Goal: Task Accomplishment & Management: Manage account settings

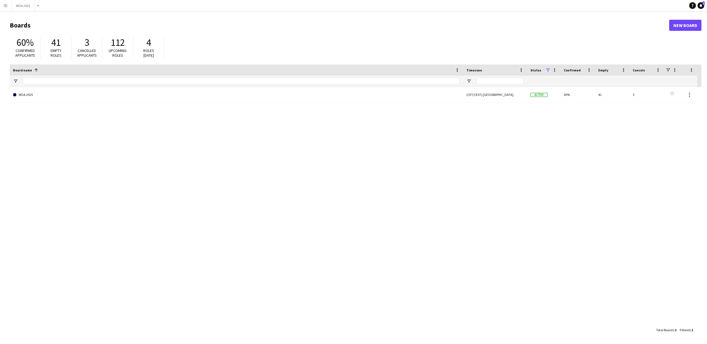
click at [5, 4] on app-icon "Menu" at bounding box center [5, 5] width 4 height 4
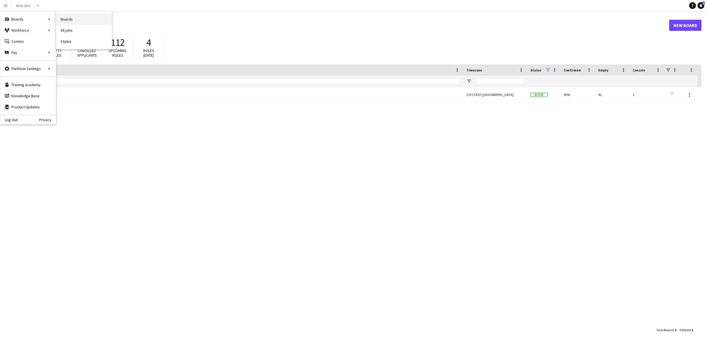
click at [70, 18] on link "Boards" at bounding box center [84, 19] width 56 height 11
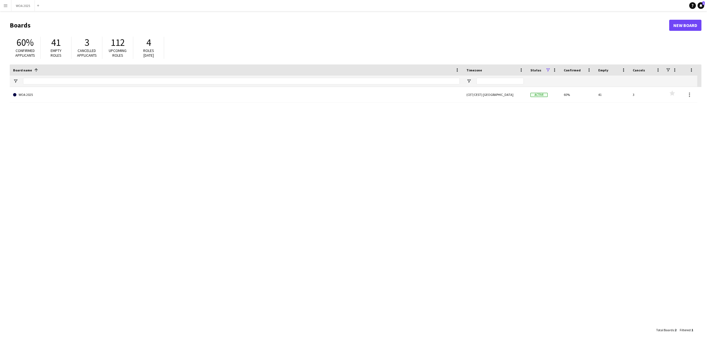
click at [8, 4] on button "Menu" at bounding box center [5, 5] width 11 height 11
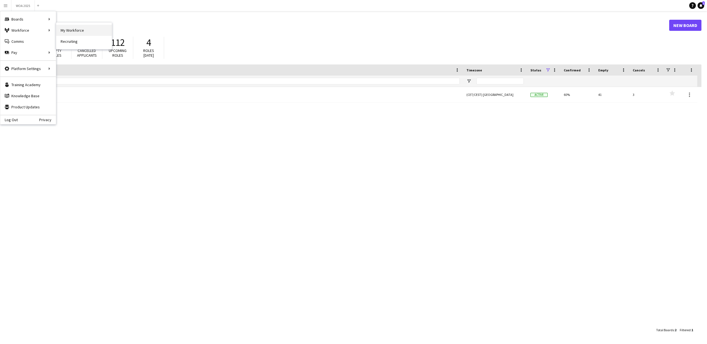
click at [67, 29] on link "My Workforce" at bounding box center [84, 30] width 56 height 11
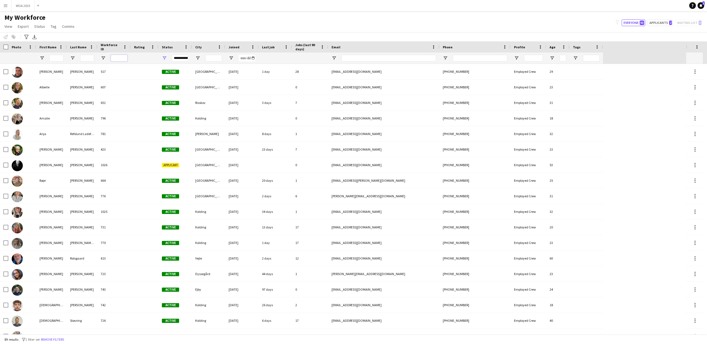
click at [122, 58] on input "Workforce ID Filter Input" at bounding box center [119, 58] width 17 height 7
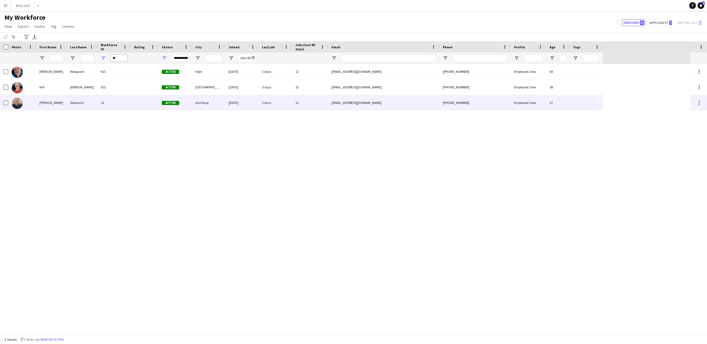
type input "**"
click at [44, 101] on div "Peter" at bounding box center [51, 102] width 31 height 15
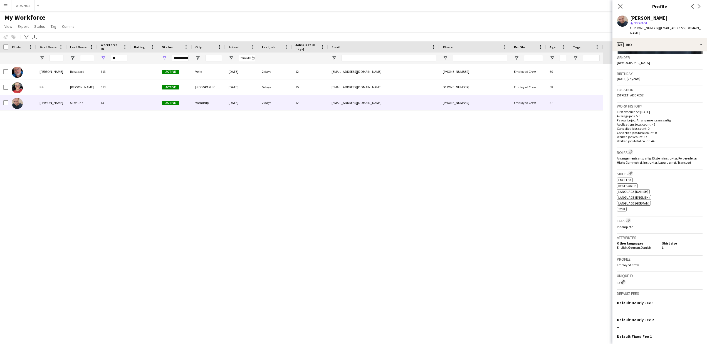
scroll to position [104, 0]
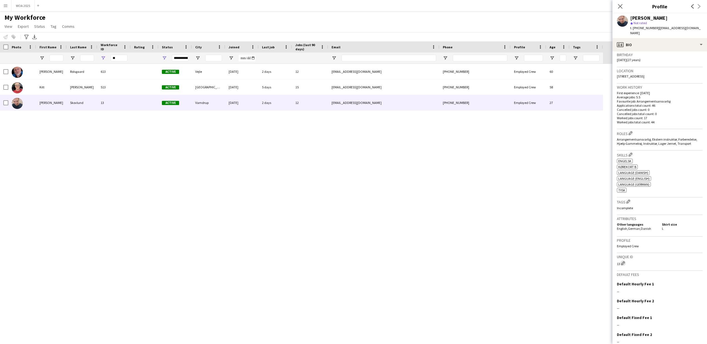
click at [624, 262] on app-icon "Edit crew unique ID" at bounding box center [623, 264] width 4 height 4
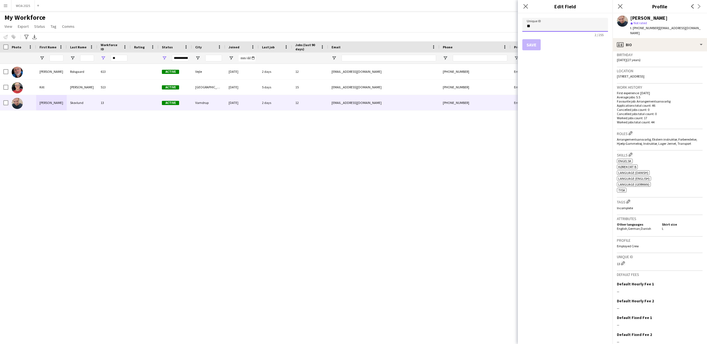
click at [558, 28] on input "**" at bounding box center [566, 25] width 86 height 14
type input "*"
type input "****"
click at [534, 43] on button "Save" at bounding box center [532, 44] width 18 height 11
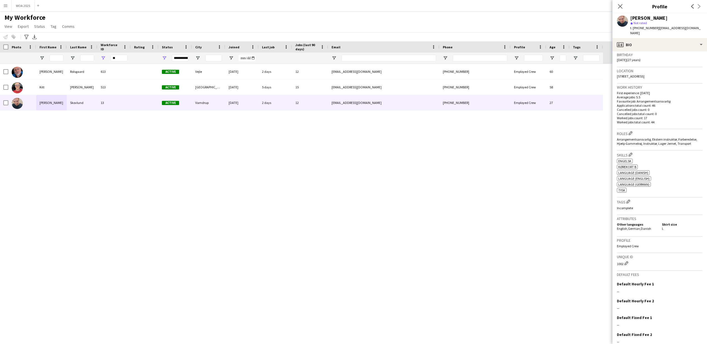
click at [532, 23] on div "My Workforce View Views Default view New view Update view Delete view Edit name…" at bounding box center [353, 22] width 707 height 19
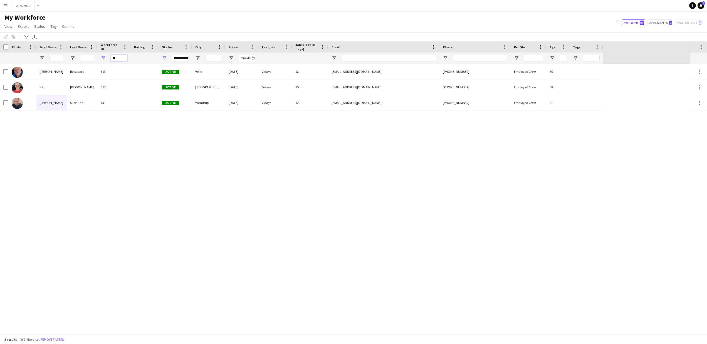
click at [117, 57] on input "**" at bounding box center [119, 58] width 17 height 7
type input "*"
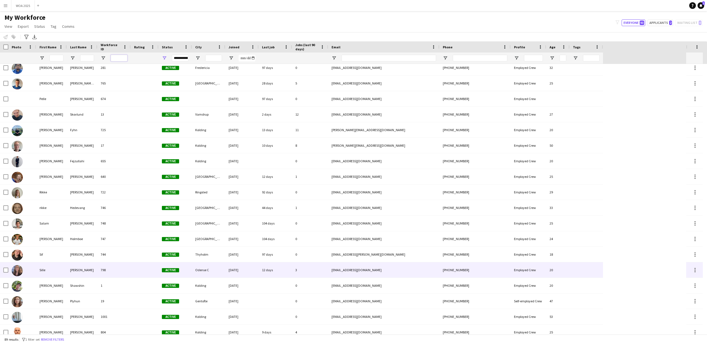
scroll to position [1044, 0]
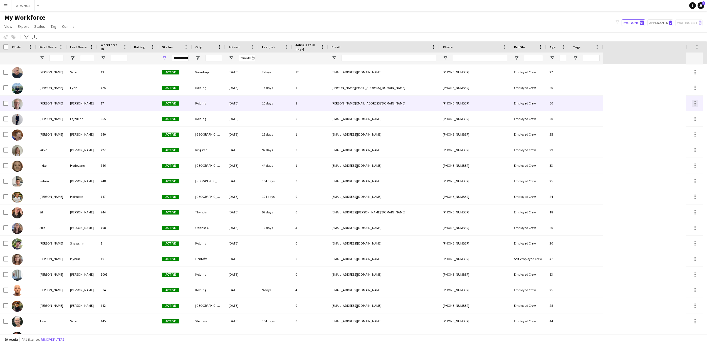
click at [693, 102] on div at bounding box center [695, 103] width 7 height 7
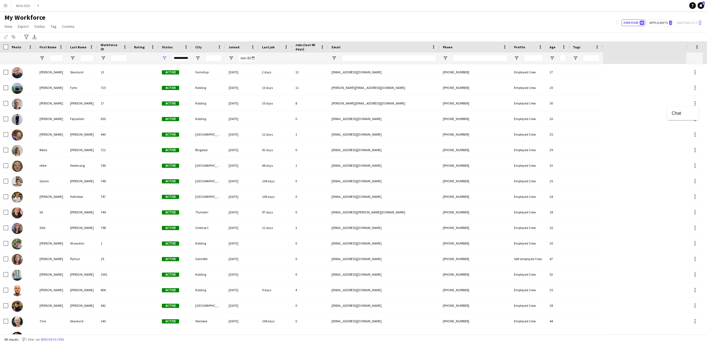
click at [697, 102] on div at bounding box center [353, 172] width 707 height 344
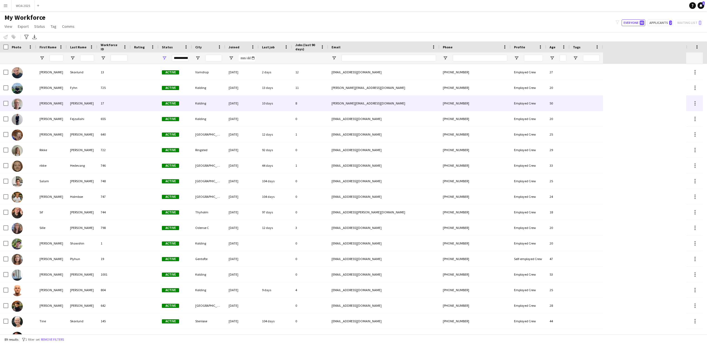
click at [42, 105] on div "Rene" at bounding box center [51, 103] width 31 height 15
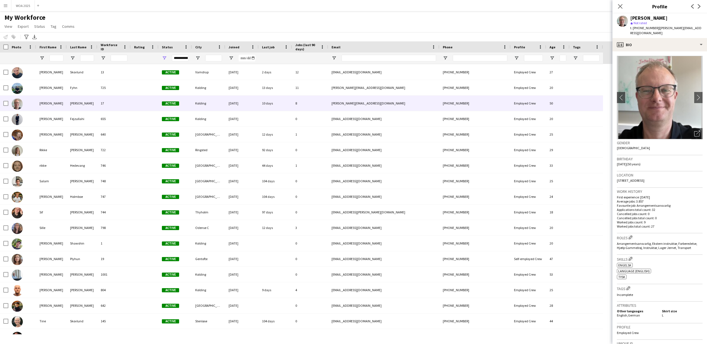
scroll to position [52, 0]
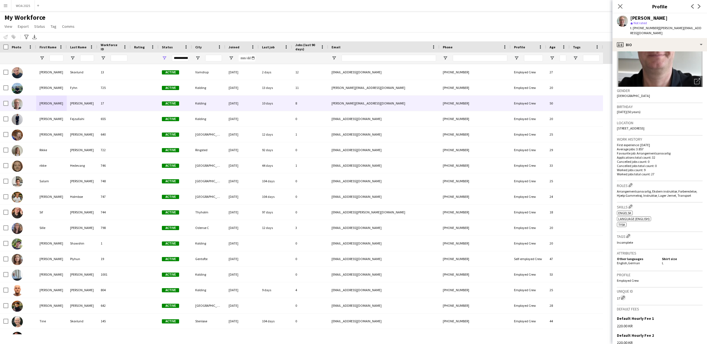
click at [623, 296] on app-icon "Edit crew unique ID" at bounding box center [623, 298] width 4 height 4
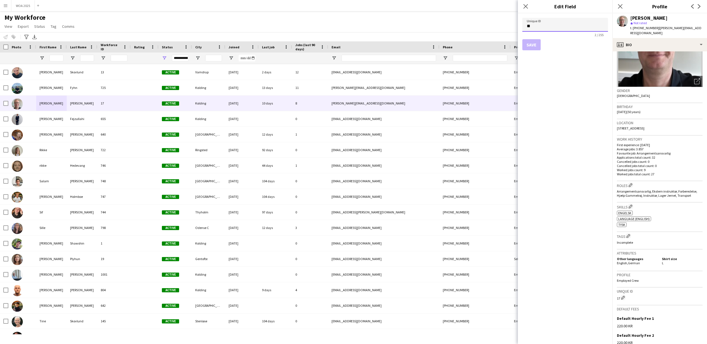
click at [555, 25] on input "**" at bounding box center [566, 25] width 86 height 14
type input "****"
click at [535, 42] on button "Save" at bounding box center [532, 44] width 18 height 11
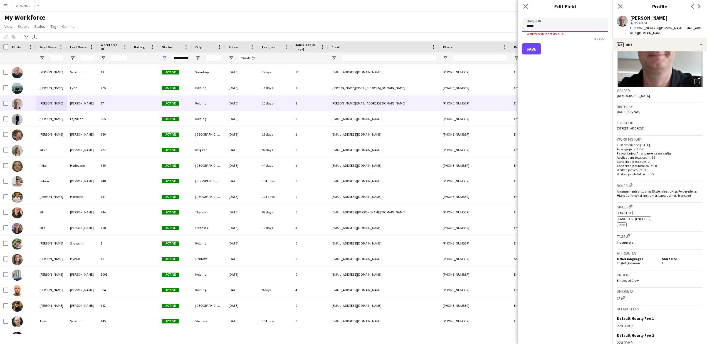
click at [540, 27] on input "****" at bounding box center [566, 25] width 86 height 14
type input "****"
click at [533, 41] on button "Save" at bounding box center [532, 44] width 18 height 11
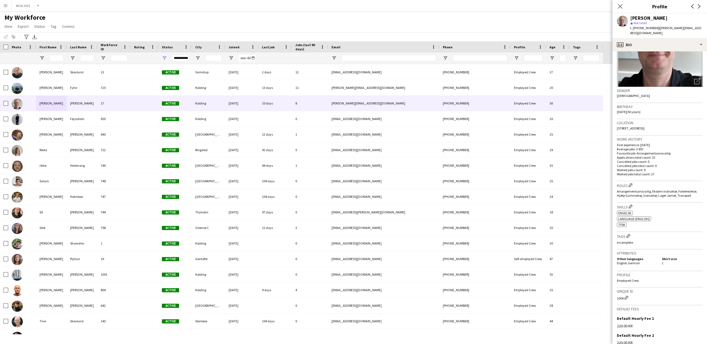
click at [386, 17] on div "My Workforce View Views Default view New view Update view Delete view Edit name…" at bounding box center [353, 22] width 707 height 19
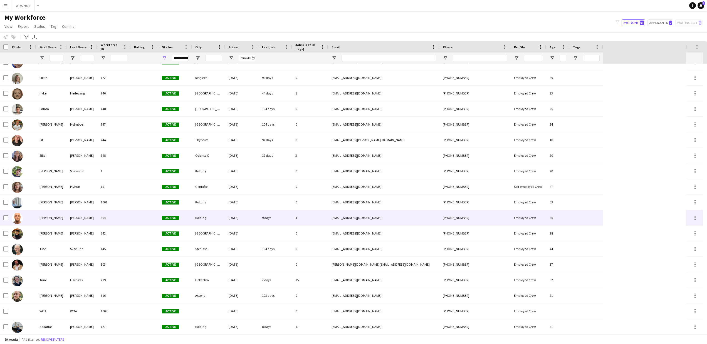
scroll to position [1116, 0]
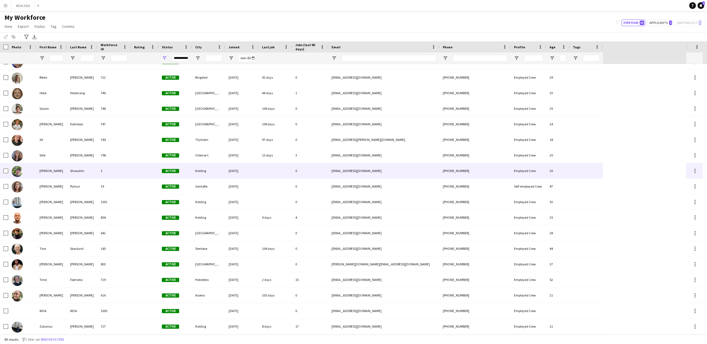
click at [50, 172] on div "Steve Marko" at bounding box center [51, 170] width 31 height 15
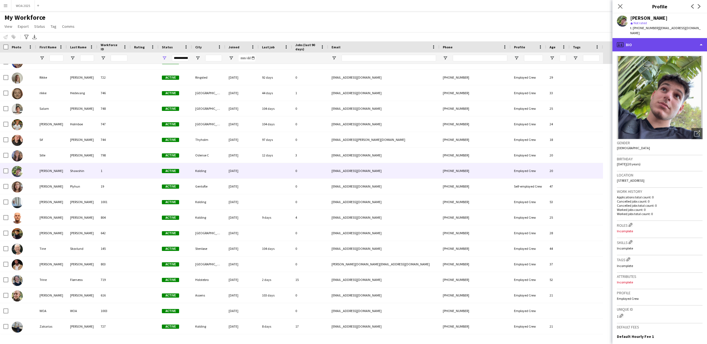
click at [651, 40] on div "profile Bio" at bounding box center [660, 44] width 95 height 13
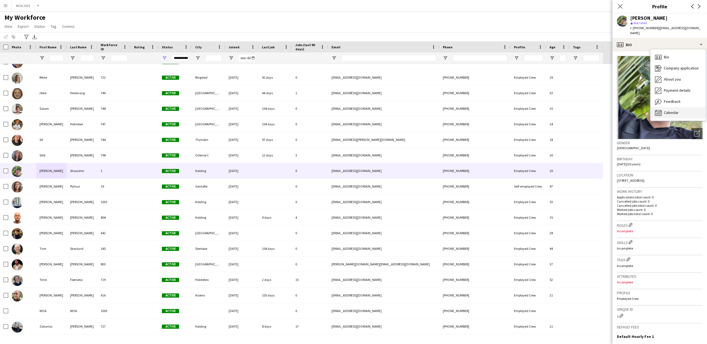
click at [666, 110] on span "Calendar" at bounding box center [671, 112] width 15 height 5
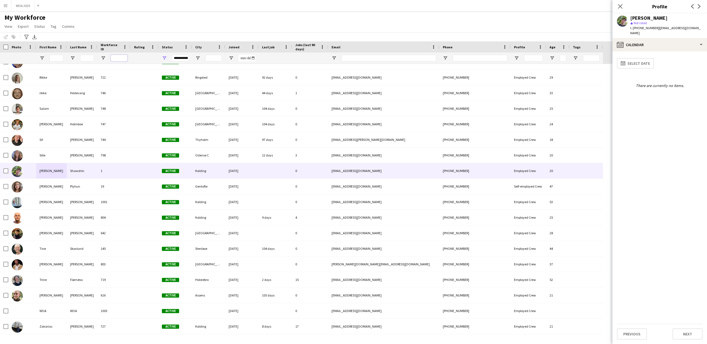
click at [120, 60] on input "Workforce ID Filter Input" at bounding box center [119, 58] width 17 height 7
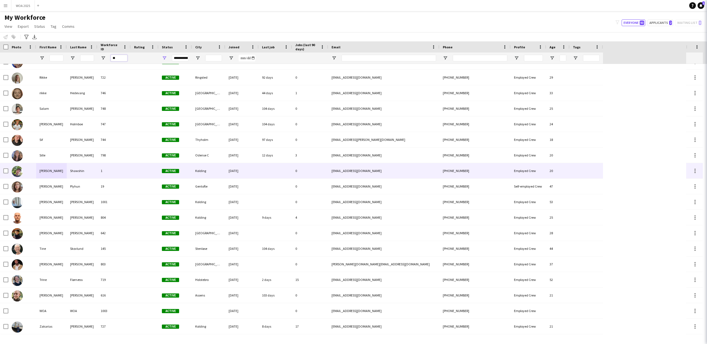
scroll to position [0, 0]
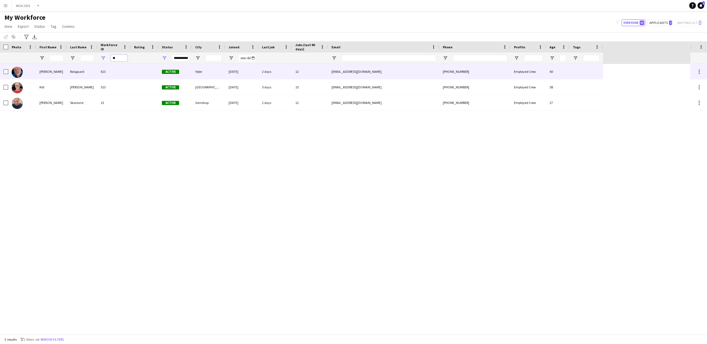
type input "*"
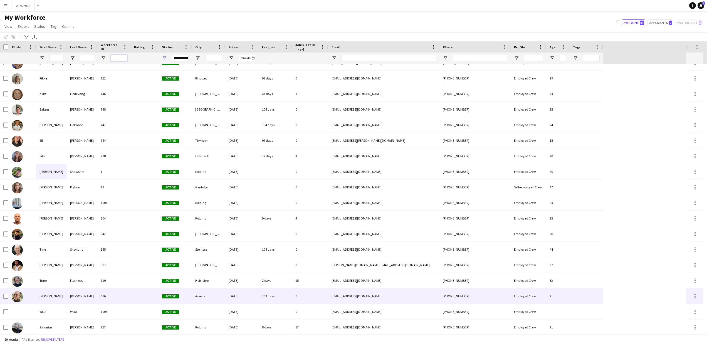
scroll to position [1116, 0]
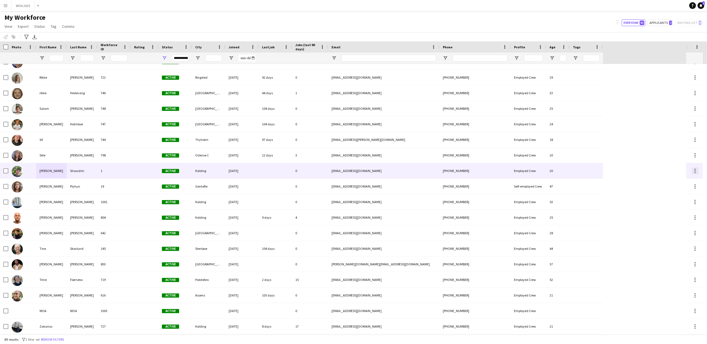
click at [696, 169] on div at bounding box center [695, 171] width 7 height 7
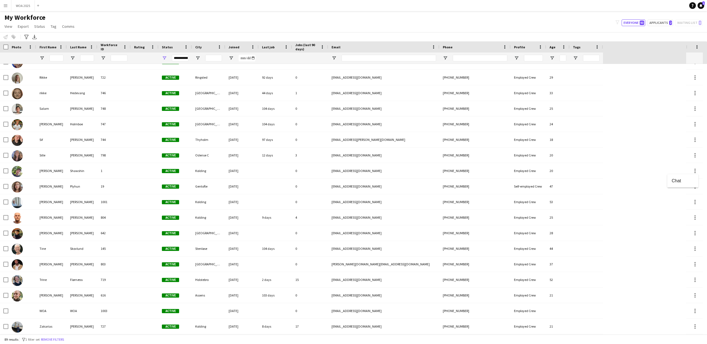
click at [45, 173] on div at bounding box center [353, 172] width 707 height 344
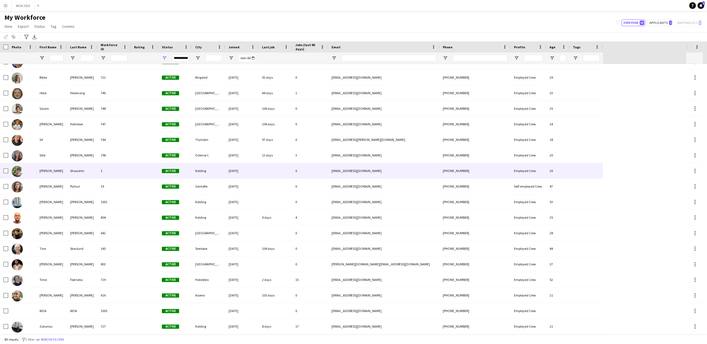
click at [45, 172] on div "Steve Marko" at bounding box center [51, 170] width 31 height 15
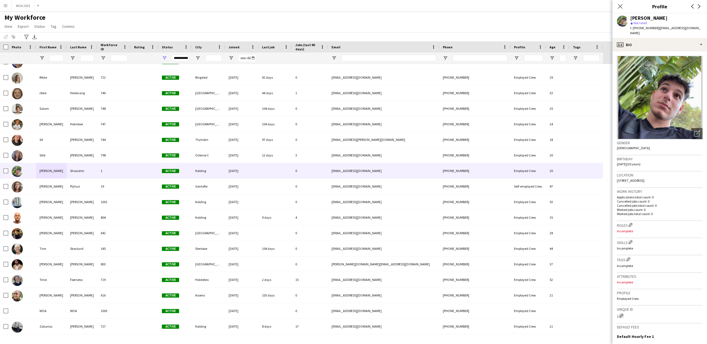
click at [623, 314] on app-icon "Edit crew unique ID" at bounding box center [622, 316] width 4 height 4
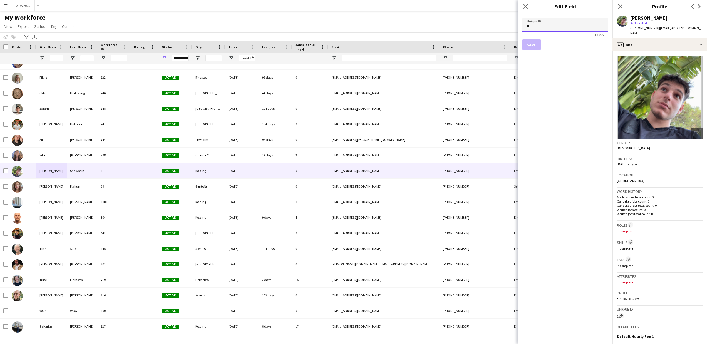
click at [552, 30] on input "*" at bounding box center [566, 25] width 86 height 14
type input "***"
click at [535, 45] on button "Save" at bounding box center [532, 44] width 18 height 11
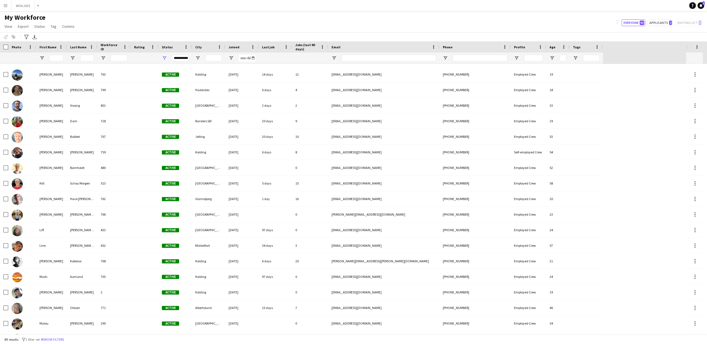
scroll to position [730, 0]
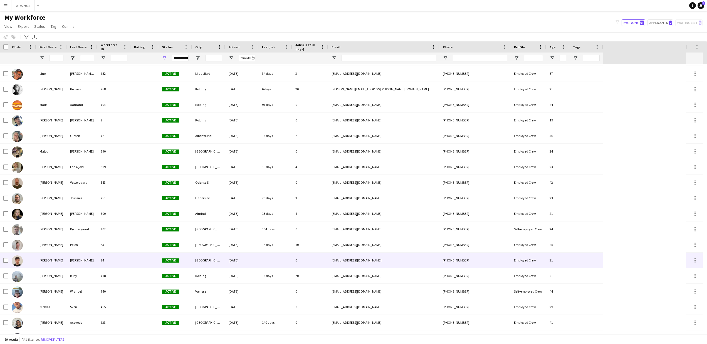
click at [48, 260] on div "Morten" at bounding box center [51, 260] width 31 height 15
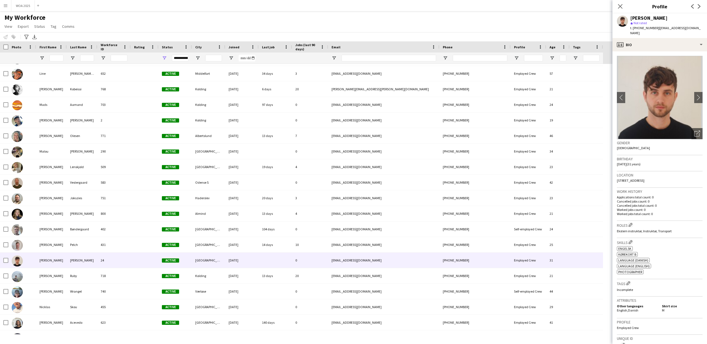
scroll to position [102, 0]
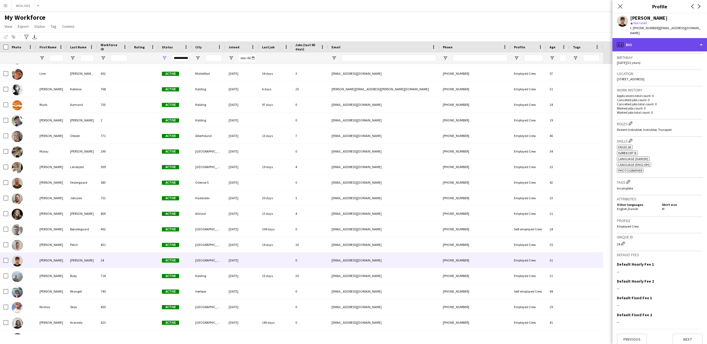
click at [673, 39] on div "profile Bio" at bounding box center [660, 44] width 95 height 13
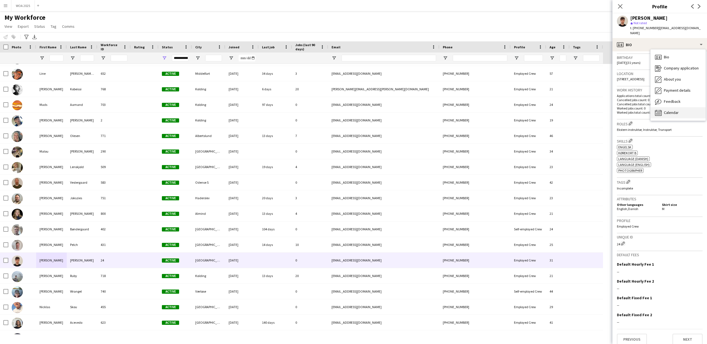
click at [672, 107] on div "Calendar Calendar" at bounding box center [678, 112] width 55 height 11
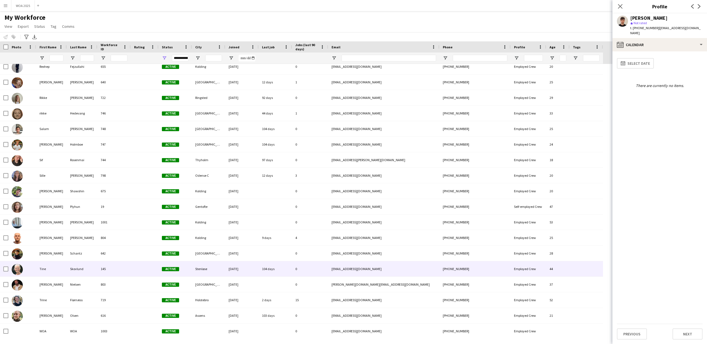
scroll to position [0, 0]
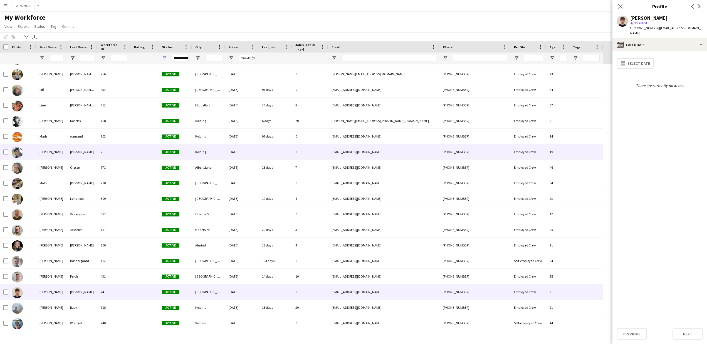
click at [48, 151] on div "Magnus" at bounding box center [51, 151] width 31 height 15
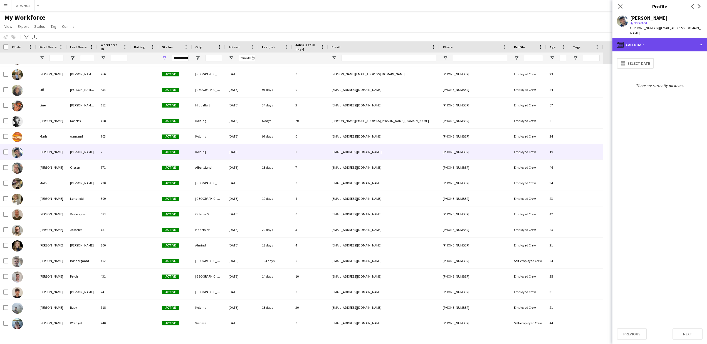
click at [634, 42] on div "calendar-full Calendar" at bounding box center [660, 44] width 95 height 13
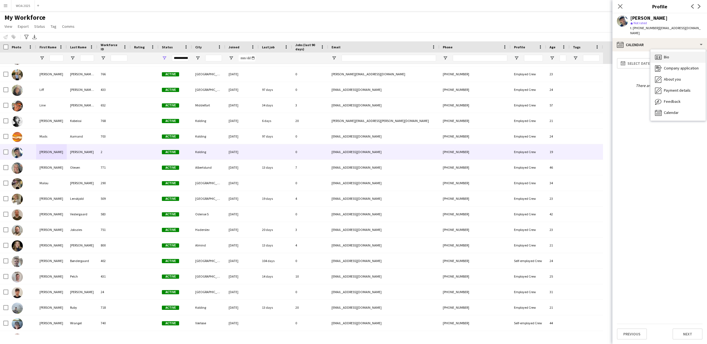
click at [659, 55] on icon at bounding box center [658, 57] width 7 height 5
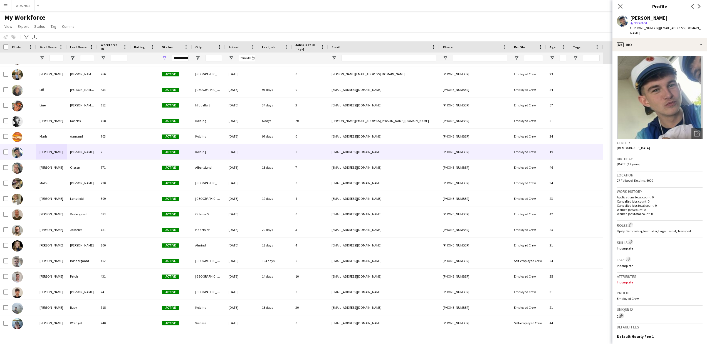
click at [622, 314] on app-icon "Edit crew unique ID" at bounding box center [622, 316] width 4 height 4
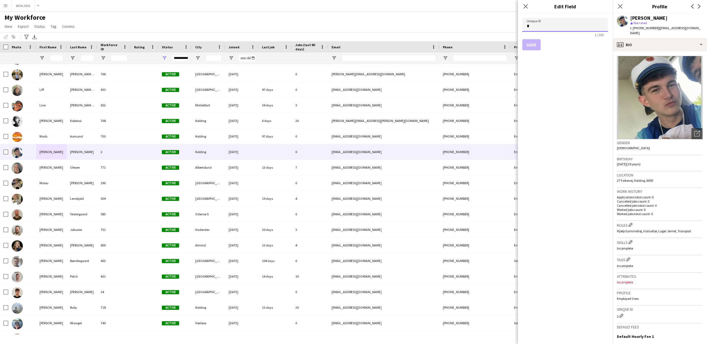
click at [552, 30] on input "*" at bounding box center [566, 25] width 86 height 14
type input "***"
click at [530, 44] on button "Save" at bounding box center [532, 44] width 18 height 11
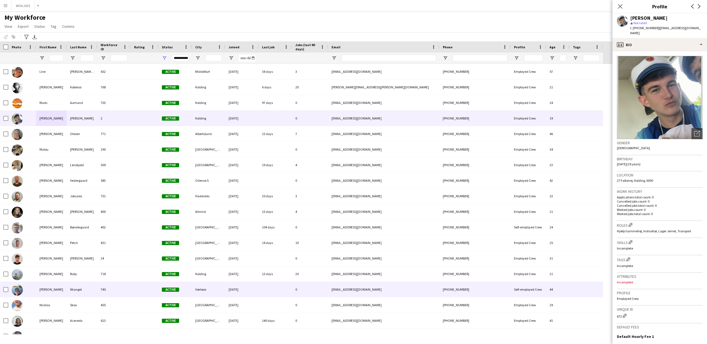
scroll to position [751, 0]
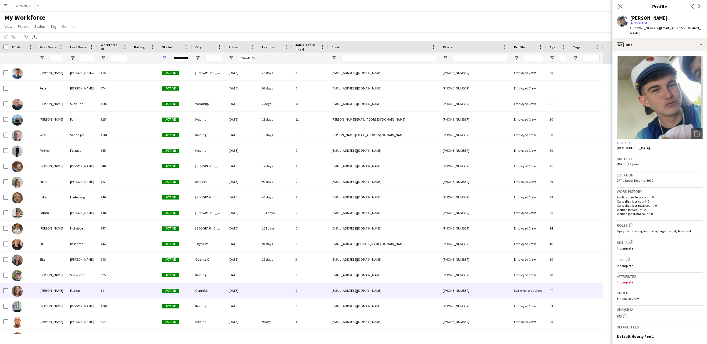
click at [44, 292] on div "Svitlana" at bounding box center [51, 290] width 31 height 15
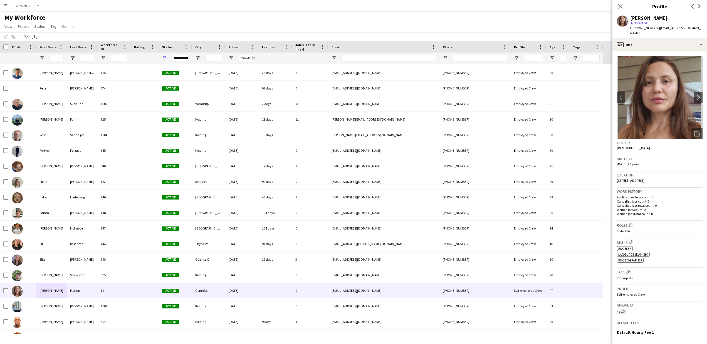
click at [624, 310] on app-icon "Edit crew unique ID" at bounding box center [623, 312] width 4 height 4
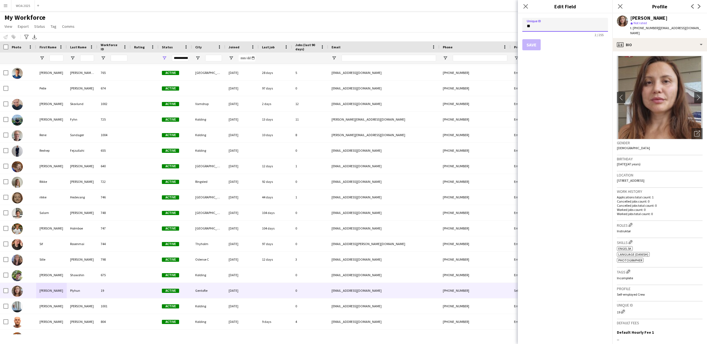
click at [574, 26] on input "**" at bounding box center [566, 25] width 86 height 14
type input "***"
click at [531, 47] on button "Save" at bounding box center [532, 44] width 18 height 11
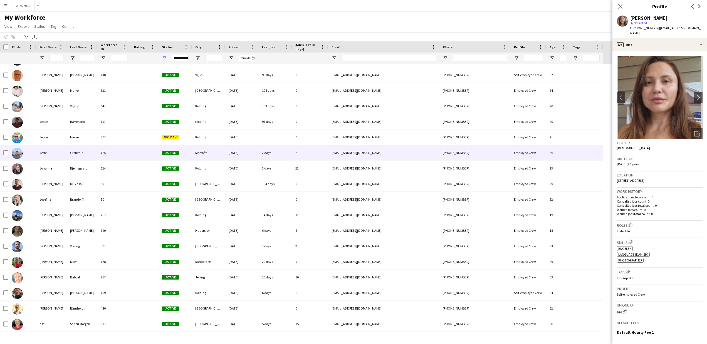
scroll to position [365, 0]
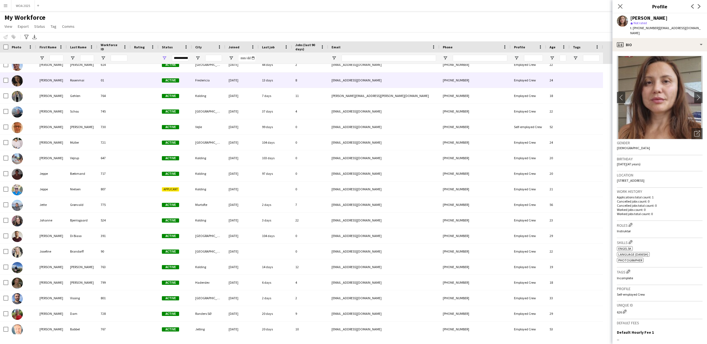
click at [43, 83] on div "Ida" at bounding box center [51, 80] width 31 height 15
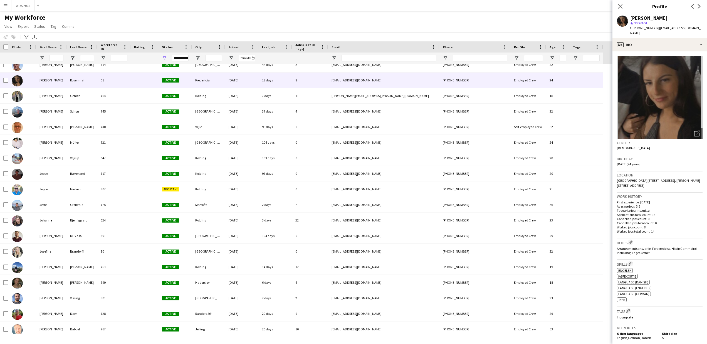
scroll to position [52, 0]
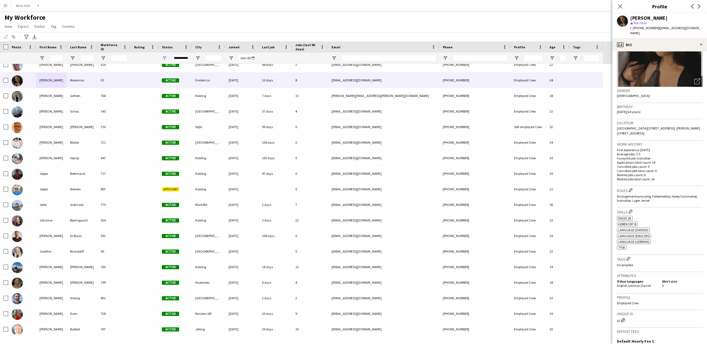
click at [624, 319] on app-icon "Edit crew unique ID" at bounding box center [623, 321] width 4 height 4
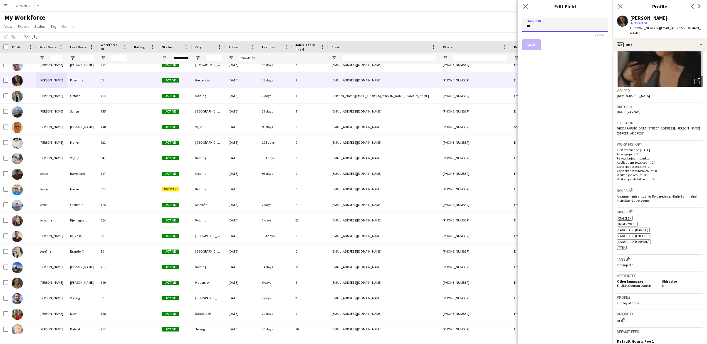
click at [571, 29] on input "**" at bounding box center [566, 25] width 86 height 14
type input "****"
click at [534, 43] on button "Save" at bounding box center [532, 44] width 18 height 11
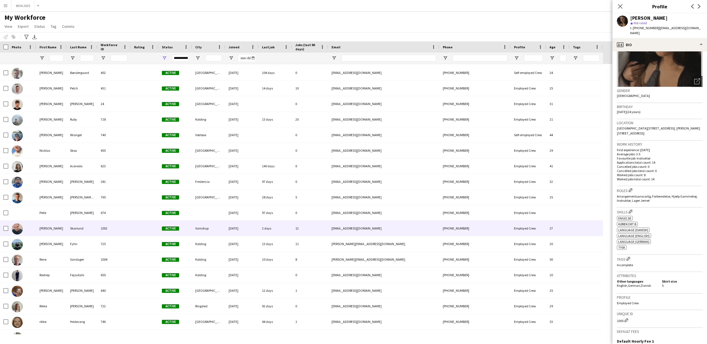
scroll to position [939, 0]
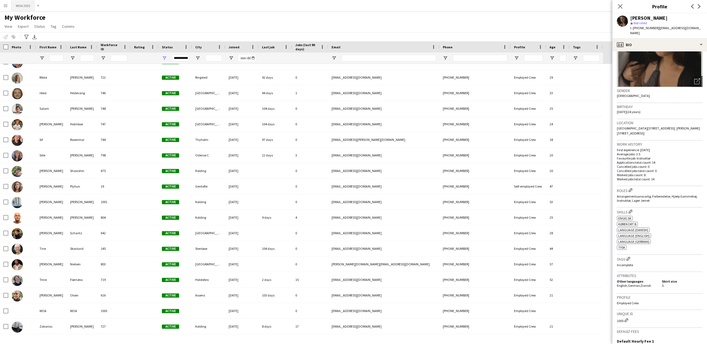
click at [24, 8] on button "WOA 2025 Close" at bounding box center [22, 5] width 23 height 11
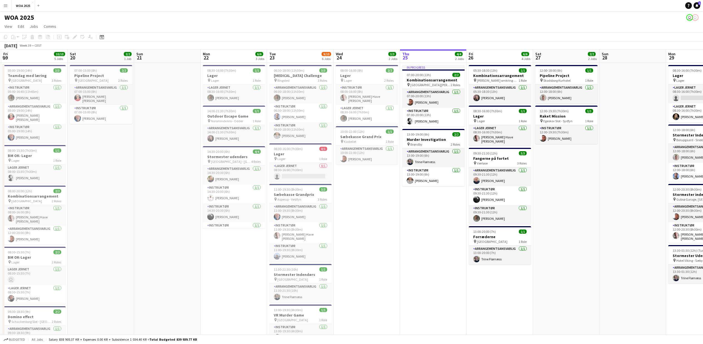
scroll to position [0, 148]
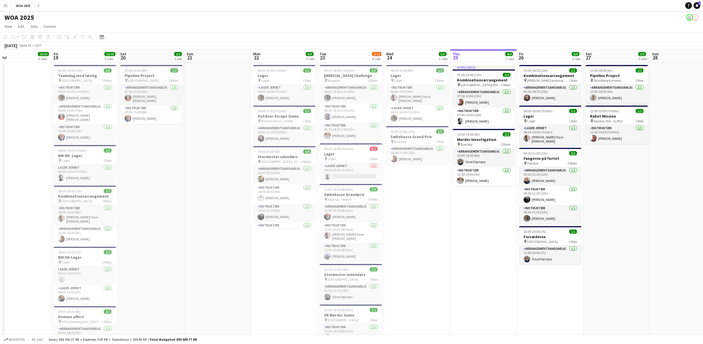
drag, startPoint x: 119, startPoint y: 299, endPoint x: 701, endPoint y: 302, distance: 581.9
click at [703, 302] on app-calendar-viewport "Tue 16 Wed 17 Thu 18 10/10 6 Jobs Fri 19 10/10 5 Jobs Sat 20 2/2 1 Job Sun 21 M…" at bounding box center [351, 225] width 703 height 351
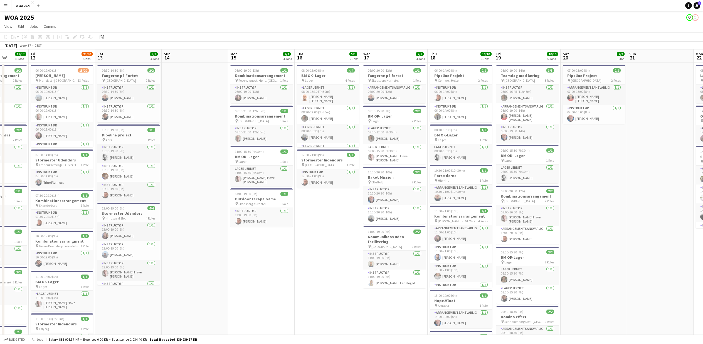
scroll to position [0, 168]
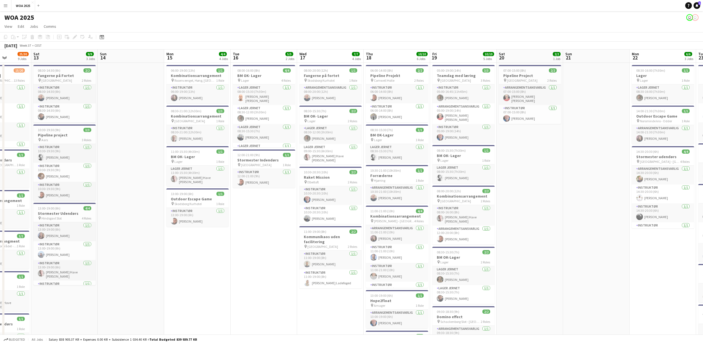
drag, startPoint x: 80, startPoint y: 295, endPoint x: 259, endPoint y: 319, distance: 180.8
click at [259, 319] on app-calendar-viewport "Wed 10 10/10 6 Jobs Thu 11 17/17 8 Jobs Fri 12 25/30 9 Jobs Sat 13 9/9 3 Jobs S…" at bounding box center [351, 292] width 703 height 485
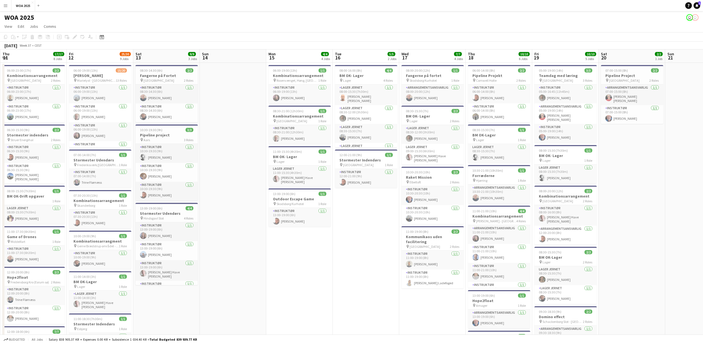
scroll to position [0, 120]
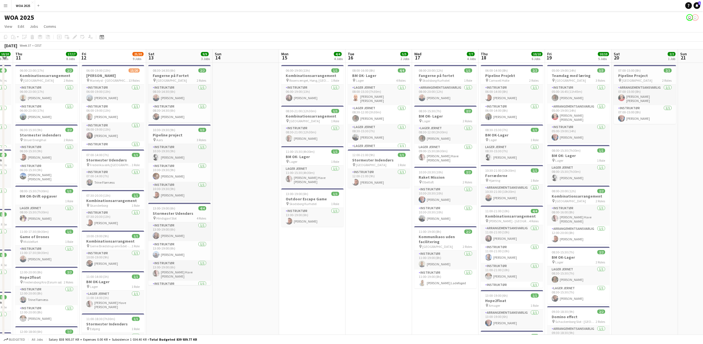
drag, startPoint x: 133, startPoint y: 318, endPoint x: 267, endPoint y: 336, distance: 135.9
click at [267, 336] on app-board "WOA 2025 user user View Day view expanded Day view collapsed Month view Date pi…" at bounding box center [351, 277] width 703 height 533
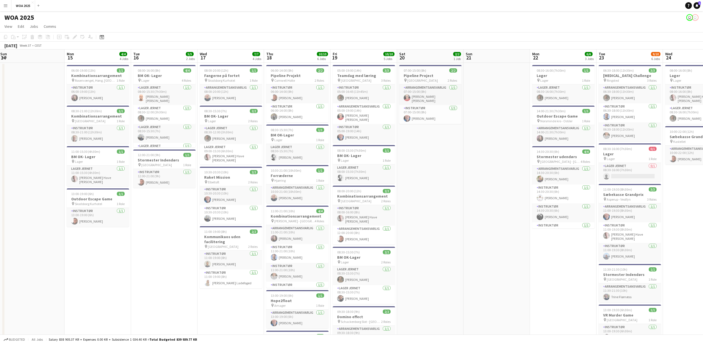
drag, startPoint x: 340, startPoint y: 312, endPoint x: 123, endPoint y: 309, distance: 216.8
click at [123, 309] on app-calendar-viewport "Thu 11 17/17 8 Jobs Fri 12 25/30 9 Jobs Sat 13 9/9 3 Jobs Sun 14 Mon 15 4/4 4 J…" at bounding box center [351, 292] width 703 height 485
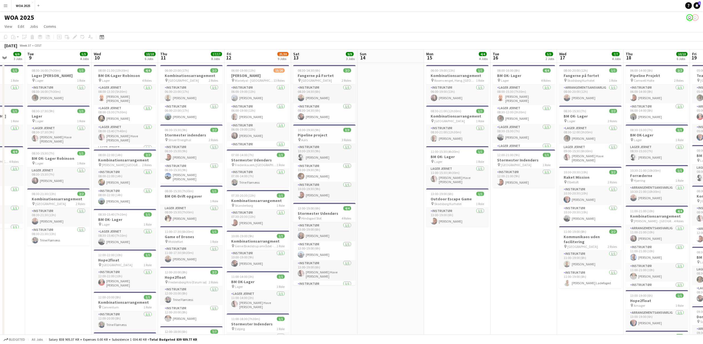
scroll to position [0, 147]
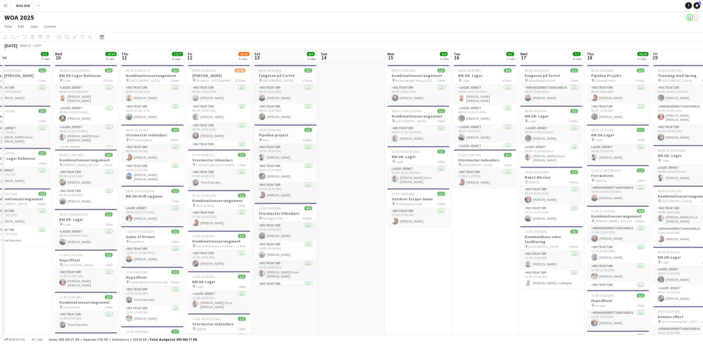
drag, startPoint x: 86, startPoint y: 266, endPoint x: 409, endPoint y: 267, distance: 322.8
click at [409, 267] on app-calendar-viewport "Sun 7 Mon 8 6/6 3 Jobs Tue 9 5/5 4 Jobs Wed 10 10/10 6 Jobs Thu 11 17/17 8 Jobs…" at bounding box center [351, 292] width 703 height 485
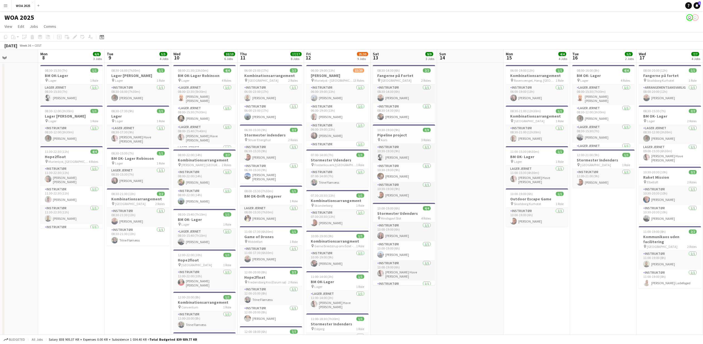
scroll to position [0, 156]
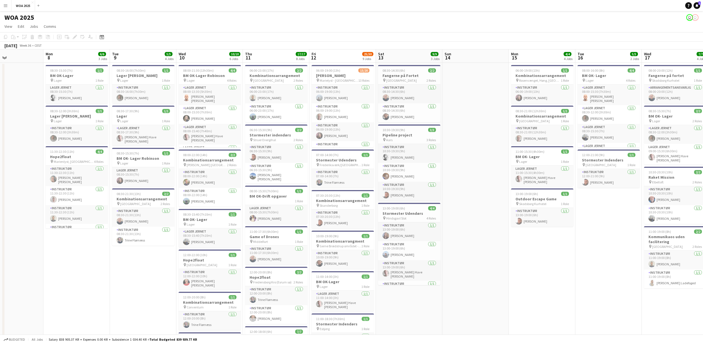
drag, startPoint x: 33, startPoint y: 272, endPoint x: 156, endPoint y: 272, distance: 123.8
click at [156, 272] on app-calendar-viewport "Fri 5 31/33 10 Jobs Sat 6 6/6 3 Jobs Sun 7 Mon 8 6/6 3 Jobs Tue 9 5/5 4 Jobs We…" at bounding box center [351, 341] width 703 height 582
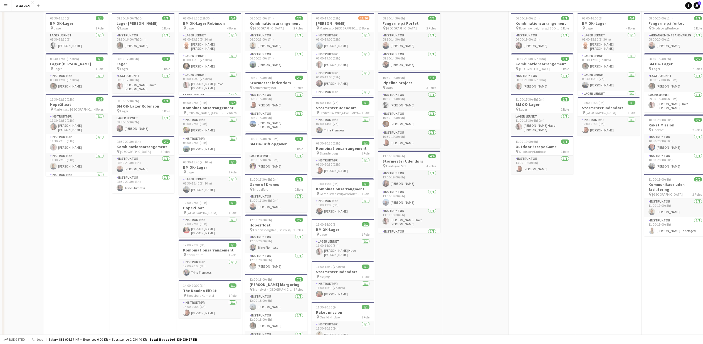
scroll to position [0, 0]
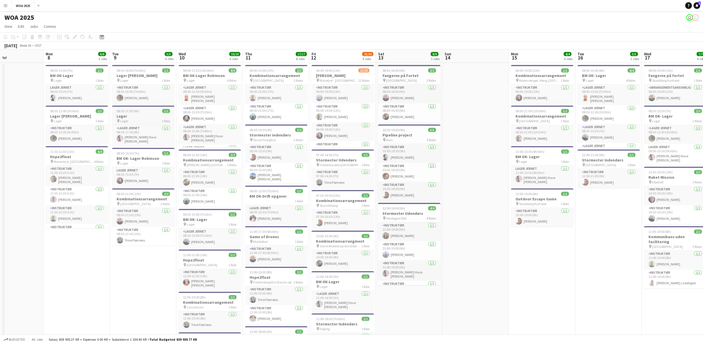
click at [129, 113] on app-job-card "08:30-17:30 (9h) 1/1 Lager pin Lager 1 Role Lager Jernet 1/1 08:30-17:30 (9h) L…" at bounding box center [143, 126] width 62 height 40
click at [74, 36] on icon "Edit" at bounding box center [75, 37] width 4 height 4
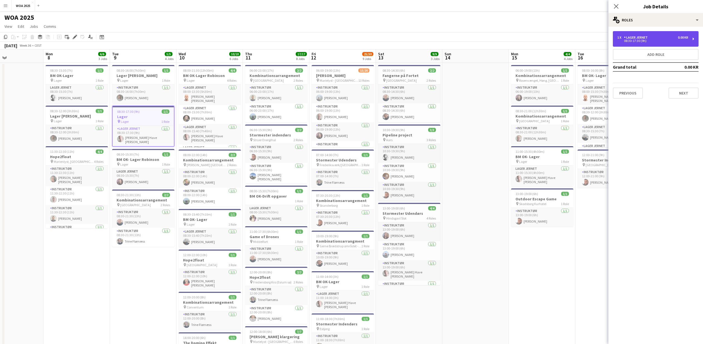
click at [665, 39] on div "1 x Lager Jernet 0.00 KR" at bounding box center [652, 38] width 71 height 4
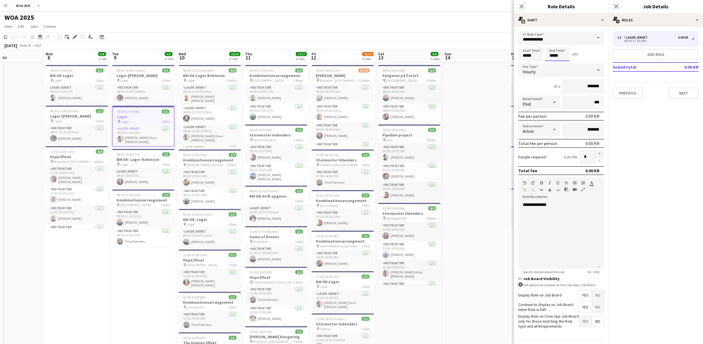
click at [553, 55] on body "Menu Boards Boards Boards All jobs Status Workforce Workforce My Workforce Recr…" at bounding box center [351, 320] width 703 height 641
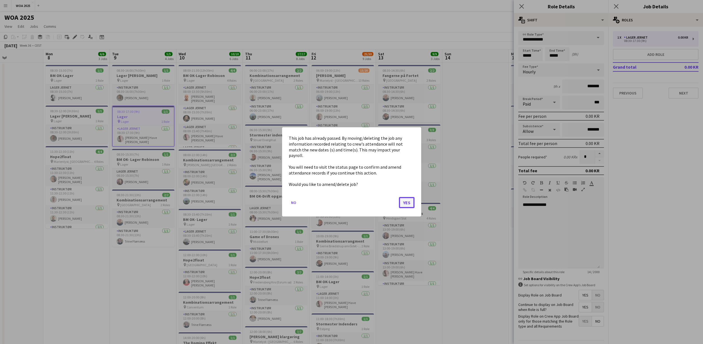
click at [408, 203] on button "Yes" at bounding box center [407, 203] width 16 height 11
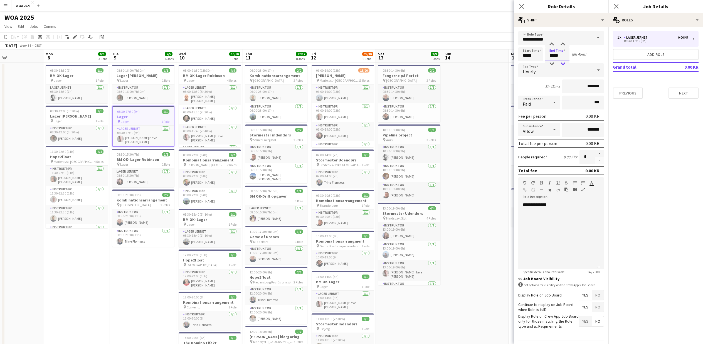
click at [563, 65] on div at bounding box center [562, 64] width 11 height 6
type input "*****"
click at [563, 65] on div at bounding box center [562, 64] width 11 height 6
click at [631, 19] on div "multiple-users-add Roles" at bounding box center [656, 19] width 95 height 13
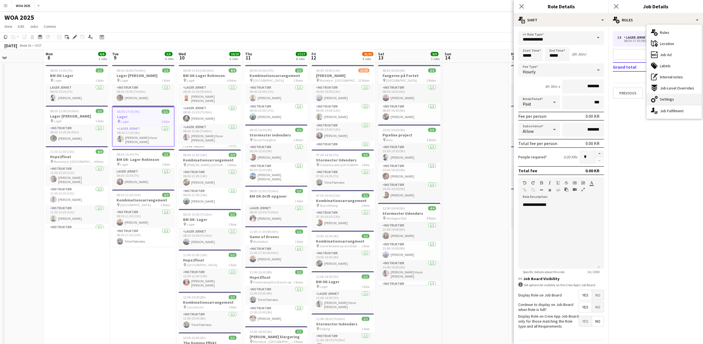
click at [668, 99] on span "Settings" at bounding box center [667, 99] width 14 height 5
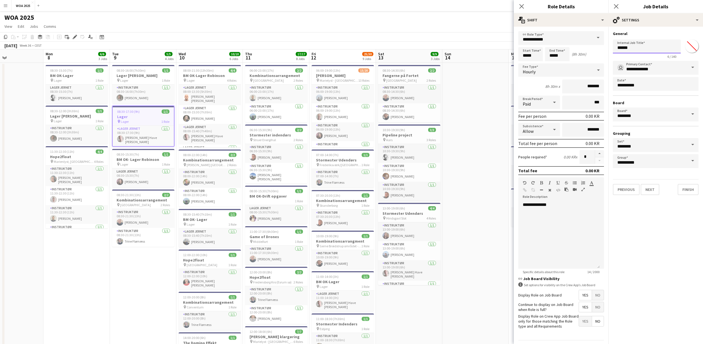
click at [618, 46] on input "*****" at bounding box center [647, 47] width 68 height 14
type input "**********"
click at [690, 193] on button "Finish" at bounding box center [688, 189] width 21 height 11
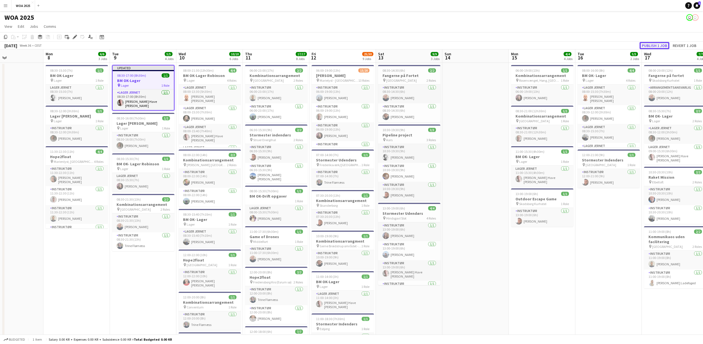
click at [649, 45] on button "Publish 1 job" at bounding box center [655, 45] width 30 height 7
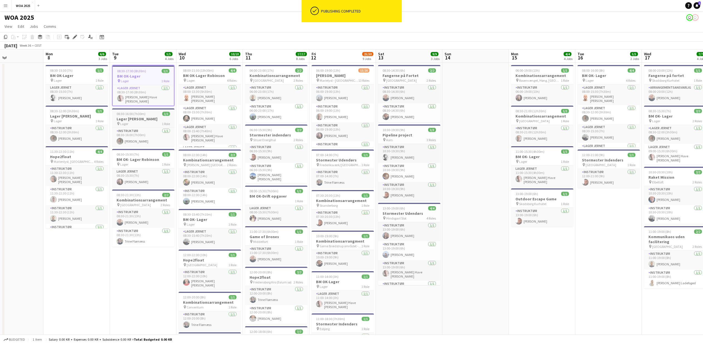
click at [137, 123] on div "pin Lager 1 Role" at bounding box center [143, 124] width 62 height 4
click at [73, 38] on icon "Edit" at bounding box center [75, 37] width 4 height 4
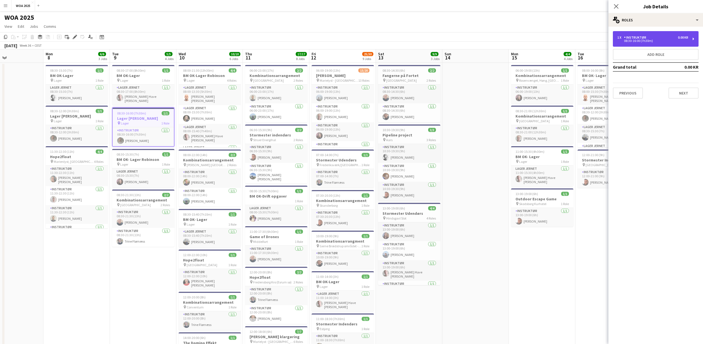
click at [648, 40] on div "08:30-16:00 (7h30m)" at bounding box center [652, 41] width 71 height 3
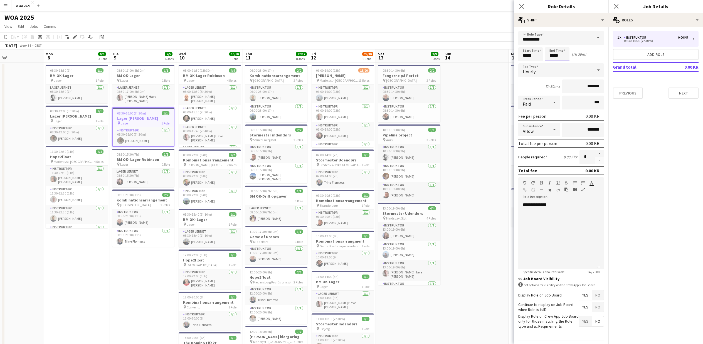
click at [552, 54] on body "Menu Boards Boards Boards All jobs Status Workforce Workforce My Workforce Recr…" at bounding box center [351, 320] width 703 height 641
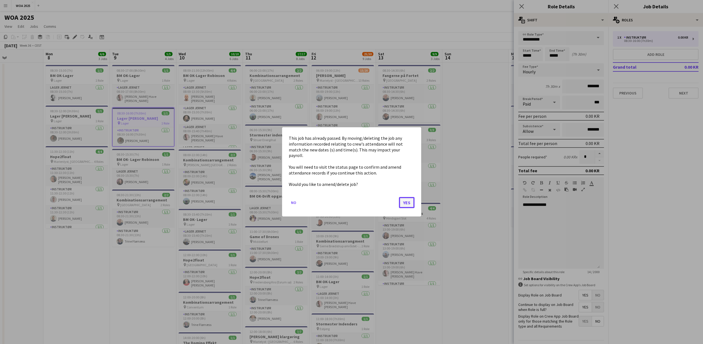
click at [410, 199] on button "Yes" at bounding box center [407, 203] width 16 height 11
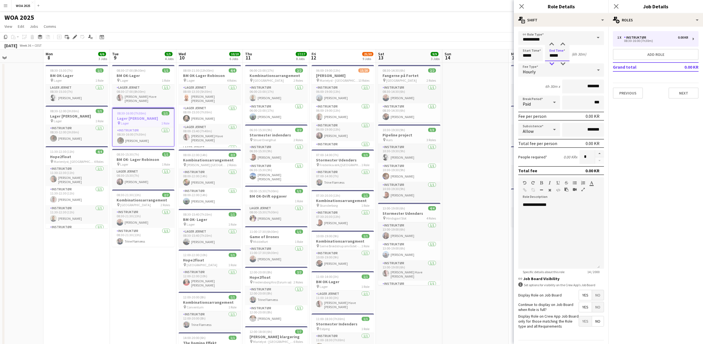
click at [552, 64] on div at bounding box center [551, 64] width 11 height 6
click at [563, 64] on div at bounding box center [562, 64] width 11 height 6
type input "*****"
click at [564, 63] on div at bounding box center [562, 64] width 11 height 6
click at [665, 23] on div "multiple-users-add Roles" at bounding box center [656, 19] width 95 height 13
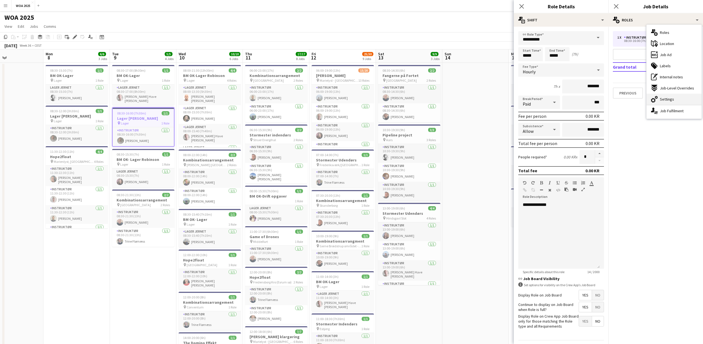
click at [665, 102] on span "Settings" at bounding box center [667, 99] width 14 height 5
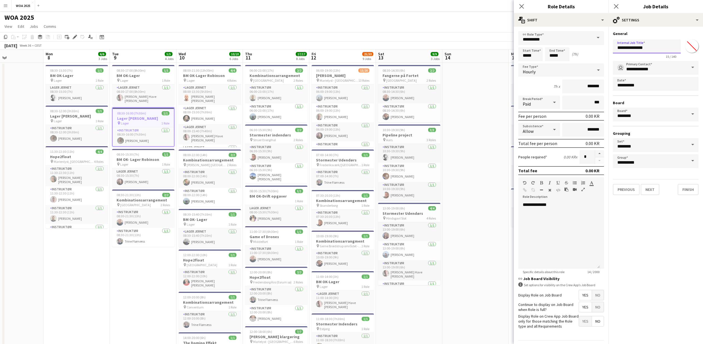
click at [618, 47] on input "**********" at bounding box center [647, 47] width 68 height 14
type input "**********"
click at [685, 192] on button "Finish" at bounding box center [688, 189] width 21 height 11
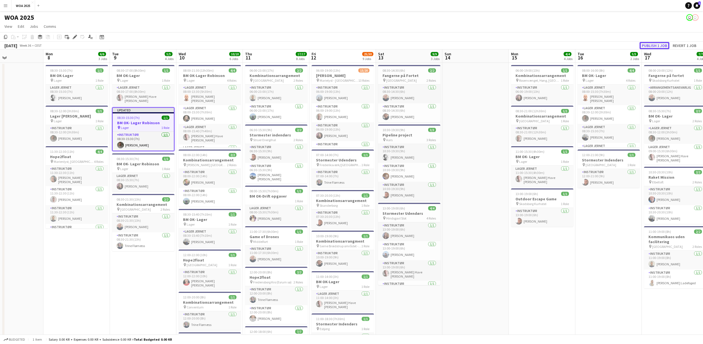
click at [656, 48] on button "Publish 1 job" at bounding box center [655, 45] width 30 height 7
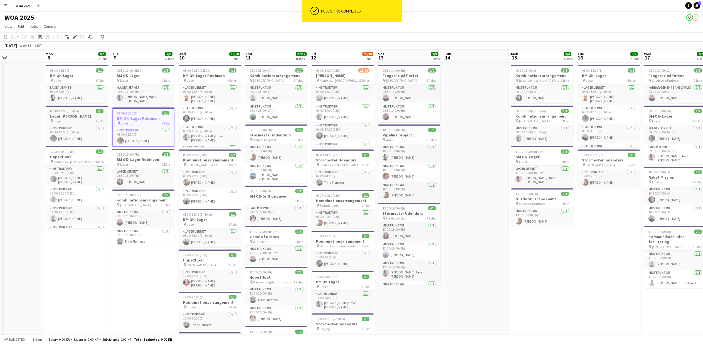
click at [77, 117] on h3 "Lager Robinson" at bounding box center [77, 116] width 62 height 5
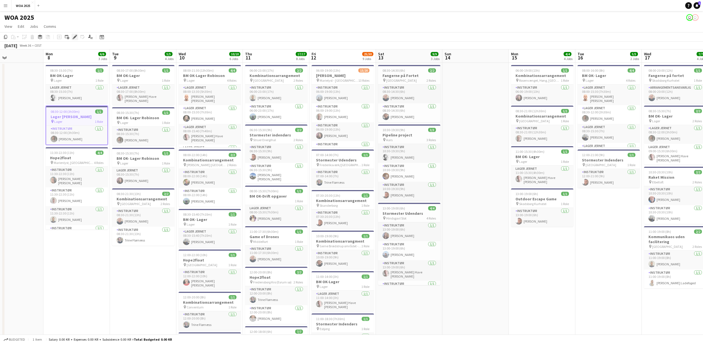
click at [75, 36] on icon at bounding box center [74, 37] width 3 height 3
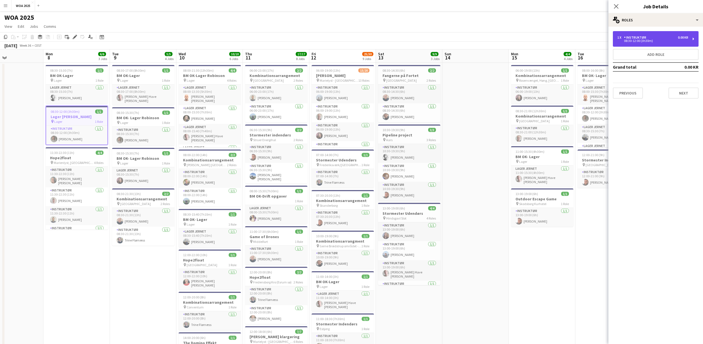
click at [634, 34] on div "1 x Instruktør 0.00 KR 08:30-12:00 (3h30m)" at bounding box center [656, 39] width 86 height 16
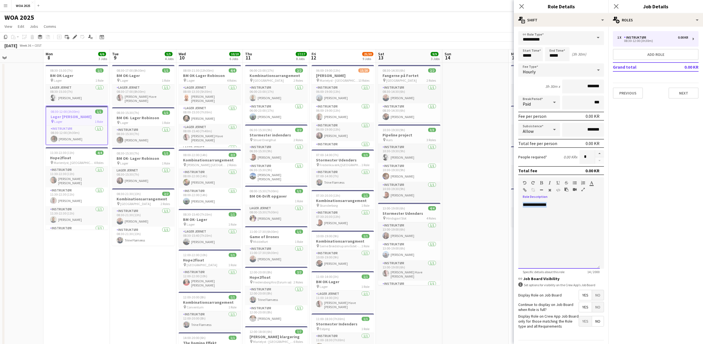
drag, startPoint x: 552, startPoint y: 205, endPoint x: 516, endPoint y: 205, distance: 35.9
click at [516, 205] on form "**********" at bounding box center [561, 196] width 95 height 330
click at [641, 17] on div "multiple-users-add Roles" at bounding box center [656, 19] width 95 height 13
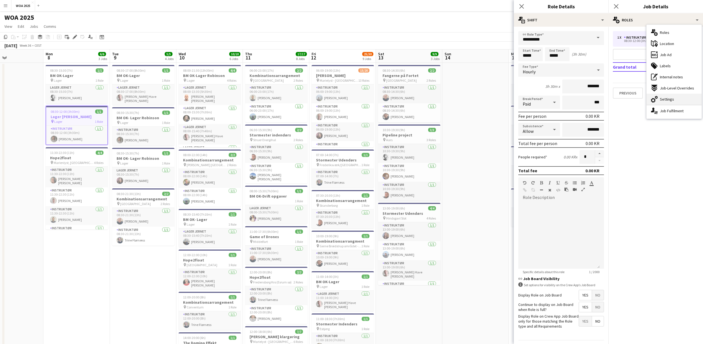
click at [661, 97] on span "Settings" at bounding box center [667, 99] width 14 height 5
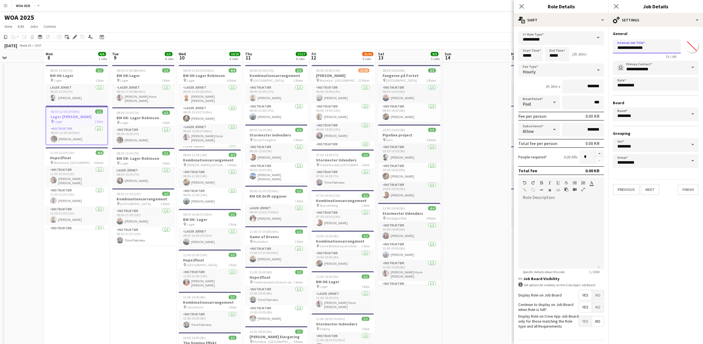
click at [619, 50] on input "**********" at bounding box center [647, 47] width 68 height 14
type input "**********"
click at [687, 190] on button "Finish" at bounding box center [688, 189] width 21 height 11
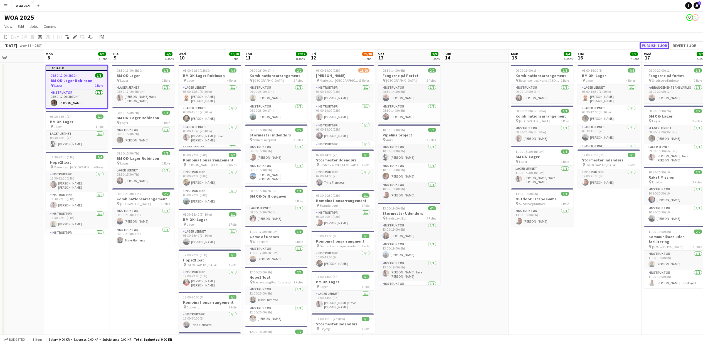
click at [649, 44] on button "Publish 1 job" at bounding box center [655, 45] width 30 height 7
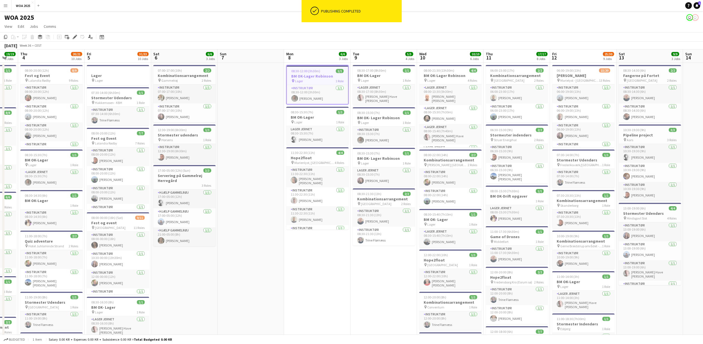
scroll to position [0, 173]
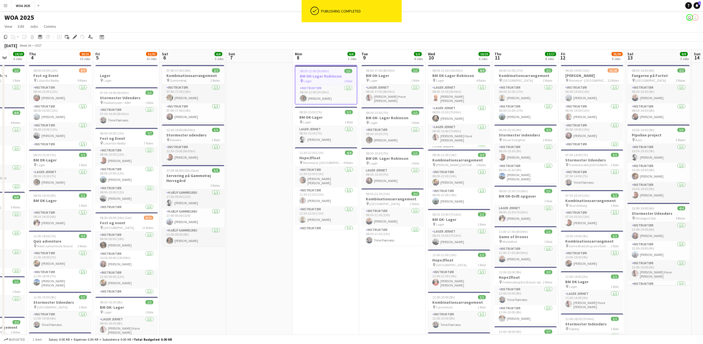
drag, startPoint x: 93, startPoint y: 300, endPoint x: 342, endPoint y: 301, distance: 249.3
click at [342, 301] on app-calendar-viewport "Mon 1 2/2 2 Jobs Tue 2 13/13 4 Jobs Wed 3 19/19 6 Jobs Thu 4 20/21 10 Jobs Fri …" at bounding box center [351, 341] width 703 height 582
click at [188, 172] on span "17:00-05:00 (12h) (Sun)" at bounding box center [182, 171] width 33 height 4
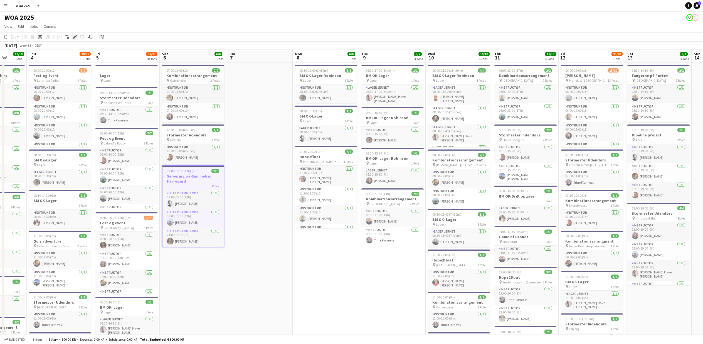
click at [72, 39] on div "Edit" at bounding box center [75, 37] width 7 height 7
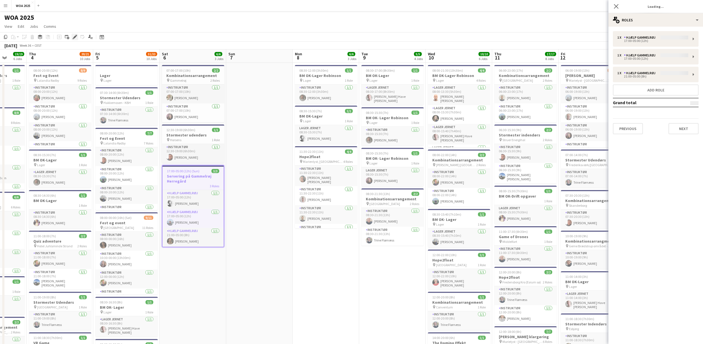
type input "*******"
click at [630, 18] on div "multiple-users-add Roles" at bounding box center [656, 19] width 95 height 13
click at [665, 97] on span "Settings" at bounding box center [667, 99] width 14 height 5
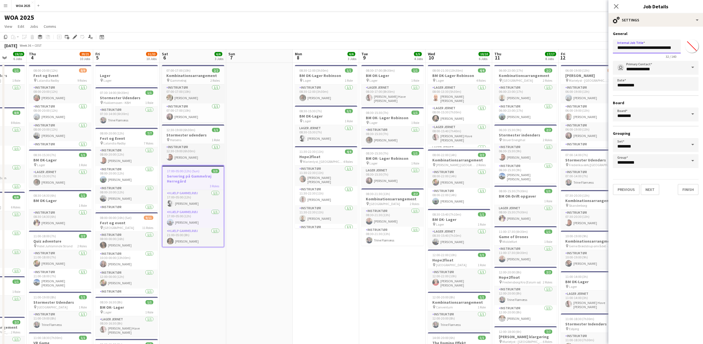
click at [618, 46] on input "**********" at bounding box center [647, 47] width 68 height 14
type input "**********"
click at [687, 188] on button "Finish" at bounding box center [688, 189] width 21 height 11
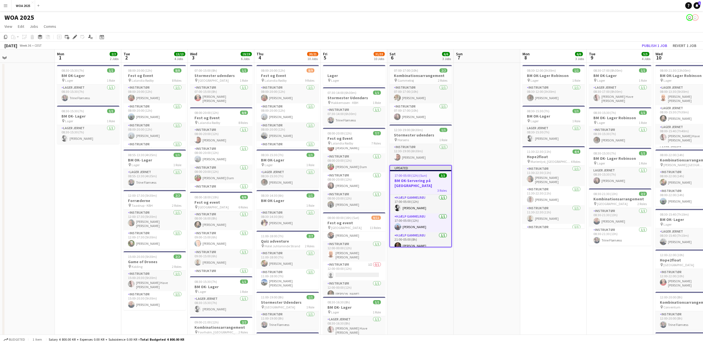
scroll to position [0, 144]
drag, startPoint x: 221, startPoint y: 275, endPoint x: 450, endPoint y: 274, distance: 228.5
click at [450, 274] on app-calendar-viewport "Fri 29 19/23 7 Jobs Sat 30 16/16 3 Jobs Sun 31 Mon 1 2/2 2 Jobs Tue 2 13/13 4 J…" at bounding box center [351, 341] width 703 height 582
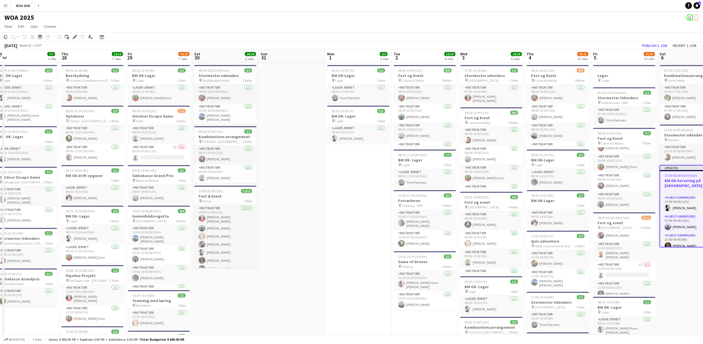
scroll to position [0, 139]
drag, startPoint x: 76, startPoint y: 221, endPoint x: 346, endPoint y: 217, distance: 270.5
click at [346, 217] on app-calendar-viewport "Mon 25 6/6 5 Jobs Tue 26 9/9 4 Jobs Wed 27 7/7 5 Jobs Thu 28 12/12 7 Jobs Fri 2…" at bounding box center [351, 341] width 703 height 582
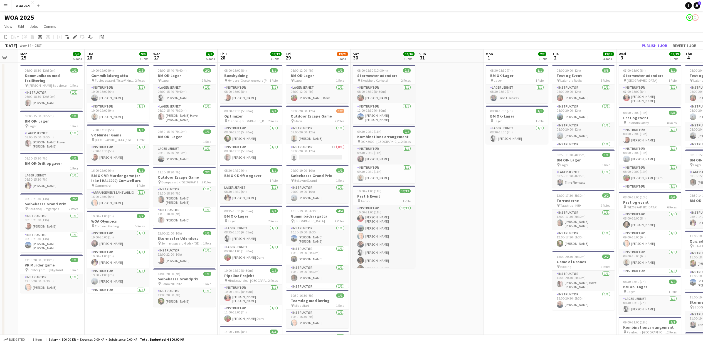
scroll to position [0, 114]
drag, startPoint x: 25, startPoint y: 320, endPoint x: 183, endPoint y: 319, distance: 158.3
click at [183, 319] on app-calendar-viewport "Sat 23 3/3 3 Jobs Sun 24 Mon 25 6/6 5 Jobs Tue 26 9/9 4 Jobs Wed 27 7/7 5 Jobs …" at bounding box center [351, 341] width 703 height 582
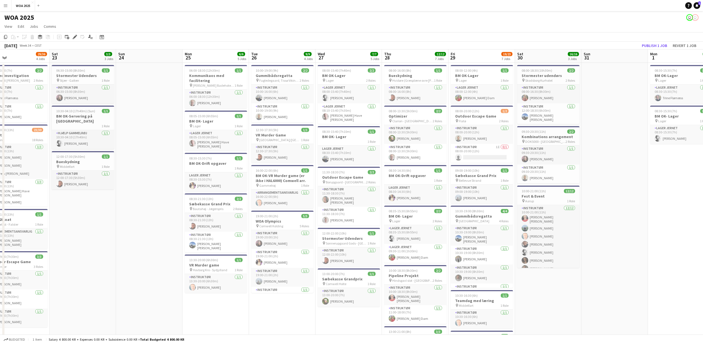
drag, startPoint x: 38, startPoint y: 309, endPoint x: 203, endPoint y: 309, distance: 165.0
click at [203, 309] on app-calendar-viewport "Wed 20 9/10 6 Jobs Thu 21 16/16 8 Jobs Fri 22 29/36 4 Jobs Sat 23 3/3 3 Jobs Su…" at bounding box center [351, 341] width 703 height 582
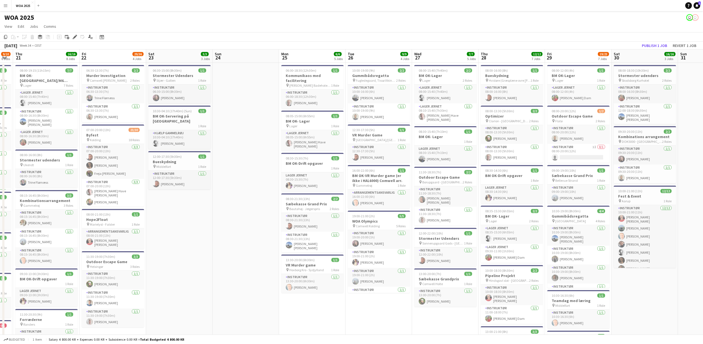
scroll to position [0, 119]
drag, startPoint x: 92, startPoint y: 308, endPoint x: 188, endPoint y: 308, distance: 96.0
click at [188, 308] on app-calendar-viewport "Tue 19 7/7 2 Jobs Wed 20 9/10 6 Jobs Thu 21 16/16 8 Jobs Fri 22 29/36 4 Jobs Sa…" at bounding box center [351, 341] width 703 height 582
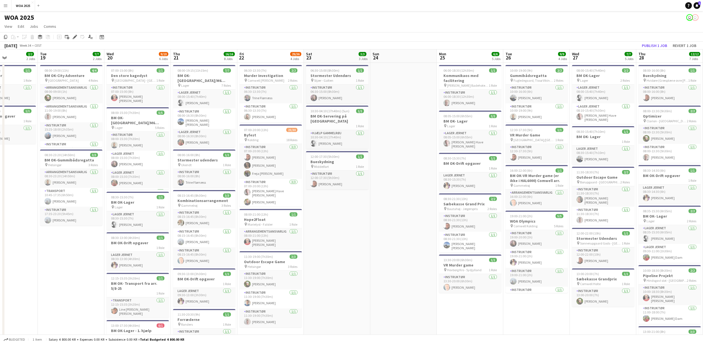
scroll to position [0, 161]
drag, startPoint x: 203, startPoint y: 229, endPoint x: 360, endPoint y: 227, distance: 157.2
click at [360, 227] on app-calendar-viewport "Sat 16 Sun 17 Mon 18 2/2 2 Jobs Tue 19 7/7 2 Jobs Wed 20 9/10 6 Jobs Thu 21 16/…" at bounding box center [351, 341] width 703 height 582
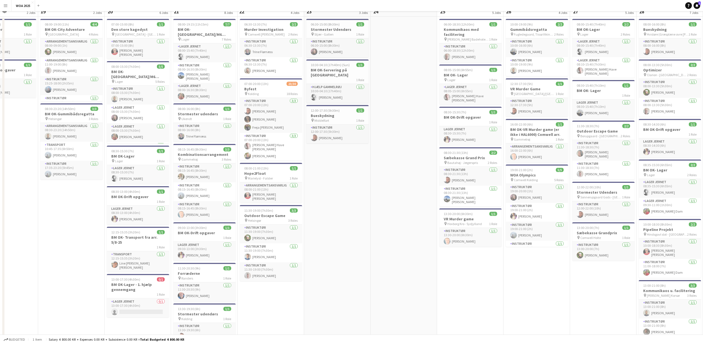
scroll to position [0, 0]
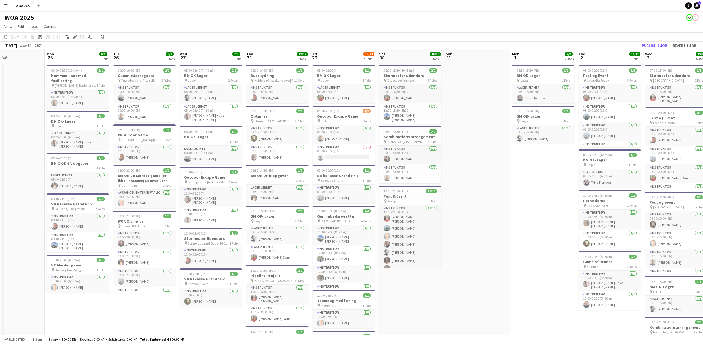
drag, startPoint x: 535, startPoint y: 315, endPoint x: 213, endPoint y: 317, distance: 321.7
click at [132, 317] on app-calendar-viewport "Thu 21 16/16 8 Jobs Fri 22 29/36 4 Jobs Sat 23 3/3 3 Jobs Sun 24 Mon 25 6/6 5 J…" at bounding box center [351, 341] width 703 height 582
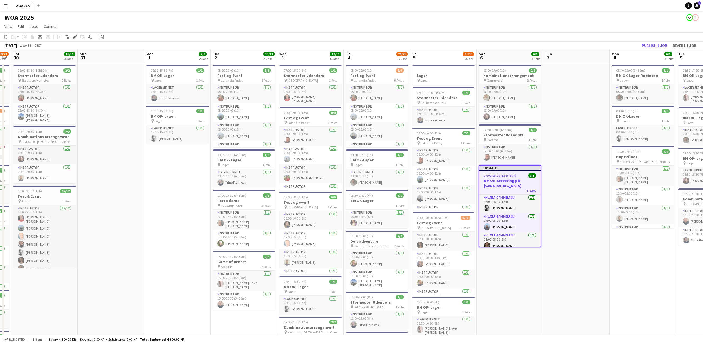
drag, startPoint x: 499, startPoint y: 316, endPoint x: 179, endPoint y: 314, distance: 320.8
click at [137, 314] on app-calendar-viewport "Tue 26 9/9 4 Jobs Wed 27 7/7 5 Jobs Thu 28 12/12 7 Jobs Fri 29 19/23 7 Jobs Sat…" at bounding box center [351, 341] width 703 height 582
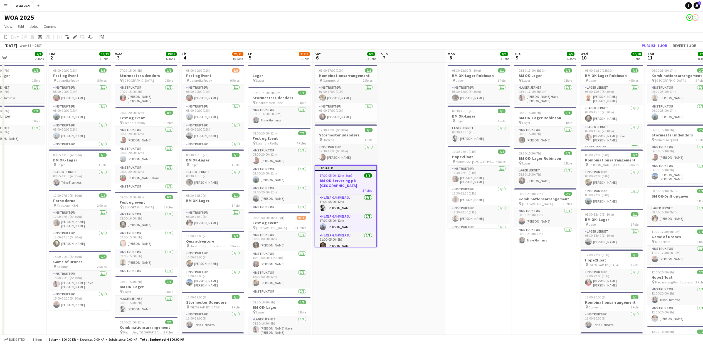
scroll to position [0, 195]
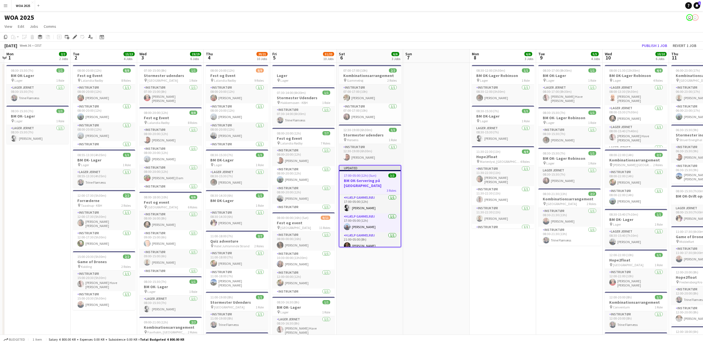
drag, startPoint x: 590, startPoint y: 306, endPoint x: 390, endPoint y: 305, distance: 200.4
click at [390, 305] on app-calendar-viewport "Fri 29 19/23 7 Jobs Sat 30 16/16 3 Jobs Sun 31 Mon 1 2/2 2 Jobs Tue 2 13/13 4 J…" at bounding box center [351, 341] width 703 height 582
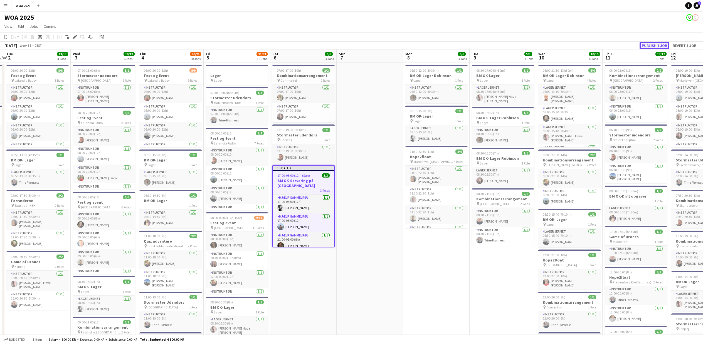
click at [663, 46] on button "Publish 1 job" at bounding box center [655, 45] width 30 height 7
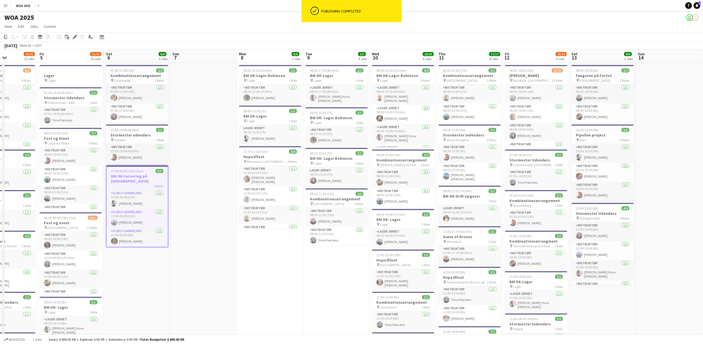
drag, startPoint x: 439, startPoint y: 275, endPoint x: 151, endPoint y: 275, distance: 288.0
click at [163, 275] on app-calendar-viewport "Mon 1 2/2 2 Jobs Tue 2 13/13 4 Jobs Wed 3 19/19 6 Jobs Thu 4 20/21 10 Jobs Fri …" at bounding box center [351, 341] width 703 height 582
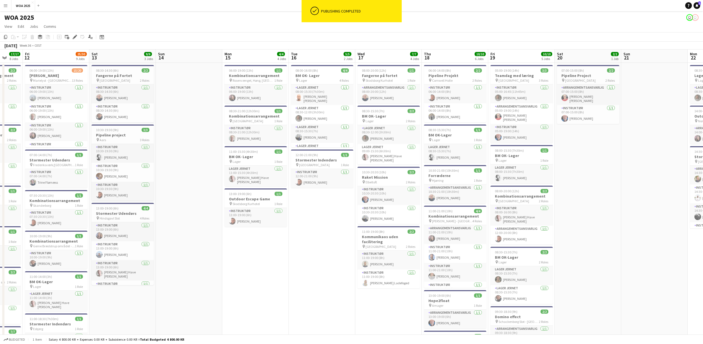
drag, startPoint x: 572, startPoint y: 252, endPoint x: 293, endPoint y: 252, distance: 279.4
click at [293, 252] on app-calendar-viewport "Mon 8 6/6 3 Jobs Tue 9 5/5 4 Jobs Wed 10 10/10 6 Jobs Thu 11 17/17 8 Jobs Fri 1…" at bounding box center [351, 341] width 703 height 582
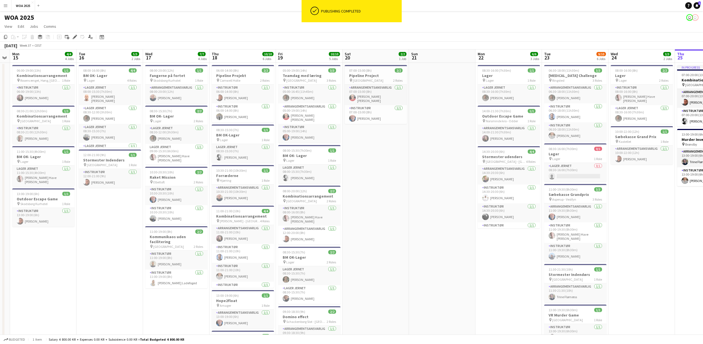
scroll to position [0, 190]
drag, startPoint x: 602, startPoint y: 252, endPoint x: 407, endPoint y: 245, distance: 195.2
click at [407, 245] on app-calendar-viewport "Fri 12 25/30 9 Jobs Sat 13 9/9 3 Jobs Sun 14 Mon 15 4/4 4 Jobs Tue 16 5/5 2 Job…" at bounding box center [351, 341] width 703 height 582
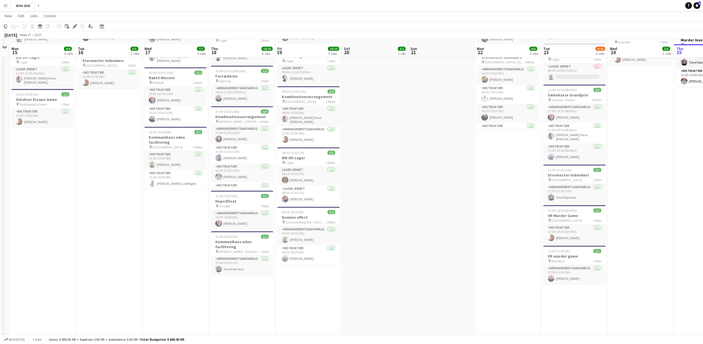
scroll to position [104, 0]
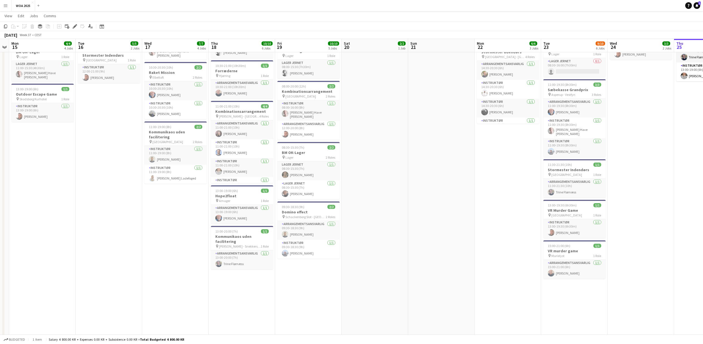
click at [5, 6] on app-icon "Menu" at bounding box center [5, 5] width 4 height 4
click at [68, 41] on link "Status" at bounding box center [84, 41] width 56 height 11
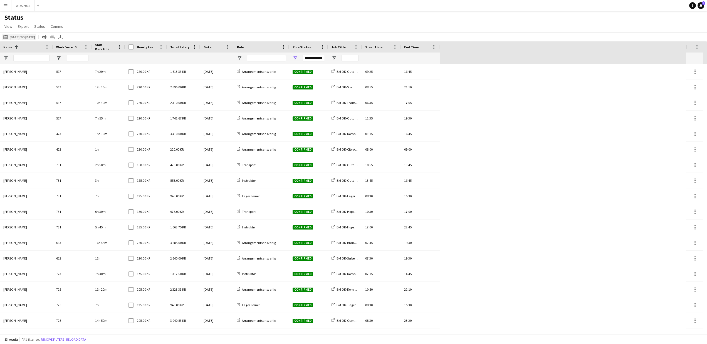
click at [26, 38] on button "25-09-2025 to 01-10-2025 20-07-2025 to 19-08-2025" at bounding box center [19, 37] width 34 height 7
click at [69, 57] on span "Previous month" at bounding box center [69, 58] width 11 height 11
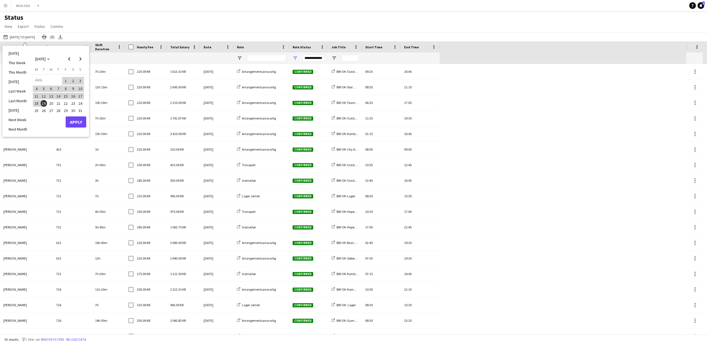
click at [53, 103] on span "20" at bounding box center [51, 103] width 7 height 7
click at [81, 60] on span "Next month" at bounding box center [80, 58] width 11 height 11
click at [67, 102] on span "19" at bounding box center [65, 102] width 7 height 7
click at [75, 127] on button "Apply" at bounding box center [76, 128] width 21 height 11
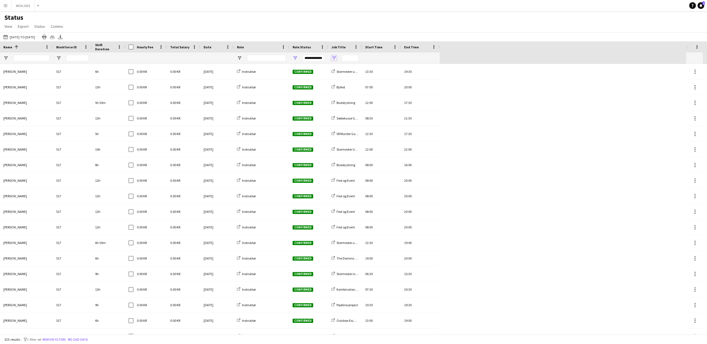
click at [335, 60] on span "Open Filter Menu" at bounding box center [334, 58] width 5 height 5
type input "***"
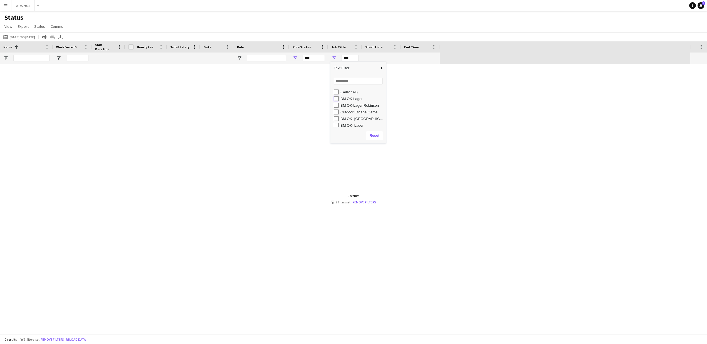
type input "**********"
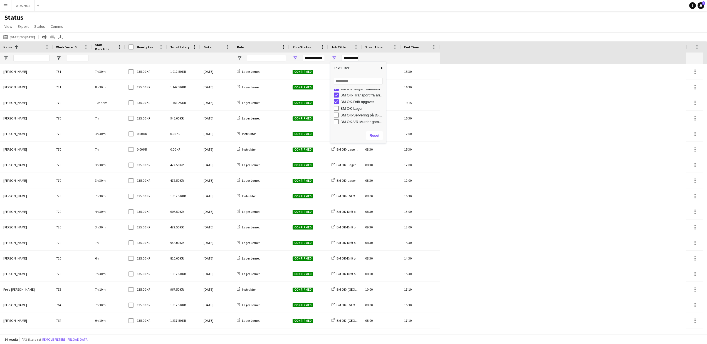
scroll to position [44, 0]
type input "**********"
click at [456, 58] on div "Pay Crew Shift Details Date" at bounding box center [405, 52] width 561 height 23
click at [241, 57] on span "Open Filter Menu" at bounding box center [239, 58] width 5 height 5
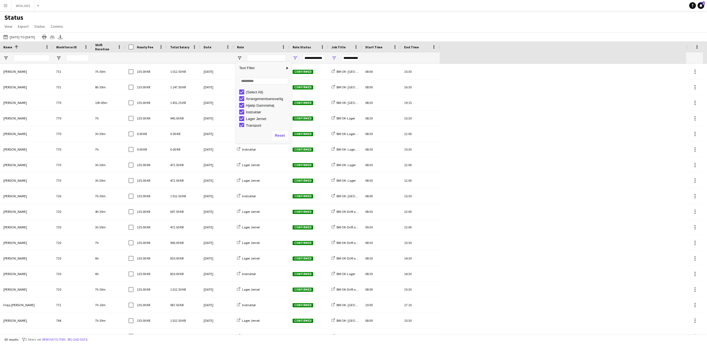
scroll to position [2, 0]
click at [271, 46] on div "Role" at bounding box center [258, 47] width 42 height 8
click at [258, 46] on div "Role 1" at bounding box center [258, 47] width 42 height 8
click at [240, 57] on span "Open Filter Menu" at bounding box center [239, 58] width 5 height 5
click at [297, 58] on span "Open Filter Menu" at bounding box center [295, 58] width 5 height 5
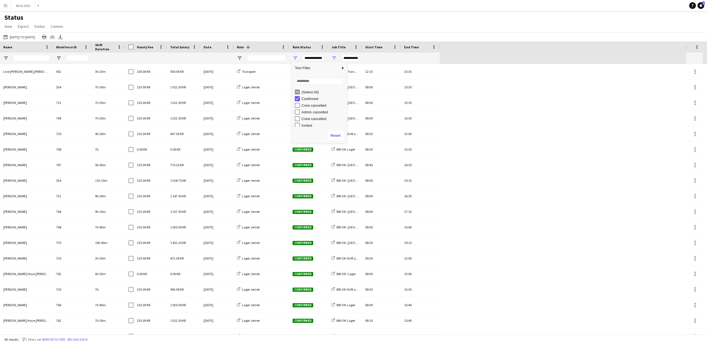
scroll to position [8, 0]
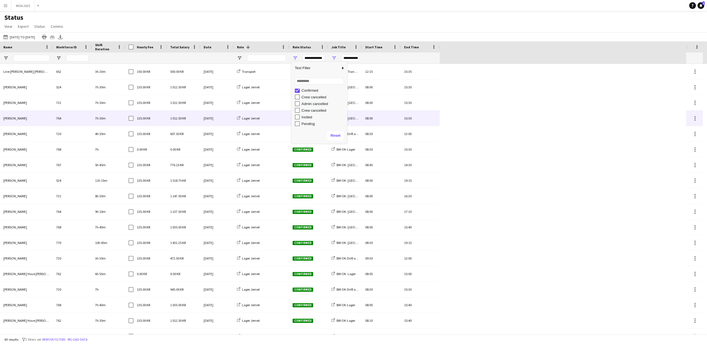
click at [275, 115] on div "Lager Jernet" at bounding box center [262, 118] width 56 height 15
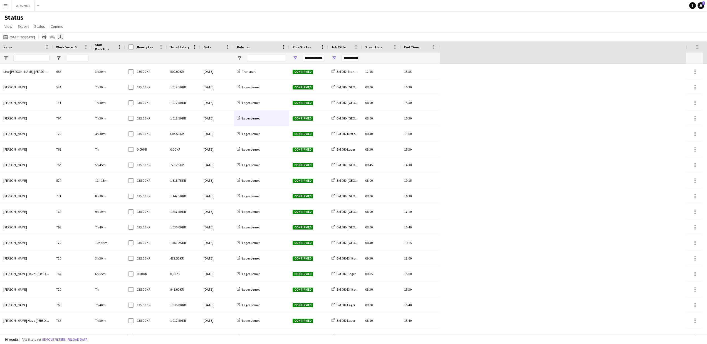
click at [63, 39] on icon "Export XLSX" at bounding box center [60, 37] width 4 height 4
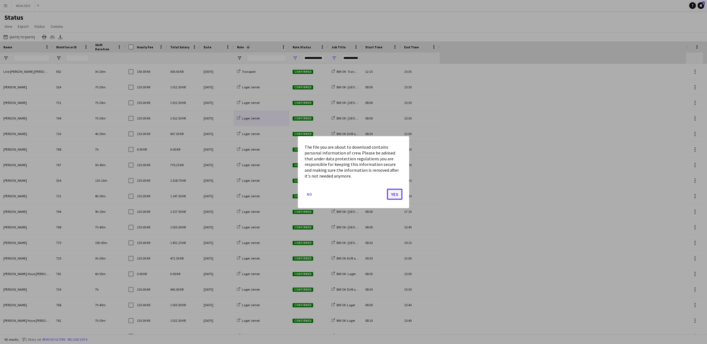
click at [396, 198] on button "Yes" at bounding box center [395, 194] width 16 height 11
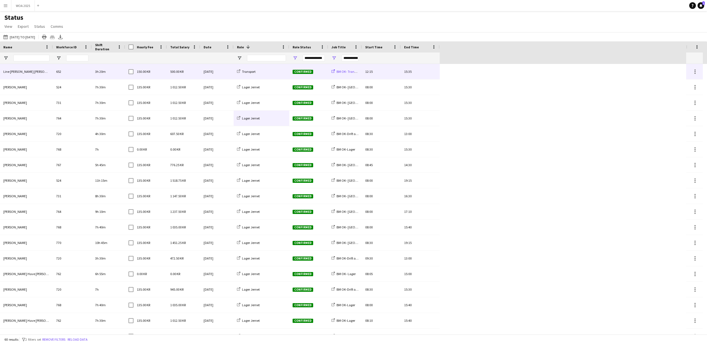
click at [347, 71] on span "BM OK- Transport fra arr. [DATE]" at bounding box center [359, 72] width 44 height 4
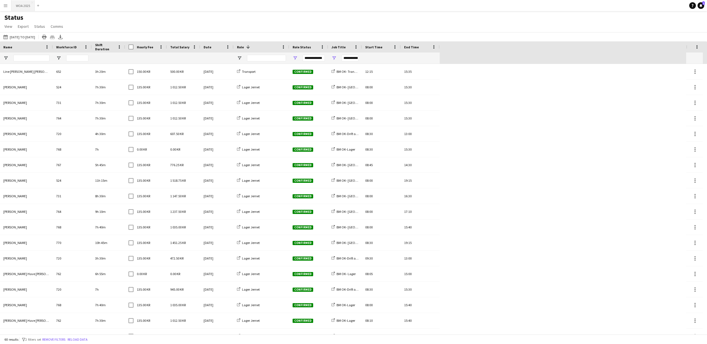
click at [24, 3] on button "WOA 2025 Close" at bounding box center [22, 5] width 23 height 11
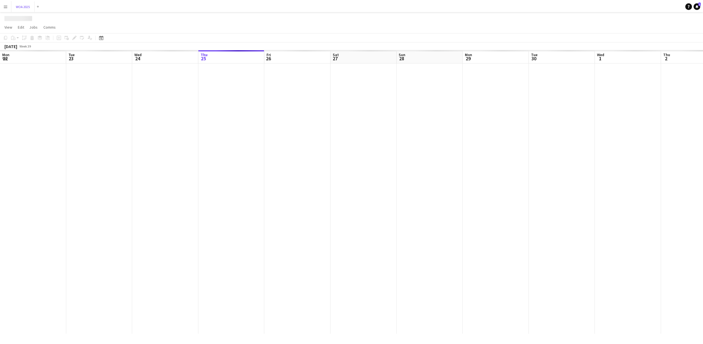
scroll to position [0, 133]
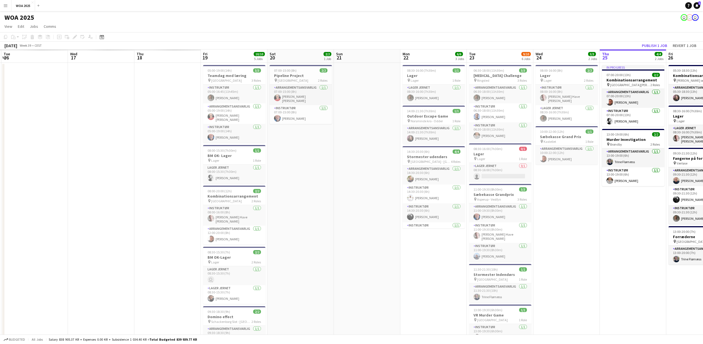
drag, startPoint x: 103, startPoint y: 272, endPoint x: 614, endPoint y: 277, distance: 510.9
click at [620, 277] on app-calendar-viewport "Mon 15 Tue 16 Wed 17 Thu 18 Fri 19 10/10 5 Jobs Sat 20 2/2 1 Job Sun 21 Mon 22 …" at bounding box center [351, 225] width 703 height 351
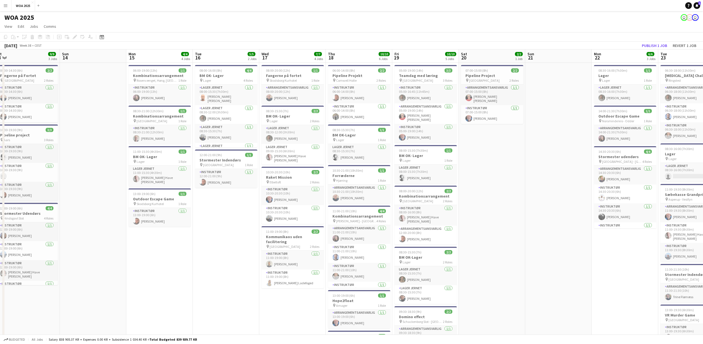
scroll to position [0, 181]
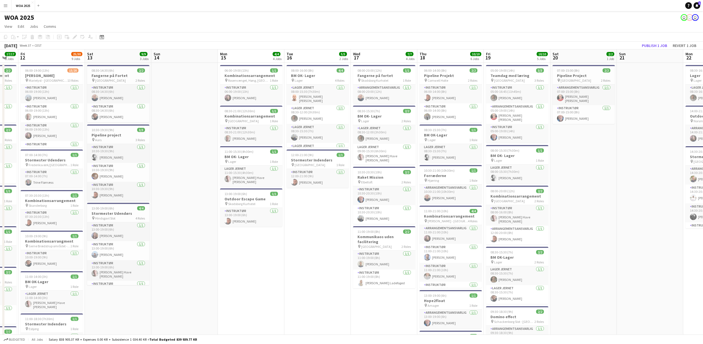
drag, startPoint x: 97, startPoint y: 304, endPoint x: 397, endPoint y: 299, distance: 299.5
click at [397, 299] on app-calendar-viewport "Tue 9 5/5 4 Jobs Wed 10 10/10 6 Jobs Thu 11 17/17 8 Jobs Fri 12 25/30 9 Jobs Sa…" at bounding box center [351, 292] width 703 height 485
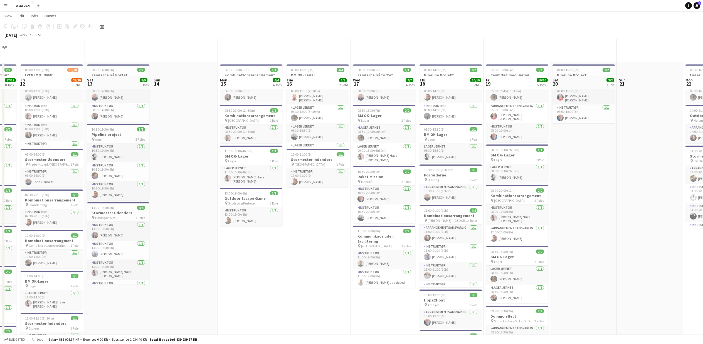
scroll to position [52, 0]
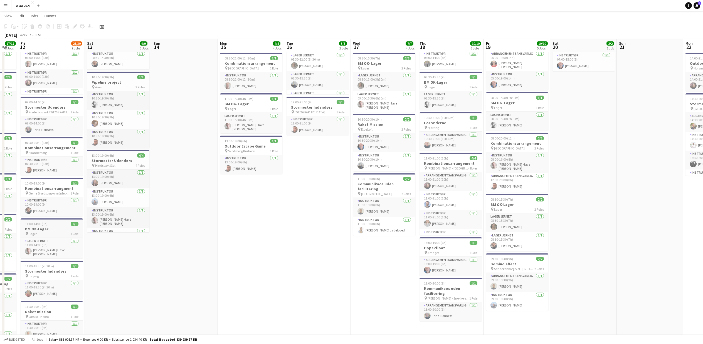
click at [50, 228] on h3 "BM OK-Lager" at bounding box center [52, 229] width 62 height 5
click at [74, 24] on icon "Edit" at bounding box center [75, 26] width 4 height 4
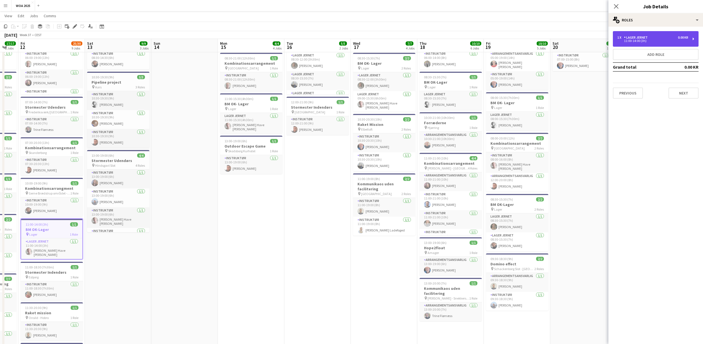
click at [636, 38] on div "Lager Jernet" at bounding box center [637, 38] width 26 height 4
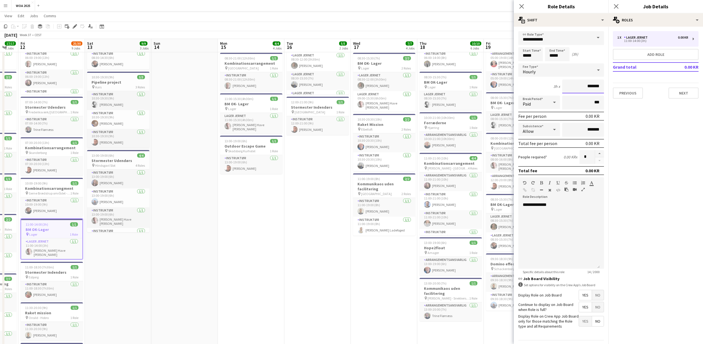
click at [570, 86] on input "*******" at bounding box center [583, 87] width 42 height 14
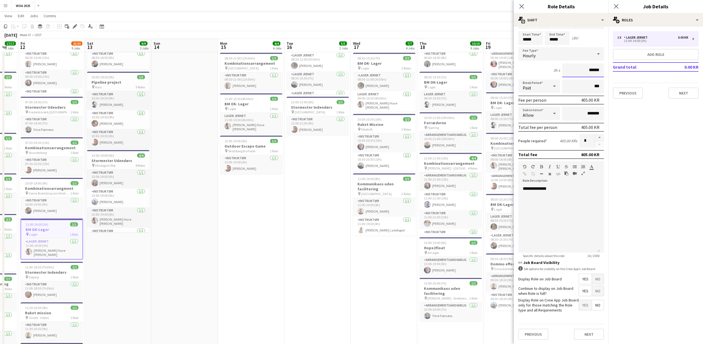
scroll to position [16, 0]
type input "******"
click at [586, 336] on button "Next" at bounding box center [589, 334] width 30 height 11
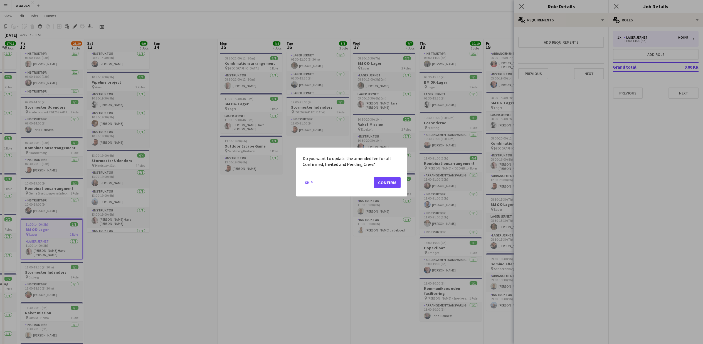
scroll to position [0, 0]
click at [397, 183] on button "Confirm" at bounding box center [387, 182] width 27 height 11
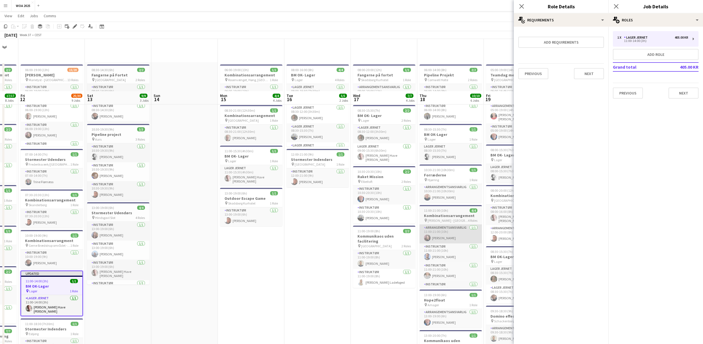
scroll to position [52, 0]
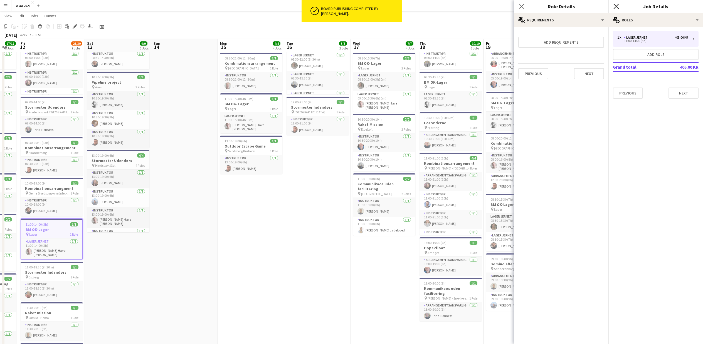
click at [617, 6] on icon "Close pop-in" at bounding box center [616, 6] width 5 height 5
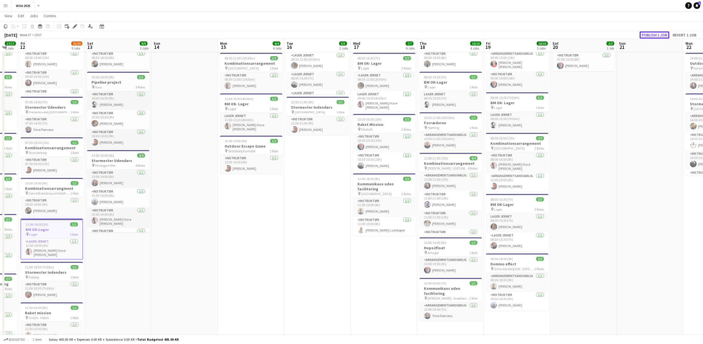
click at [657, 36] on button "Publish 1 job" at bounding box center [655, 34] width 30 height 7
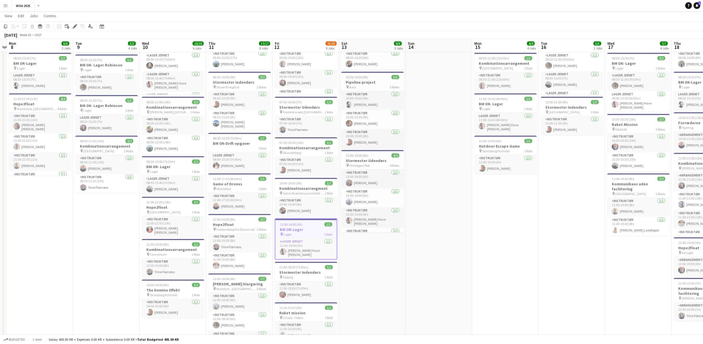
scroll to position [0, 126]
drag, startPoint x: 142, startPoint y: 272, endPoint x: 396, endPoint y: 272, distance: 254.6
click at [396, 272] on app-calendar-viewport "Sat 6 6/6 3 Jobs Sun 7 Mon 8 6/6 3 Jobs Tue 9 5/5 4 Jobs Wed 10 10/10 6 Jobs Th…" at bounding box center [351, 225] width 703 height 513
click at [106, 218] on app-date-cell "08:30-17:00 (8h30m) 1/1 BM OK-Lager pin Lager 1 Role Lager Jernet 1/1 08:30-17:…" at bounding box center [106, 246] width 67 height 472
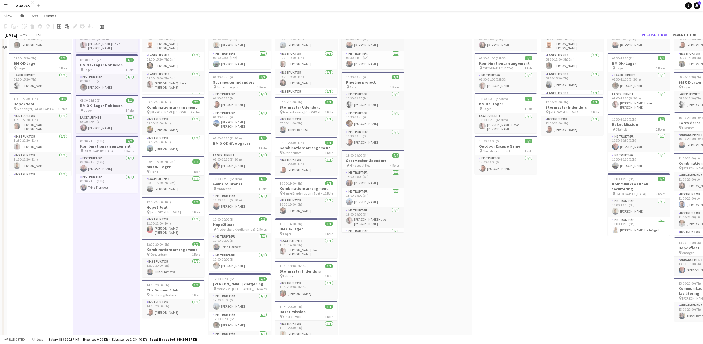
scroll to position [0, 0]
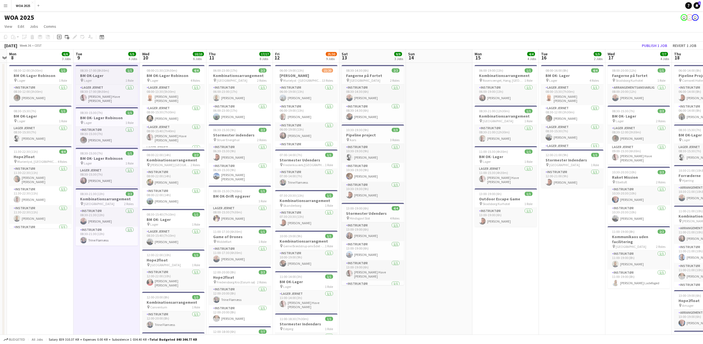
click at [94, 78] on div "pin Lager 1 Role" at bounding box center [107, 80] width 62 height 4
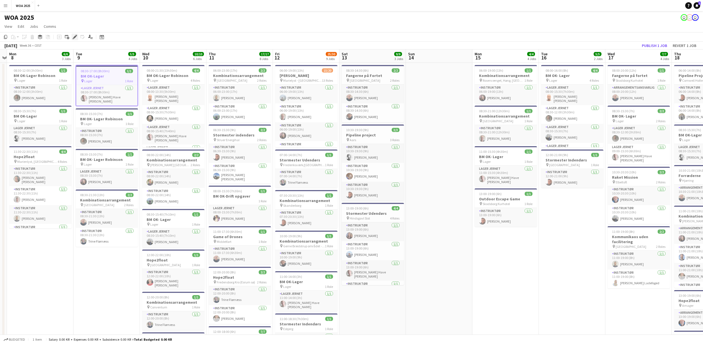
click at [74, 36] on icon "Edit" at bounding box center [75, 37] width 4 height 4
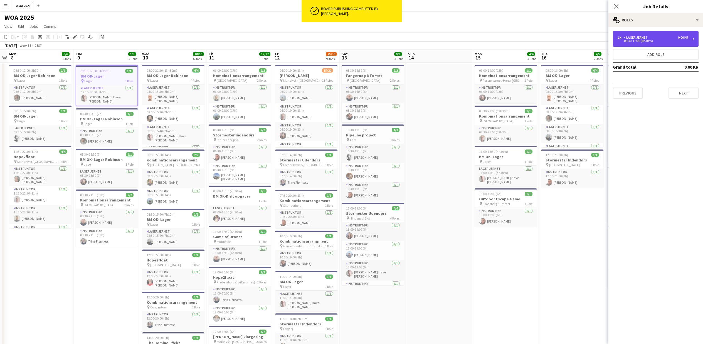
click at [631, 33] on div "1 x Lager Jernet 0.00 KR 08:30-17:00 (8h30m)" at bounding box center [656, 39] width 86 height 16
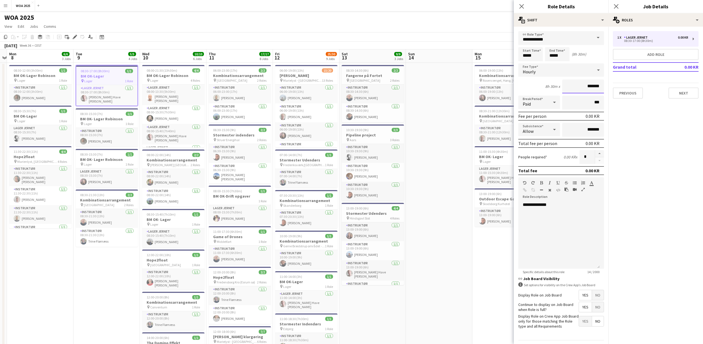
click at [570, 86] on input "*******" at bounding box center [583, 87] width 42 height 14
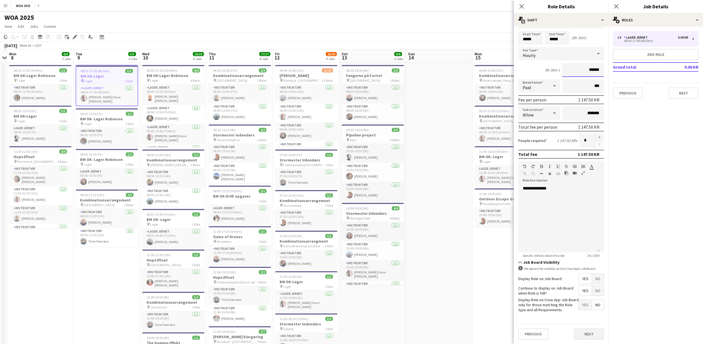
type input "******"
click at [592, 335] on button "Next" at bounding box center [589, 334] width 30 height 11
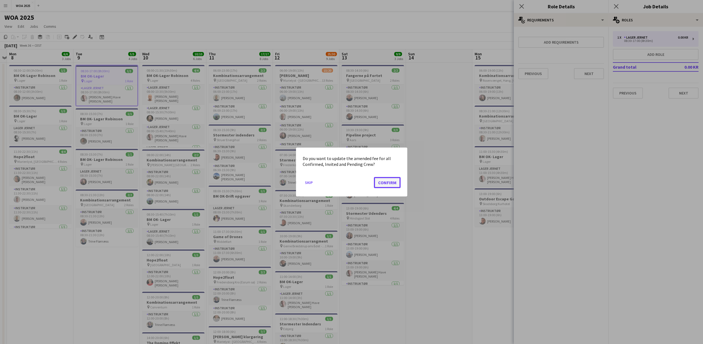
click at [383, 184] on button "Confirm" at bounding box center [387, 182] width 27 height 11
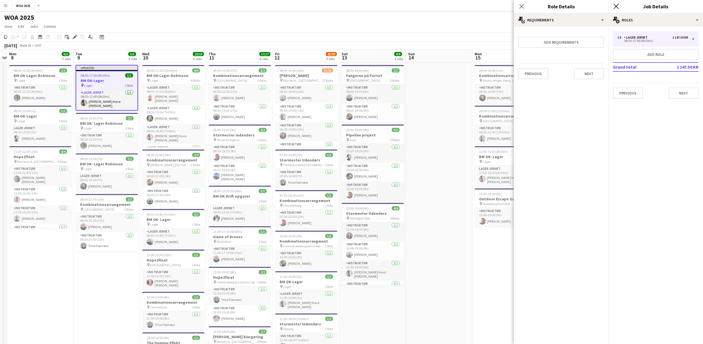
click at [614, 5] on icon "Close pop-in" at bounding box center [616, 6] width 5 height 5
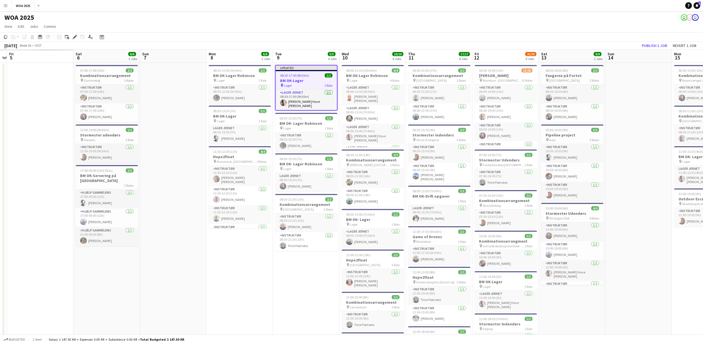
scroll to position [0, 146]
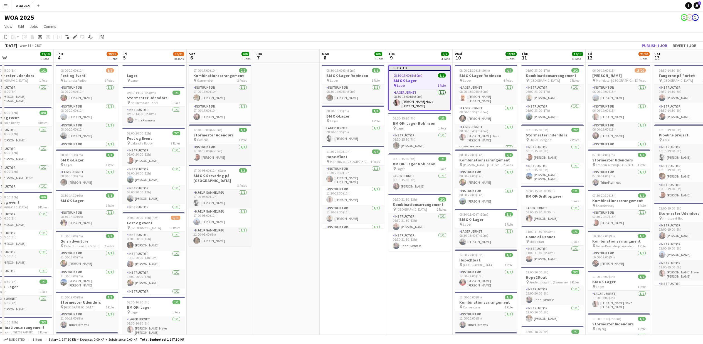
drag, startPoint x: 55, startPoint y: 279, endPoint x: 367, endPoint y: 276, distance: 312.8
click at [367, 276] on app-calendar-viewport "Mon 1 2/2 2 Jobs Tue 2 13/13 4 Jobs Wed 3 19/19 6 Jobs Thu 4 20/21 10 Jobs Fri …" at bounding box center [351, 341] width 703 height 582
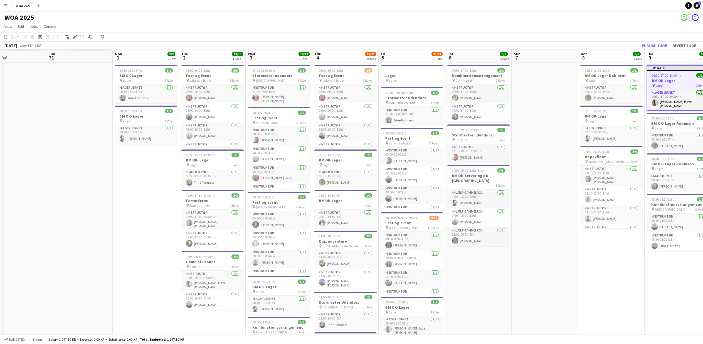
drag, startPoint x: 268, startPoint y: 275, endPoint x: 525, endPoint y: 270, distance: 256.6
click at [525, 270] on app-calendar-viewport "Thu 28 Fri 29 Sat 30 Sun 31 Mon 1 2/2 2 Jobs Tue 2 13/13 4 Jobs Wed 3 19/19 6 J…" at bounding box center [351, 341] width 703 height 582
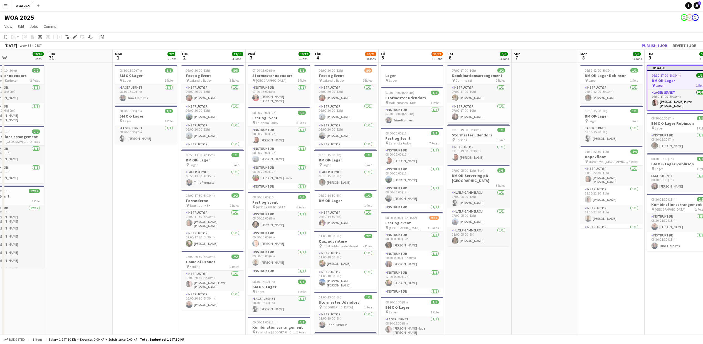
scroll to position [0, 155]
click at [196, 158] on app-job-card "08:55-13:30 (4h35m) 1/1 BM OK- Lager pin Lager 1 Role Lager Jernet 1/1 08:55-13…" at bounding box center [211, 169] width 62 height 38
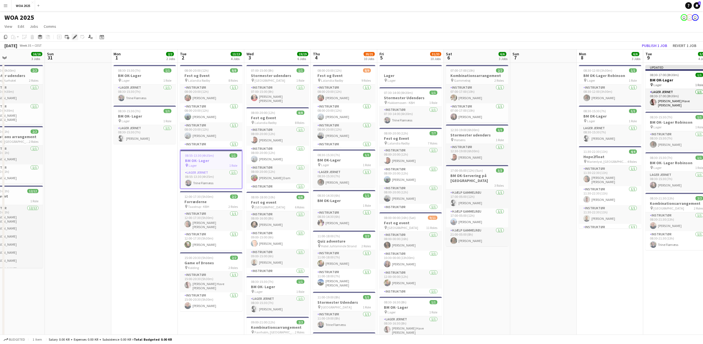
click at [75, 36] on icon at bounding box center [74, 37] width 3 height 3
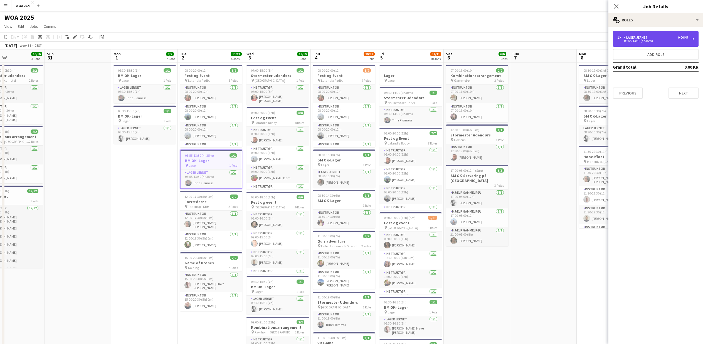
click at [651, 41] on div "08:55-13:30 (4h35m)" at bounding box center [652, 41] width 71 height 3
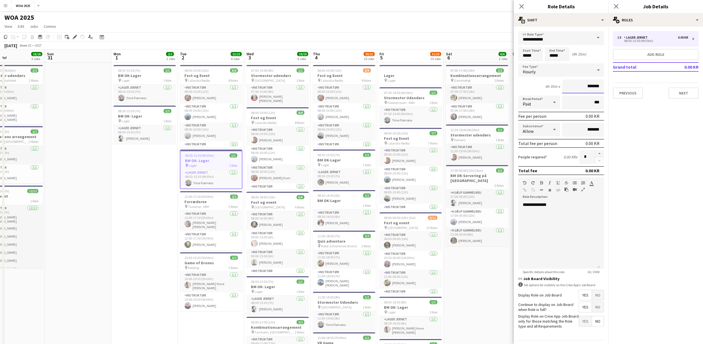
click at [573, 91] on input "*******" at bounding box center [583, 87] width 42 height 14
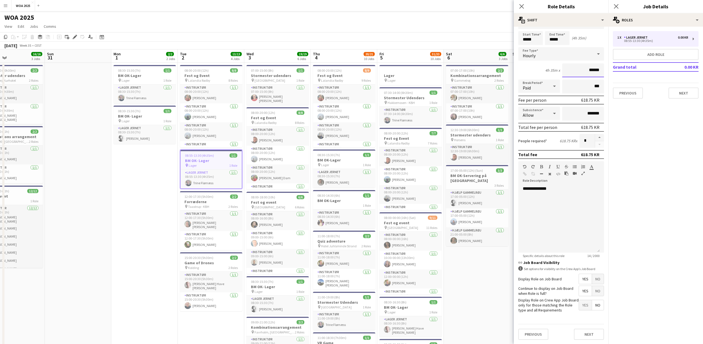
scroll to position [16, 0]
type input "******"
click at [586, 334] on button "Next" at bounding box center [589, 334] width 30 height 11
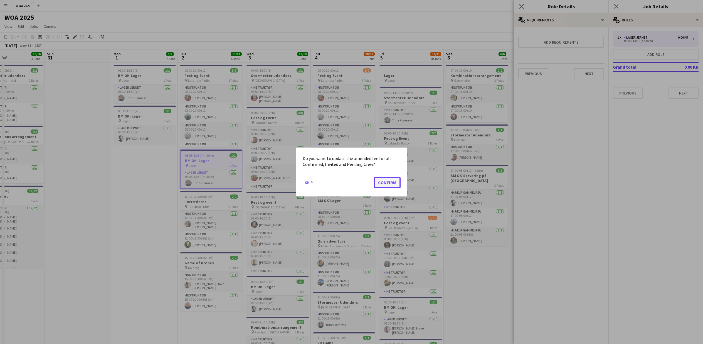
click at [383, 182] on button "Confirm" at bounding box center [387, 182] width 27 height 11
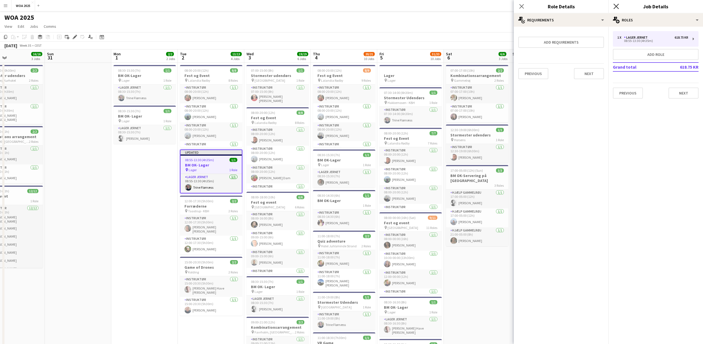
click at [615, 5] on icon "Close pop-in" at bounding box center [616, 6] width 5 height 5
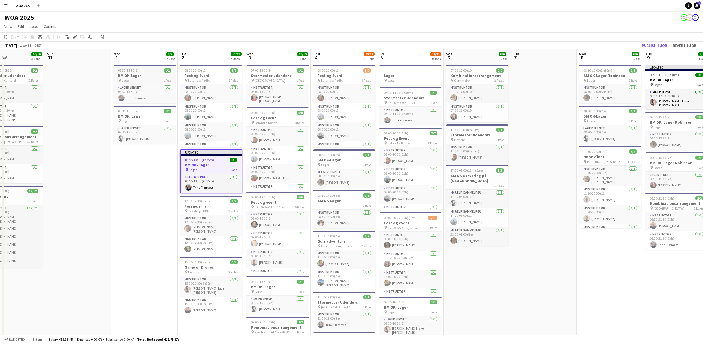
click at [137, 78] on h3 "BM OK-Lager" at bounding box center [145, 75] width 62 height 5
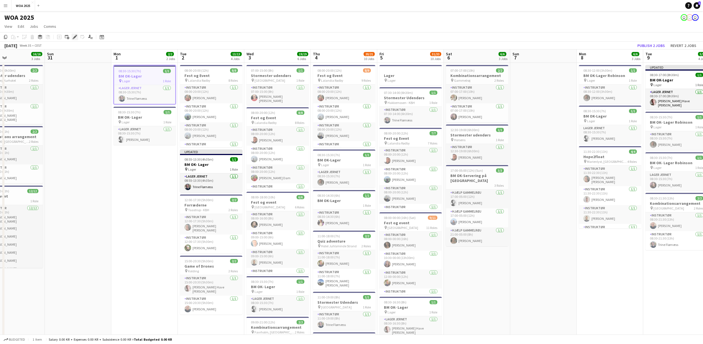
click at [75, 37] on icon at bounding box center [74, 37] width 3 height 3
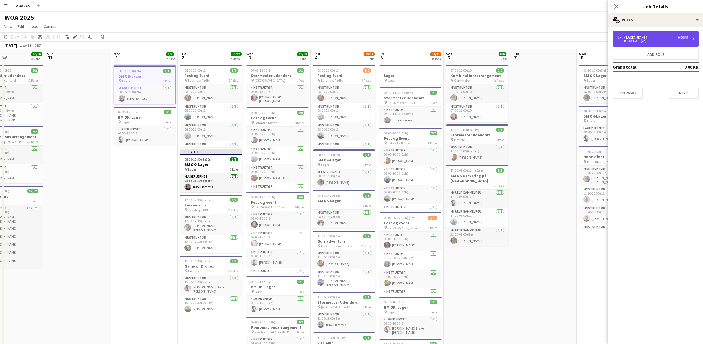
click at [649, 36] on div "Lager Jernet" at bounding box center [637, 38] width 26 height 4
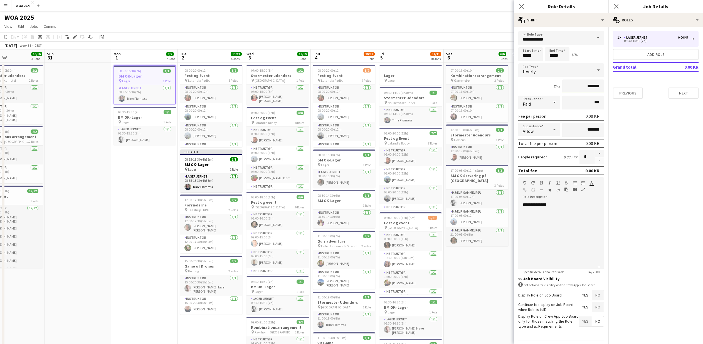
click at [566, 88] on input "*******" at bounding box center [583, 87] width 42 height 14
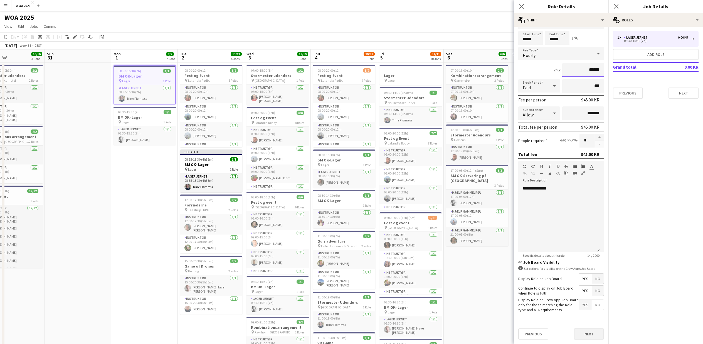
type input "******"
click at [579, 334] on button "Next" at bounding box center [589, 334] width 30 height 11
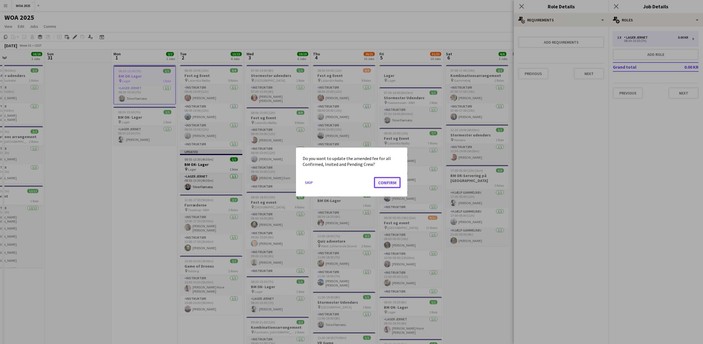
click at [390, 179] on button "Confirm" at bounding box center [387, 182] width 27 height 11
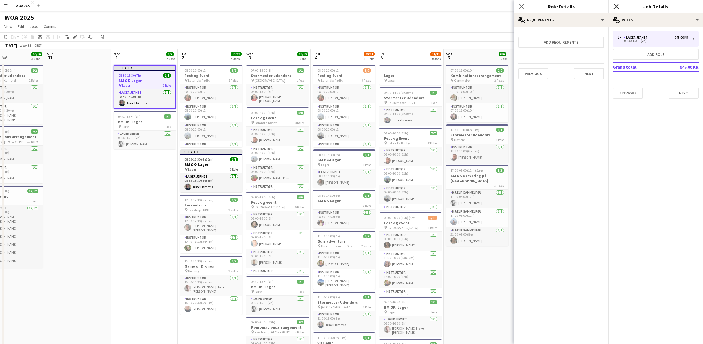
click at [616, 4] on icon "Close pop-in" at bounding box center [616, 6] width 5 height 5
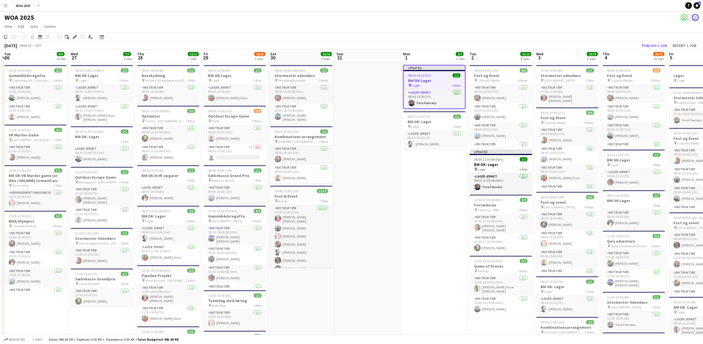
drag, startPoint x: 104, startPoint y: 264, endPoint x: 353, endPoint y: 264, distance: 249.3
click at [353, 264] on app-calendar-viewport "Sun 24 Mon 25 6/6 5 Jobs Tue 26 9/9 4 Jobs Wed 27 7/7 5 Jobs Thu 28 12/12 7 Job…" at bounding box center [351, 341] width 703 height 582
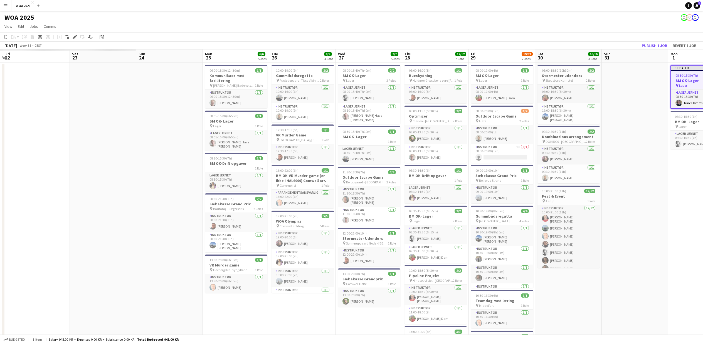
scroll to position [0, 165]
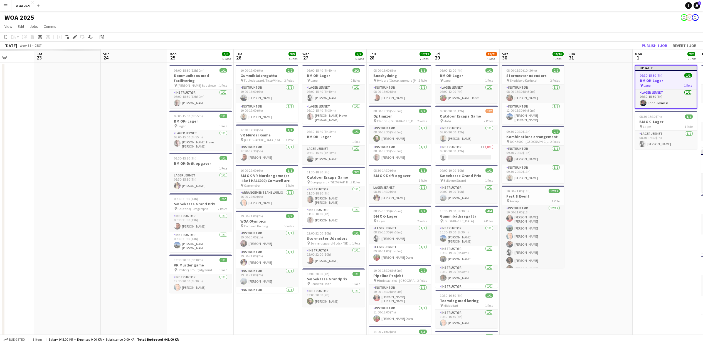
drag, startPoint x: 41, startPoint y: 303, endPoint x: 272, endPoint y: 303, distance: 230.4
click at [272, 303] on app-calendar-viewport "Wed 20 Thu 21 Fri 22 Sat 23 Sun 24 Mon 25 6/6 5 Jobs Tue 26 9/9 4 Jobs Wed 27 7…" at bounding box center [351, 341] width 703 height 582
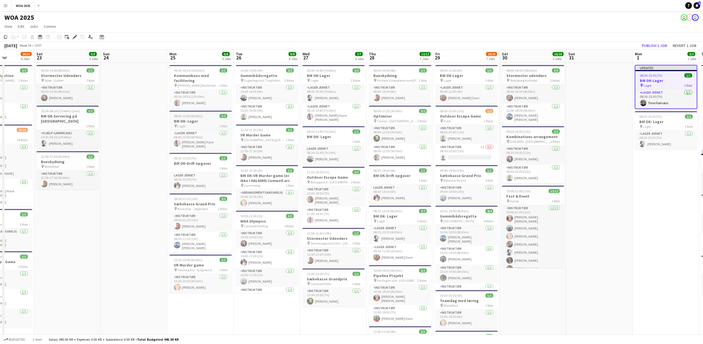
click at [185, 119] on h3 "BM OK- Lager" at bounding box center [200, 121] width 62 height 5
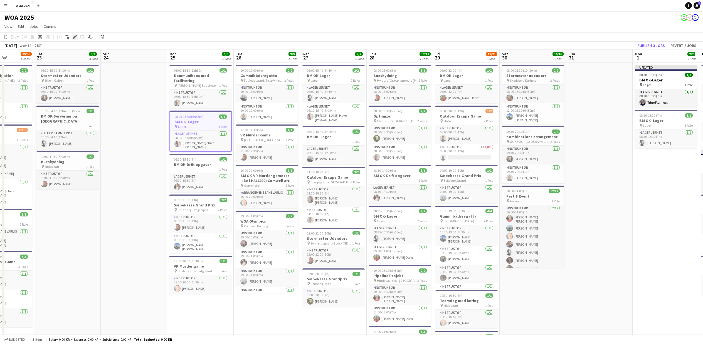
click at [74, 38] on icon at bounding box center [74, 37] width 3 height 3
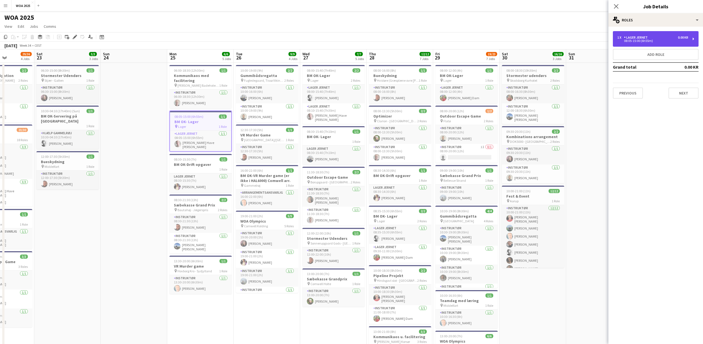
click at [646, 38] on div "Lager Jernet" at bounding box center [637, 38] width 26 height 4
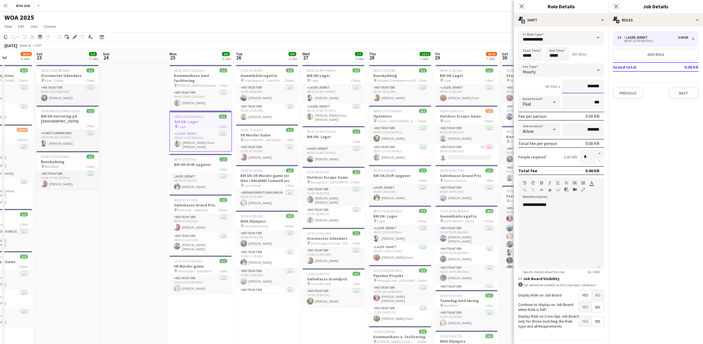
click at [578, 86] on input "*******" at bounding box center [583, 87] width 42 height 14
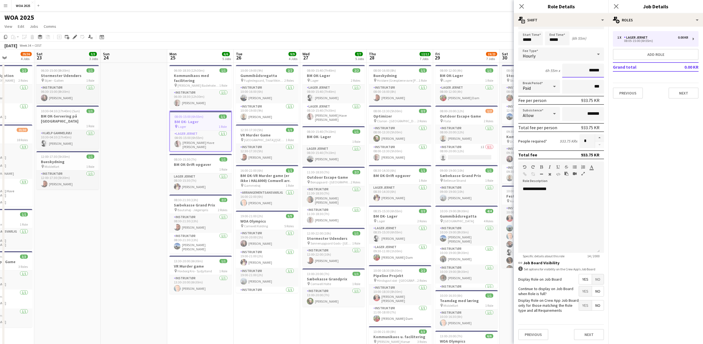
scroll to position [16, 0]
type input "******"
click at [578, 335] on button "Next" at bounding box center [589, 334] width 30 height 11
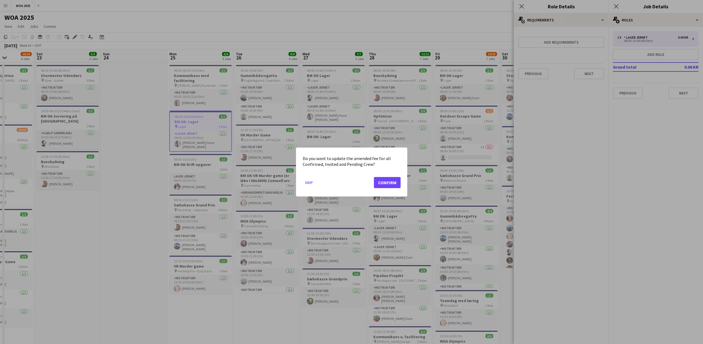
scroll to position [0, 0]
click at [391, 183] on button "Confirm" at bounding box center [387, 182] width 27 height 11
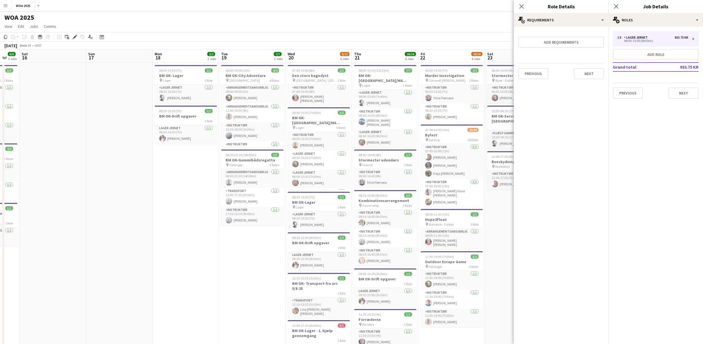
scroll to position [0, 158]
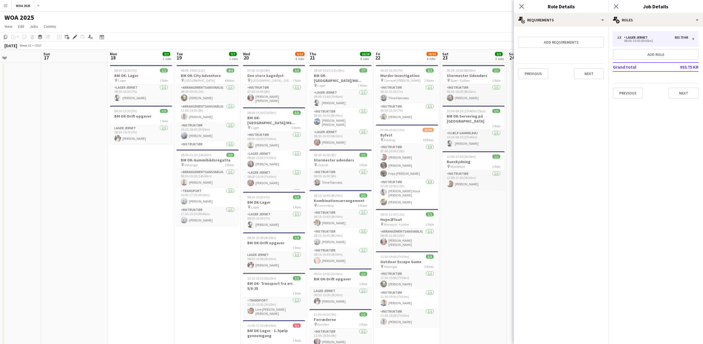
drag, startPoint x: 95, startPoint y: 256, endPoint x: 501, endPoint y: 256, distance: 406.0
click at [501, 256] on app-calendar-viewport "Thu 14 Fri 15 6/6 3 Jobs Sat 16 Sun 17 Mon 18 2/2 2 Jobs Tue 19 7/7 2 Jobs Wed …" at bounding box center [351, 341] width 703 height 582
click at [272, 195] on div "08:30-15:30 (7h) 1/1" at bounding box center [274, 197] width 62 height 4
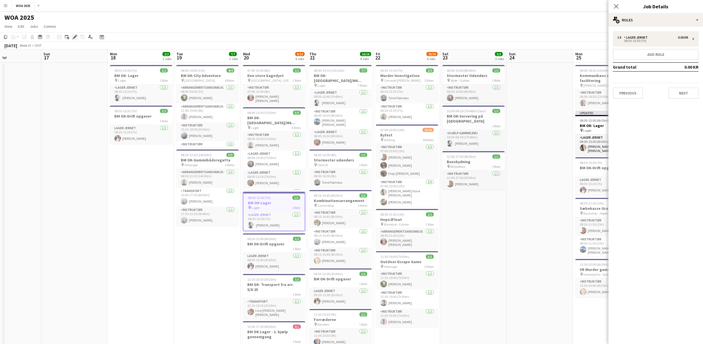
click at [74, 36] on icon "Edit" at bounding box center [75, 37] width 4 height 4
click at [647, 36] on div "Lager Jernet" at bounding box center [637, 38] width 26 height 4
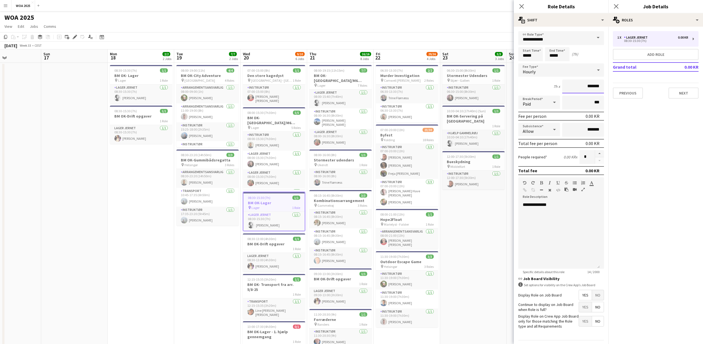
click at [575, 84] on input "*******" at bounding box center [583, 87] width 42 height 14
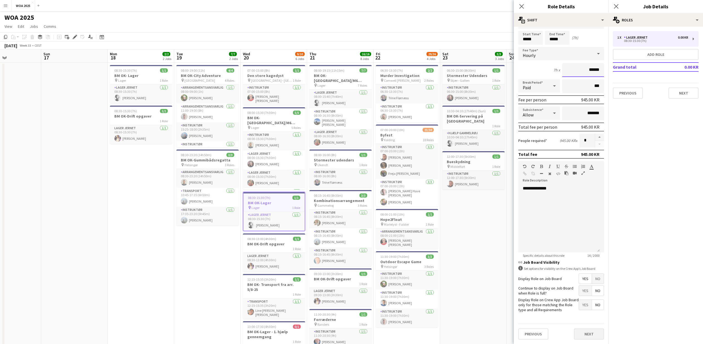
type input "******"
click at [589, 330] on button "Next" at bounding box center [589, 334] width 30 height 11
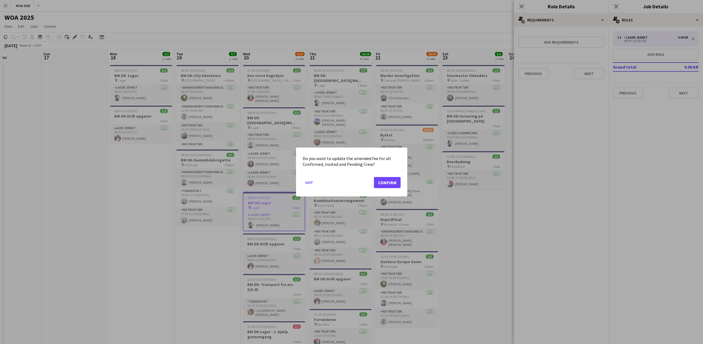
scroll to position [0, 0]
click at [395, 176] on mat-dialog-actions "Skip Confirm" at bounding box center [352, 185] width 98 height 24
click at [394, 182] on button "Confirm" at bounding box center [387, 182] width 27 height 11
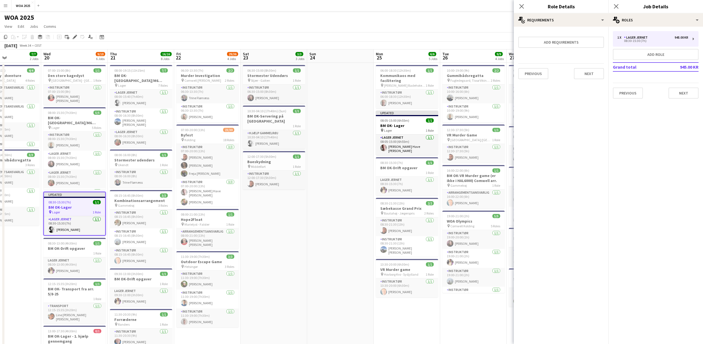
scroll to position [0, 137]
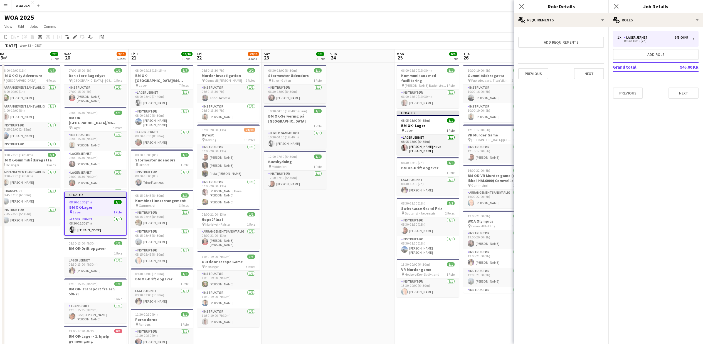
drag, startPoint x: 184, startPoint y: 251, endPoint x: -59, endPoint y: 251, distance: 242.4
click at [0, 251] on html "Menu Boards Boards Boards All jobs Status Workforce Workforce My Workforce Recr…" at bounding box center [351, 320] width 703 height 641
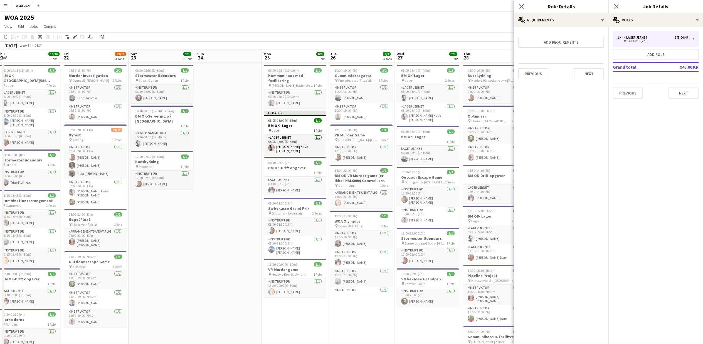
scroll to position [0, 159]
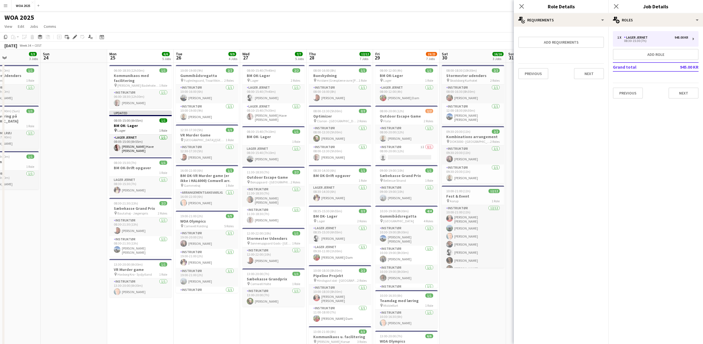
drag, startPoint x: 304, startPoint y: 250, endPoint x: -111, endPoint y: 241, distance: 415.3
click at [0, 241] on html "Menu Boards Boards Boards All jobs Status Workforce Workforce My Workforce Recr…" at bounding box center [351, 320] width 703 height 641
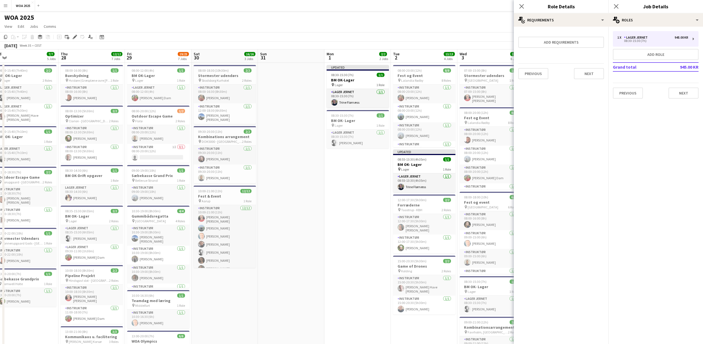
scroll to position [0, 141]
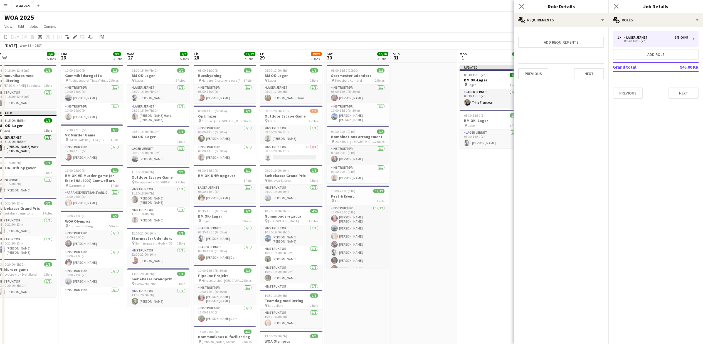
drag, startPoint x: 264, startPoint y: 316, endPoint x: -25, endPoint y: 315, distance: 289.4
click at [0, 315] on html "Menu Boards Boards Boards All jobs Status Workforce Workforce My Workforce Recr…" at bounding box center [351, 320] width 703 height 641
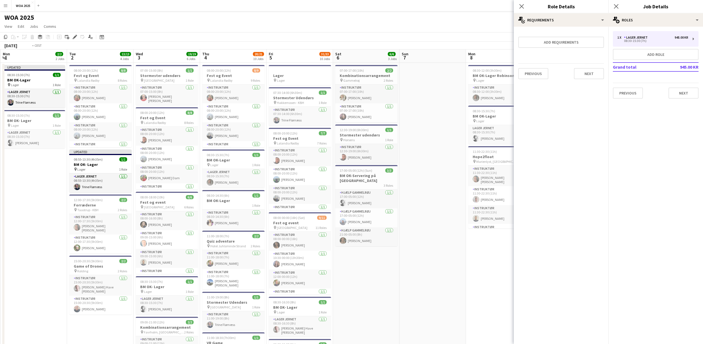
drag, startPoint x: 301, startPoint y: 290, endPoint x: 0, endPoint y: 263, distance: 301.5
click at [0, 263] on app-calendar-viewport "Fri 29 19/23 7 Jobs Sat 30 16/16 3 Jobs Sun 31 Mon 1 2/2 2 Jobs Tue 2 13/13 4 J…" at bounding box center [351, 341] width 703 height 582
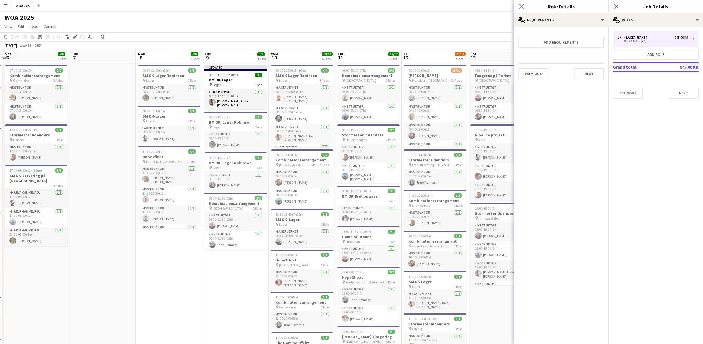
scroll to position [0, 200]
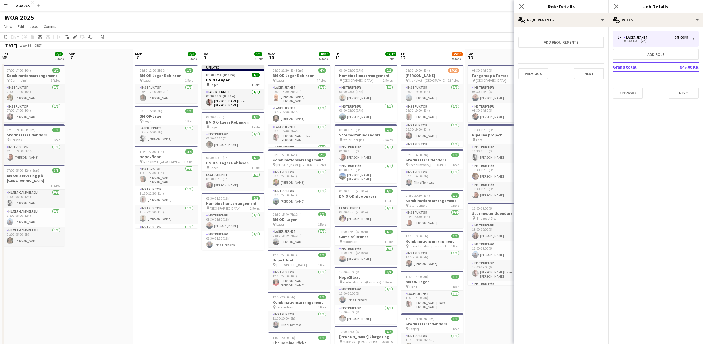
drag, startPoint x: 456, startPoint y: 270, endPoint x: 132, endPoint y: 216, distance: 328.1
click at [132, 216] on app-calendar-viewport "Wed 3 19/19 6 Jobs Thu 4 20/21 10 Jobs Fri 5 31/33 10 Jobs Sat 6 6/6 3 Jobs Sun…" at bounding box center [351, 341] width 703 height 582
click at [158, 77] on h3 "BM OK-Lager Robinson" at bounding box center [166, 75] width 62 height 5
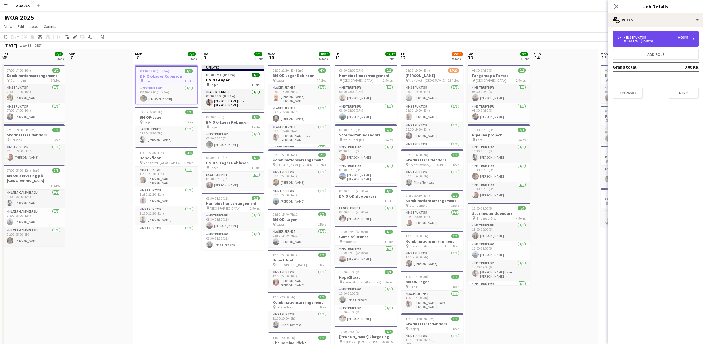
click at [631, 37] on div "Instruktør" at bounding box center [636, 38] width 24 height 4
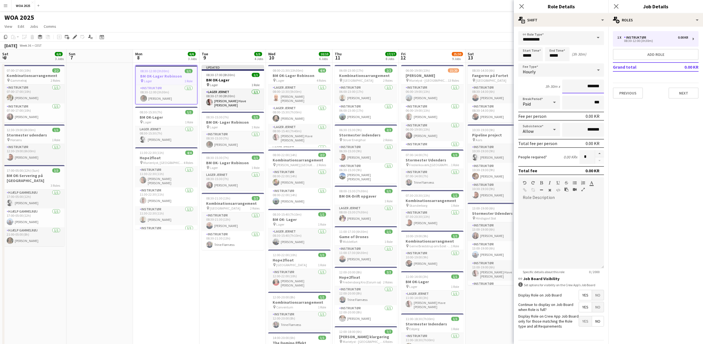
click at [574, 85] on input "*******" at bounding box center [583, 87] width 42 height 14
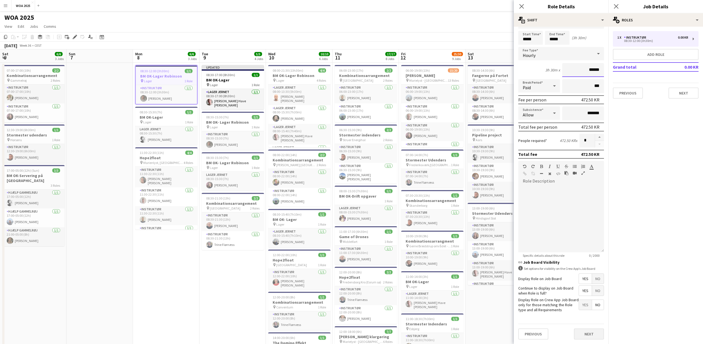
type input "******"
click at [577, 333] on button "Next" at bounding box center [589, 334] width 30 height 11
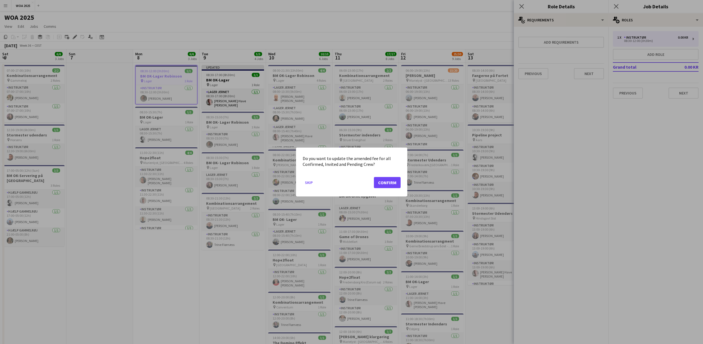
scroll to position [0, 0]
click at [396, 179] on button "Confirm" at bounding box center [387, 182] width 27 height 11
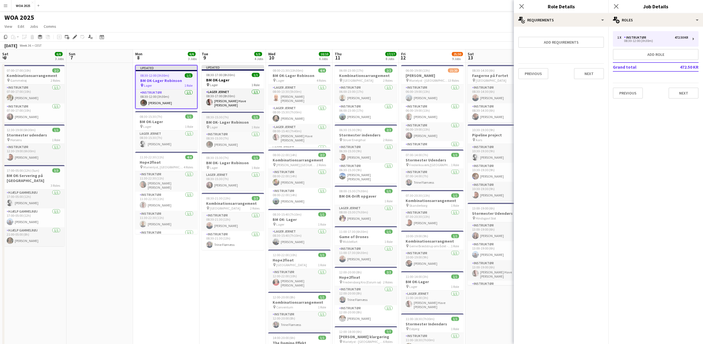
click at [218, 120] on h3 "BM OK- Lager Robinson" at bounding box center [233, 122] width 62 height 5
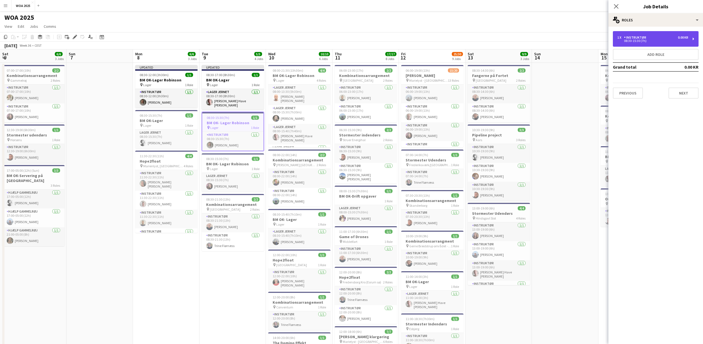
click at [632, 42] on div "08:30-15:30 (7h)" at bounding box center [652, 41] width 71 height 3
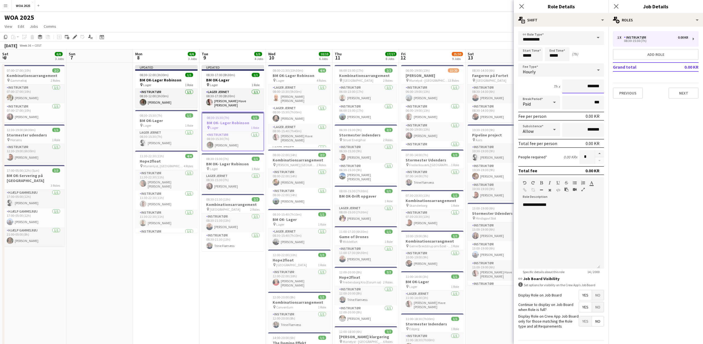
click at [574, 90] on input "*******" at bounding box center [583, 87] width 42 height 14
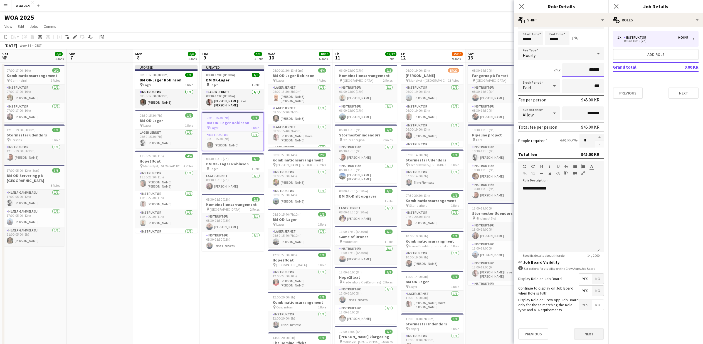
type input "******"
click at [586, 335] on button "Next" at bounding box center [589, 334] width 30 height 11
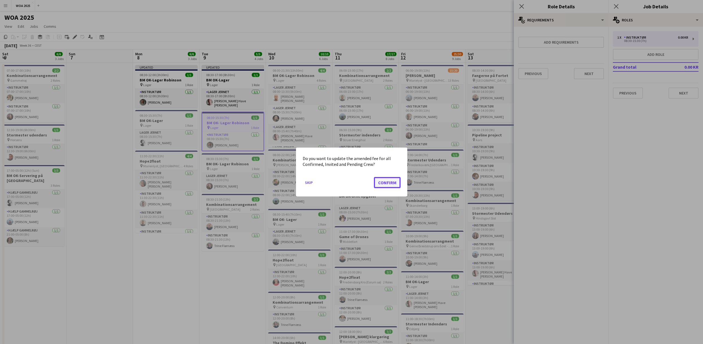
click at [387, 181] on button "Confirm" at bounding box center [387, 182] width 27 height 11
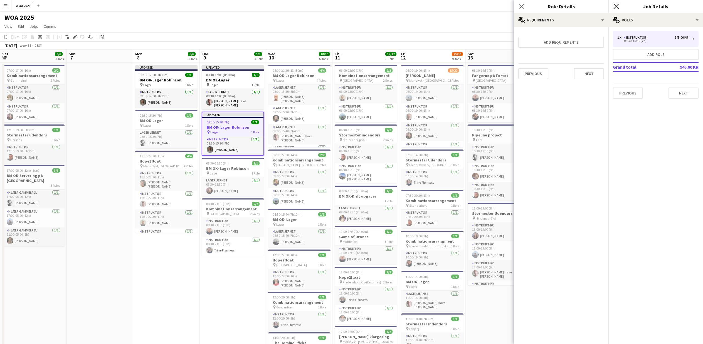
click at [616, 5] on icon "Close pop-in" at bounding box center [616, 6] width 5 height 5
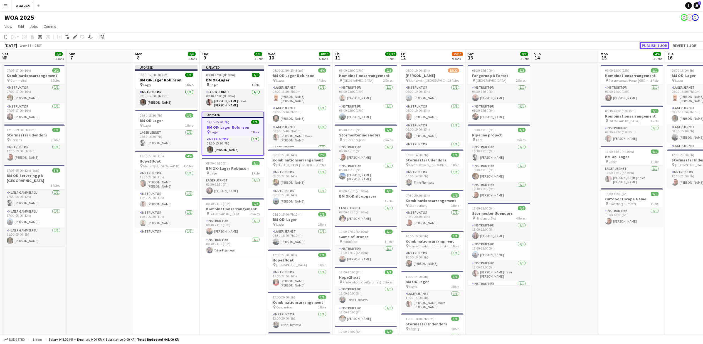
click at [662, 45] on button "Publish 1 job" at bounding box center [655, 45] width 30 height 7
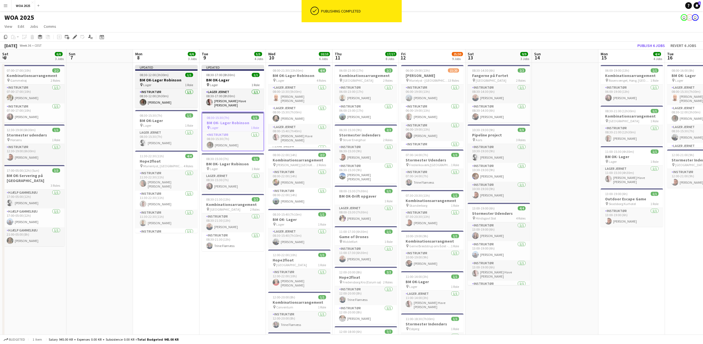
click at [161, 80] on h3 "BM OK-Lager Robinson" at bounding box center [166, 80] width 62 height 5
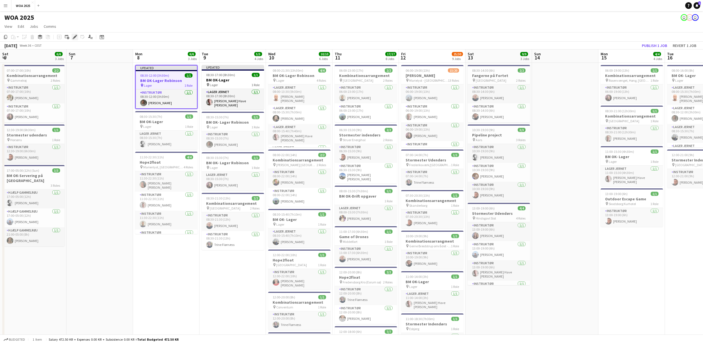
click at [72, 39] on div "Edit" at bounding box center [75, 37] width 7 height 7
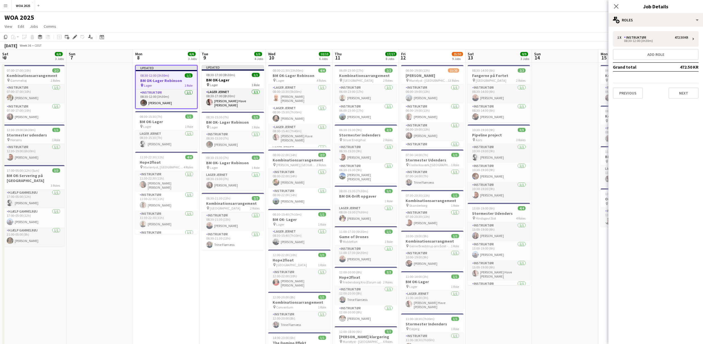
click at [388, 26] on app-page-menu "View Day view expanded Day view collapsed Month view Date picker Jump to today …" at bounding box center [351, 27] width 703 height 11
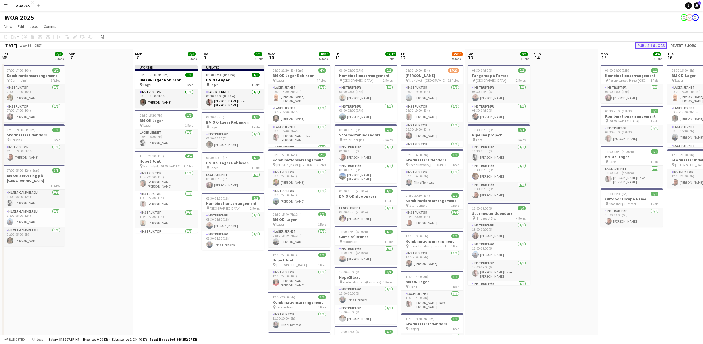
click at [650, 46] on button "Publish 6 jobs" at bounding box center [651, 45] width 32 height 7
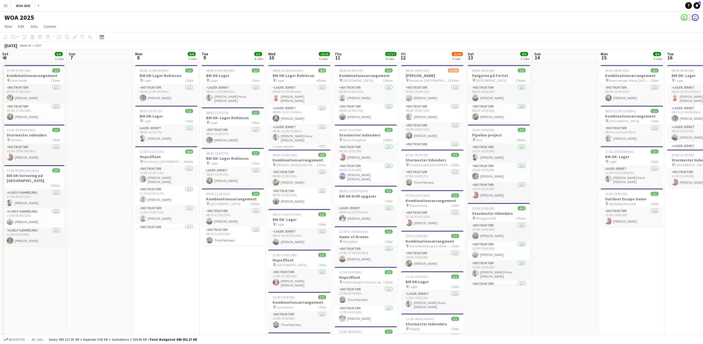
click at [8, 5] on button "Menu" at bounding box center [5, 5] width 11 height 11
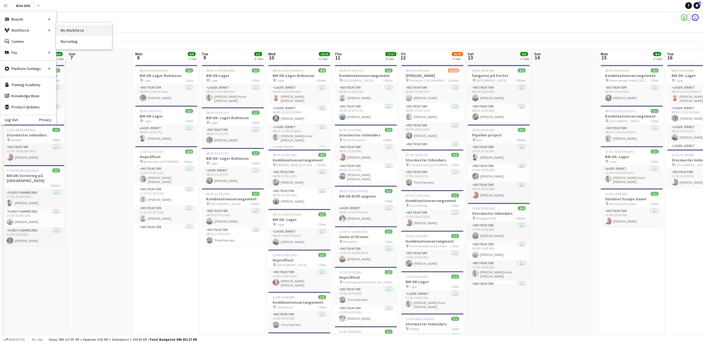
click at [71, 31] on link "My Workforce" at bounding box center [84, 30] width 56 height 11
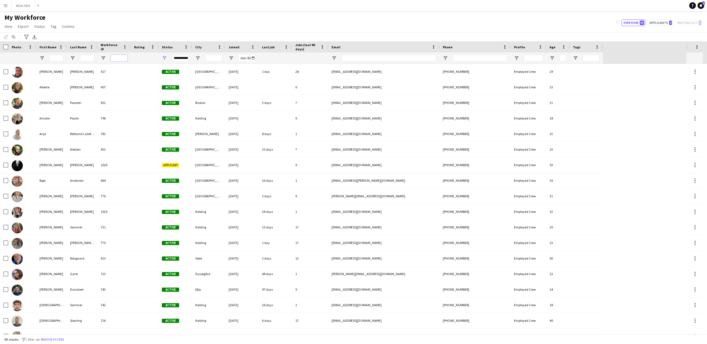
click at [114, 58] on input "Workforce ID Filter Input" at bounding box center [119, 58] width 17 height 7
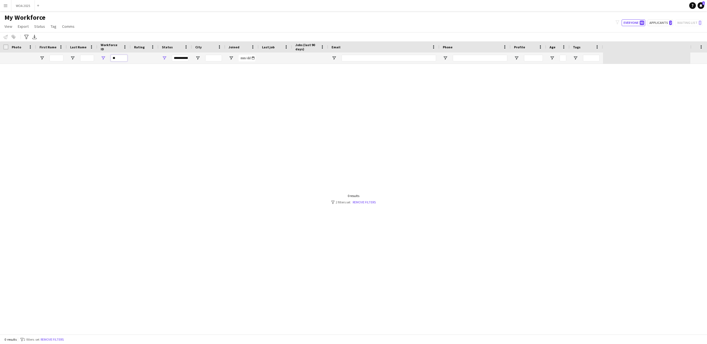
type input "*"
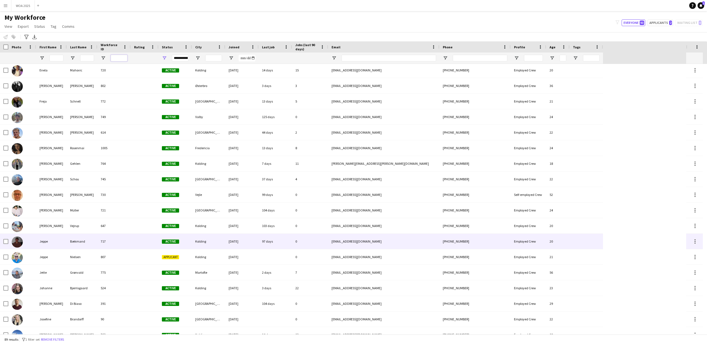
scroll to position [313, 0]
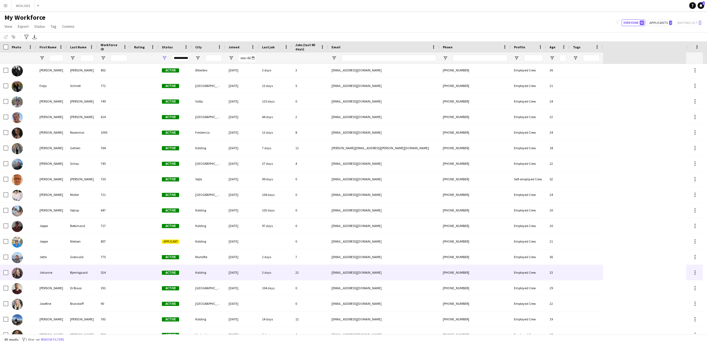
click at [46, 273] on div "Johanne" at bounding box center [51, 272] width 31 height 15
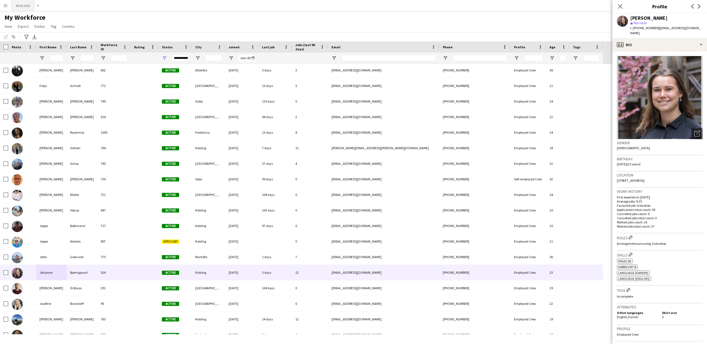
click at [22, 3] on button "WOA 2025 Close" at bounding box center [22, 5] width 23 height 11
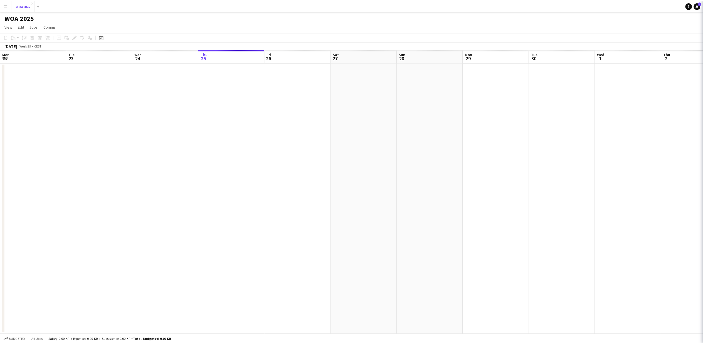
scroll to position [0, 133]
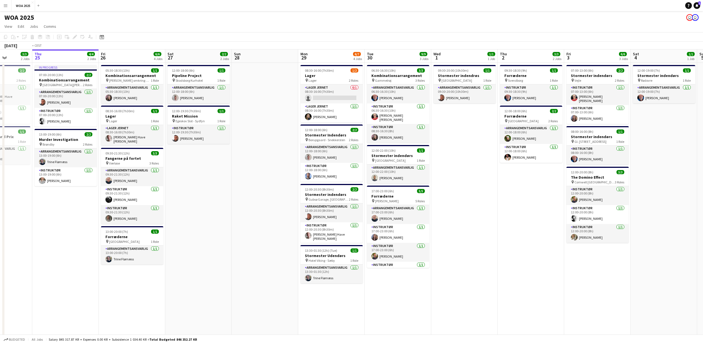
drag, startPoint x: 577, startPoint y: 284, endPoint x: 230, endPoint y: 284, distance: 347.3
click at [230, 284] on app-calendar-viewport "Mon 22 6/6 3 Jobs Tue 23 9/10 6 Jobs Wed 24 3/3 2 Jobs Thu 25 4/4 2 Jobs Fri 26…" at bounding box center [351, 225] width 703 height 351
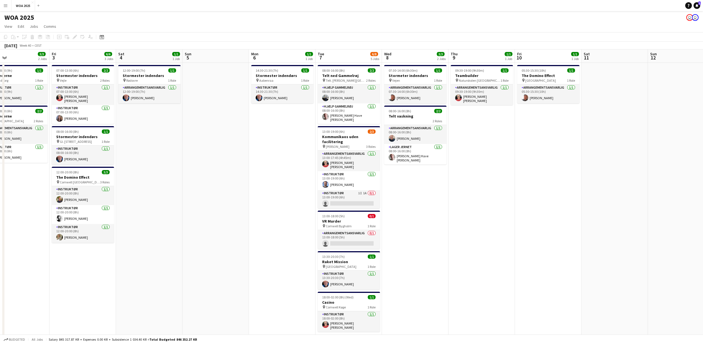
scroll to position [0, 166]
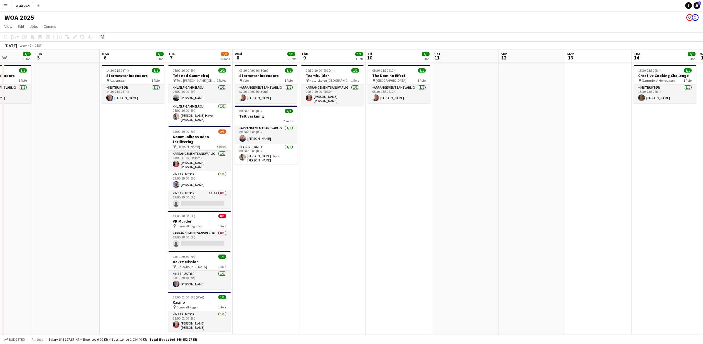
drag, startPoint x: 590, startPoint y: 282, endPoint x: 272, endPoint y: 280, distance: 318.1
click at [272, 280] on app-calendar-viewport "Thu 2 3/3 2 Jobs Fri 3 6/6 3 Jobs Sat 4 1/1 1 Job Sun 5 Mon 6 1/1 1 Job Tue 7 6…" at bounding box center [351, 225] width 703 height 351
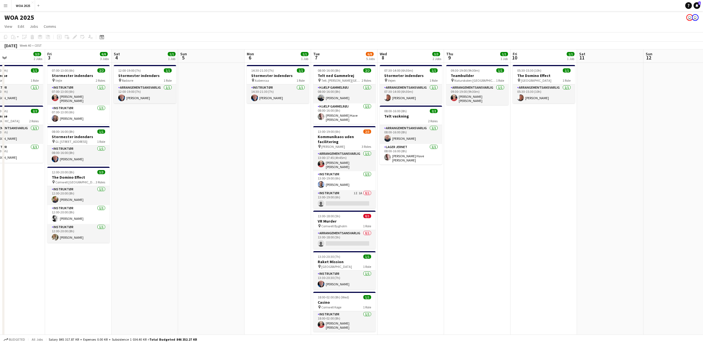
drag, startPoint x: 548, startPoint y: 216, endPoint x: 693, endPoint y: 212, distance: 145.0
click at [694, 212] on app-calendar-viewport "Tue 30 9/9 3 Jobs Wed 1 1/1 1 Job Thu 2 3/3 2 Jobs Fri 3 6/6 3 Jobs Sat 4 1/1 1…" at bounding box center [351, 225] width 703 height 351
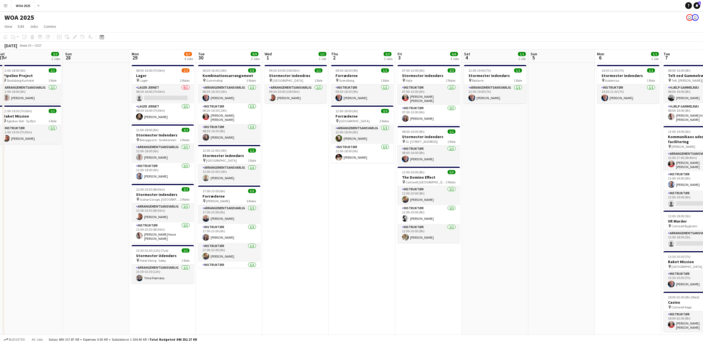
drag, startPoint x: 94, startPoint y: 289, endPoint x: 580, endPoint y: 261, distance: 486.9
click at [580, 262] on app-calendar-viewport "Thu 25 4/4 2 Jobs Fri 26 6/6 4 Jobs Sat 27 2/2 2 Jobs Sun 28 Mon 29 6/7 4 Jobs …" at bounding box center [351, 225] width 703 height 351
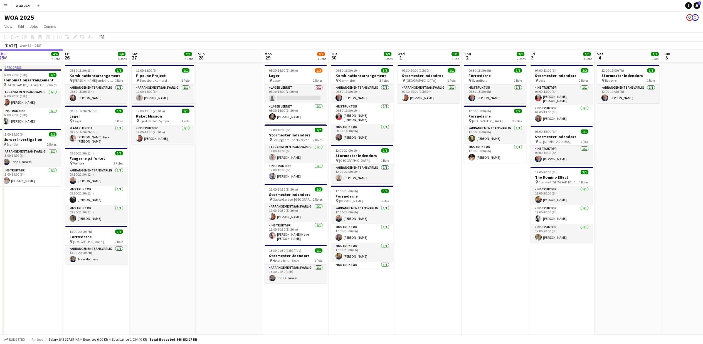
scroll to position [0, 133]
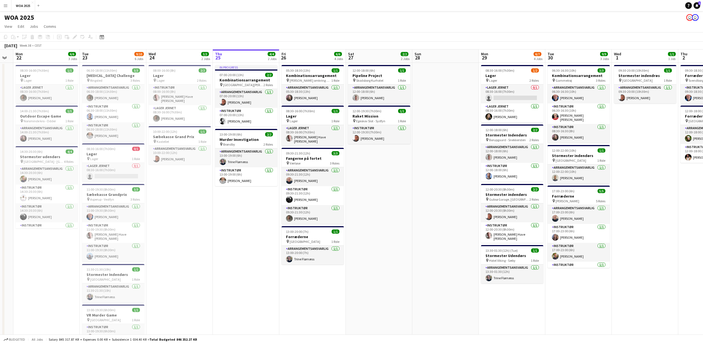
drag, startPoint x: 163, startPoint y: 274, endPoint x: 384, endPoint y: 266, distance: 220.8
click at [377, 266] on app-calendar-viewport "Sat 20 2/2 1 Job Sun 21 Mon 22 6/6 3 Jobs Tue 23 9/10 6 Jobs Wed 24 3/3 2 Jobs …" at bounding box center [351, 225] width 703 height 351
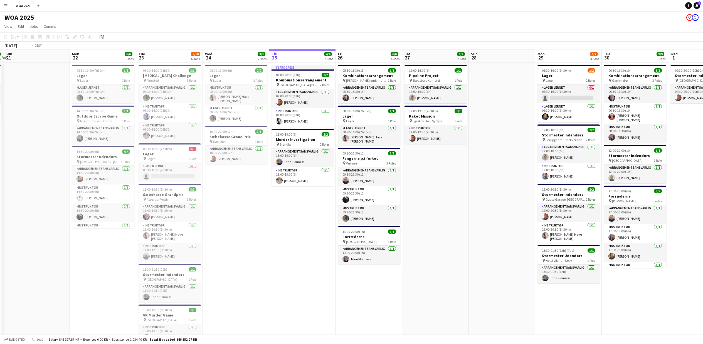
drag, startPoint x: 48, startPoint y: 276, endPoint x: 510, endPoint y: 262, distance: 462.4
click at [510, 262] on app-calendar-viewport "Thu 18 Fri 19 Sat 20 2/2 1 Job Sun 21 Mon 22 6/6 3 Jobs Tue 23 9/10 6 Jobs Wed …" at bounding box center [351, 225] width 703 height 351
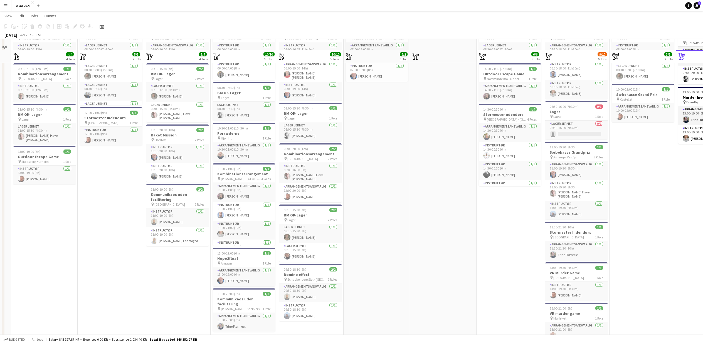
scroll to position [0, 0]
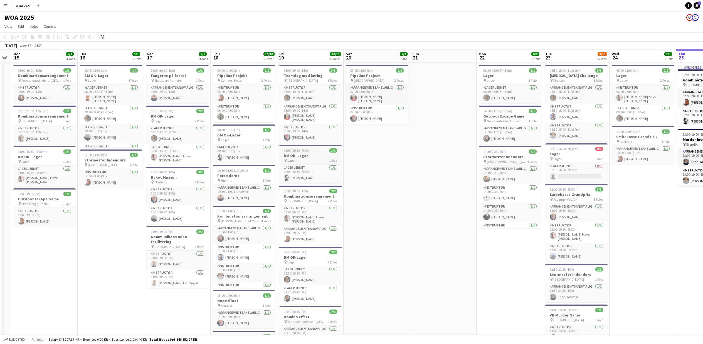
click at [298, 154] on h3 "BM OK- Lager" at bounding box center [310, 155] width 62 height 5
click at [76, 36] on icon at bounding box center [76, 35] width 1 height 1
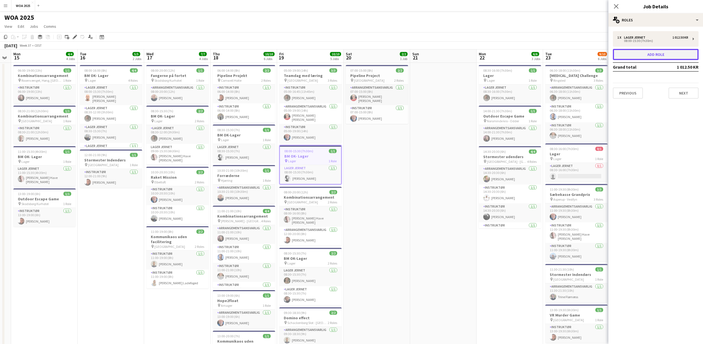
click at [649, 55] on button "Add role" at bounding box center [656, 54] width 86 height 11
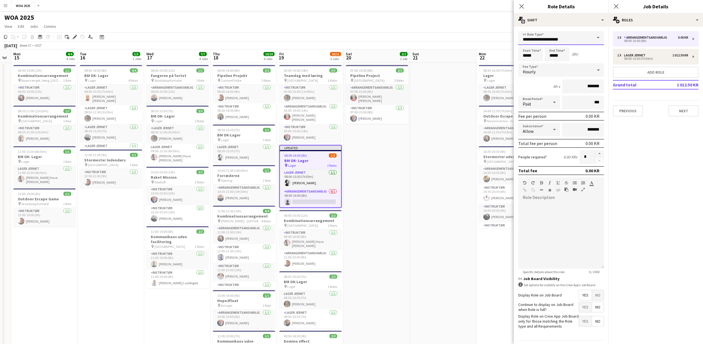
click at [558, 39] on input "**********" at bounding box center [561, 38] width 86 height 14
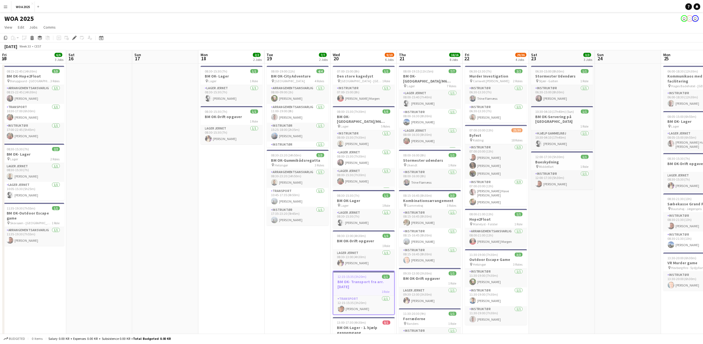
scroll to position [0, 191]
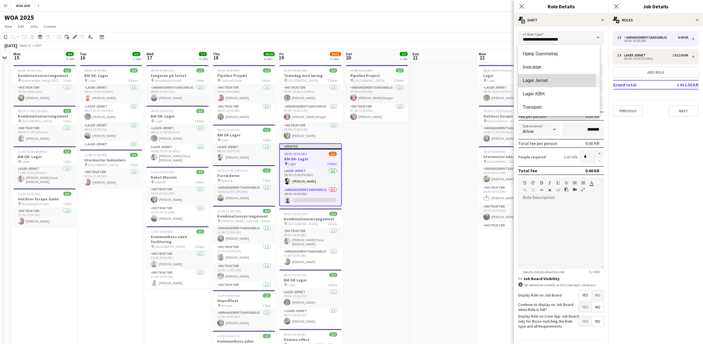
click at [548, 80] on span "Lager Jernet" at bounding box center [559, 80] width 73 height 5
type input "**********"
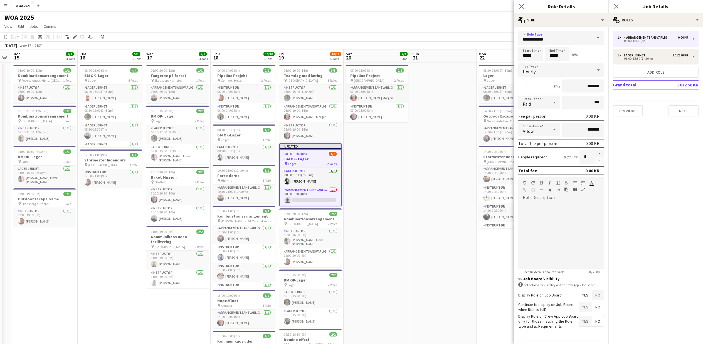
click at [569, 83] on input "*******" at bounding box center [583, 87] width 42 height 14
type input "******"
click at [550, 55] on input "*****" at bounding box center [557, 54] width 24 height 14
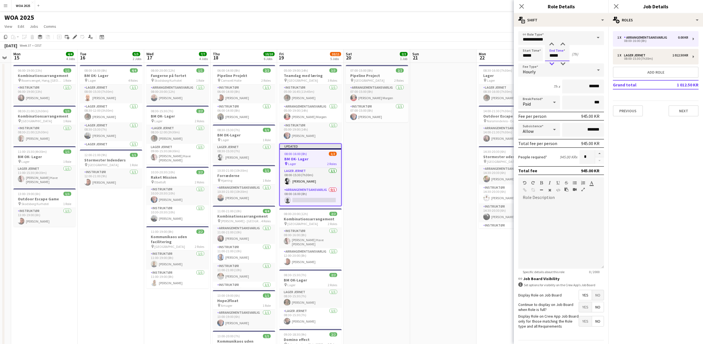
click at [552, 64] on div at bounding box center [551, 64] width 11 height 6
click at [562, 64] on div at bounding box center [562, 64] width 11 height 6
type input "*****"
click at [562, 64] on div at bounding box center [562, 64] width 11 height 6
click at [556, 201] on div at bounding box center [561, 233] width 86 height 71
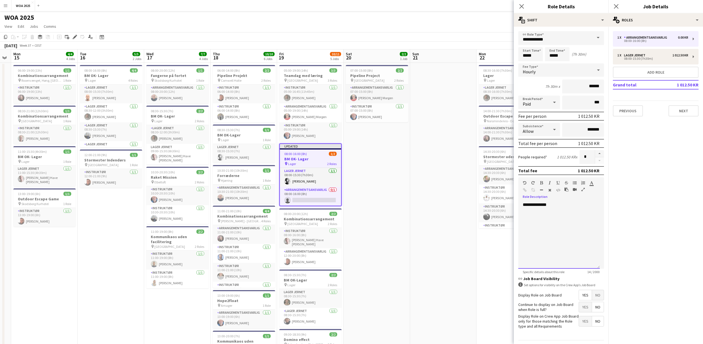
scroll to position [16, 0]
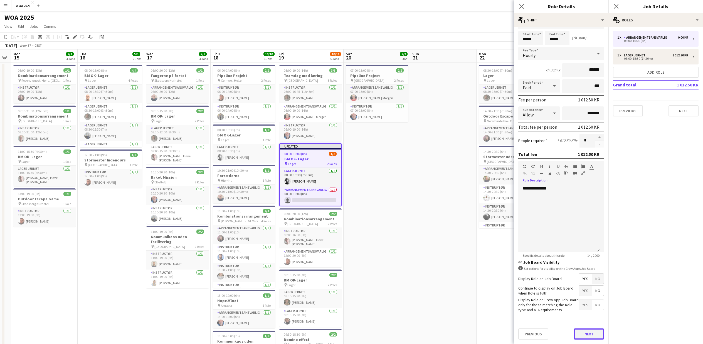
click at [583, 335] on button "Next" at bounding box center [589, 334] width 30 height 11
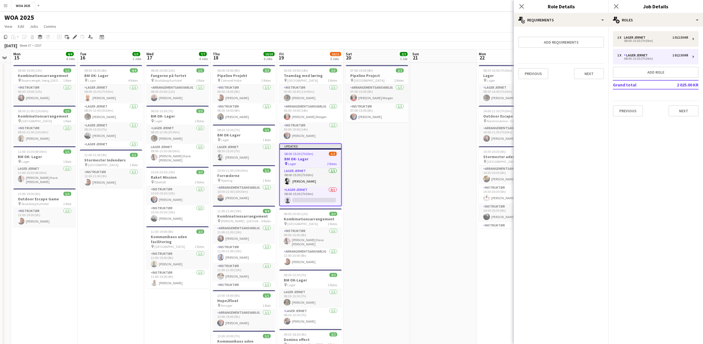
scroll to position [0, 0]
click at [661, 21] on div "multiple-users-add Roles" at bounding box center [656, 19] width 95 height 13
click at [663, 111] on div "single-neutral-actions-up-down Job Fulfilment" at bounding box center [674, 110] width 55 height 11
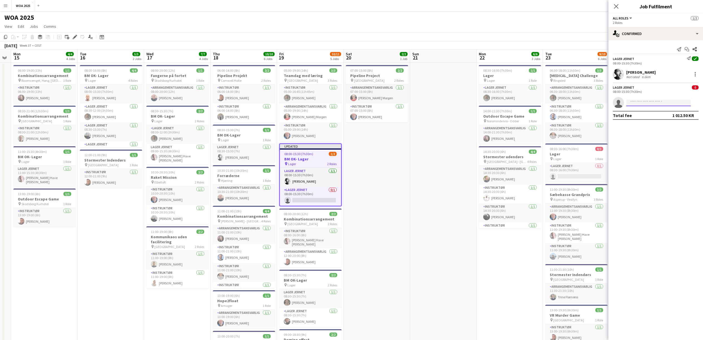
click at [648, 101] on input at bounding box center [658, 103] width 65 height 7
type input "******"
click at [645, 112] on span "Thomas Møldrup Rasmussen" at bounding box center [647, 110] width 32 height 5
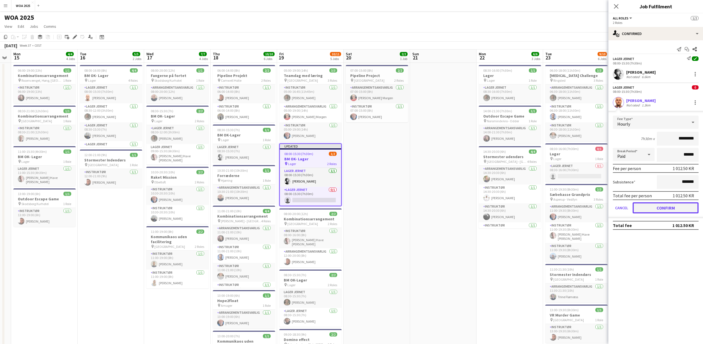
click at [670, 206] on button "Confirm" at bounding box center [666, 208] width 66 height 11
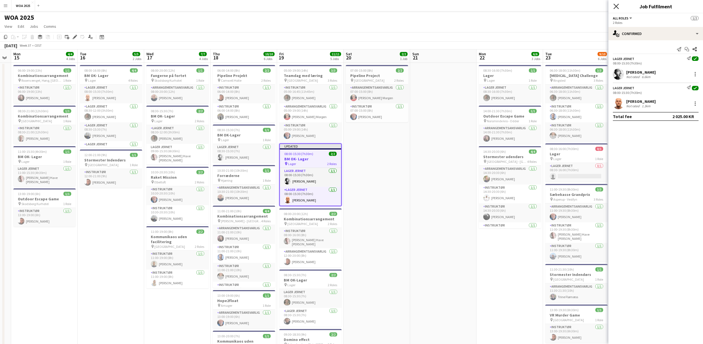
click at [617, 7] on icon "Close pop-in" at bounding box center [616, 6] width 5 height 5
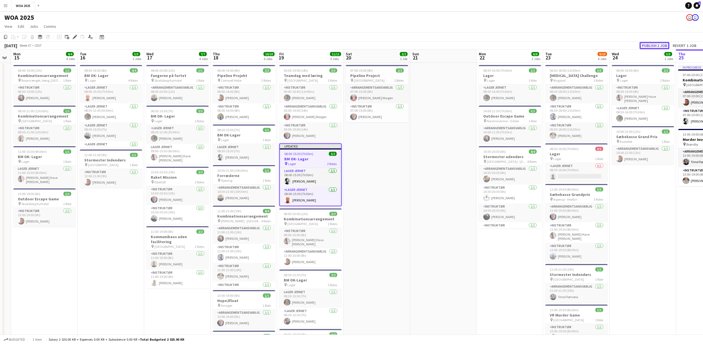
click at [650, 44] on button "Publish 1 job" at bounding box center [655, 45] width 30 height 7
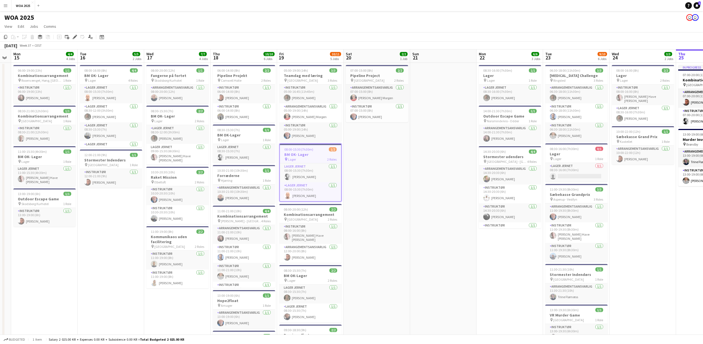
click at [341, 24] on app-page-menu "View Day view expanded Day view collapsed Month view Date picker Jump to today …" at bounding box center [351, 27] width 703 height 11
